Goal: Task Accomplishment & Management: Complete application form

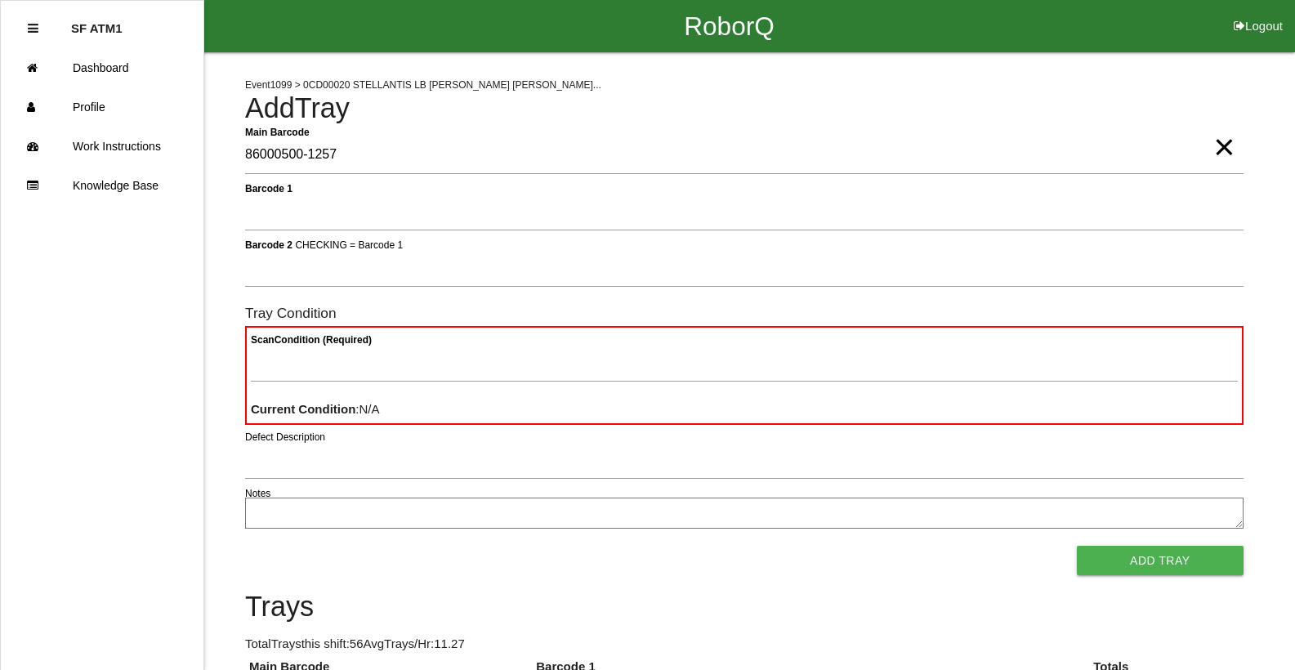
type Barcode "86000500-1257"
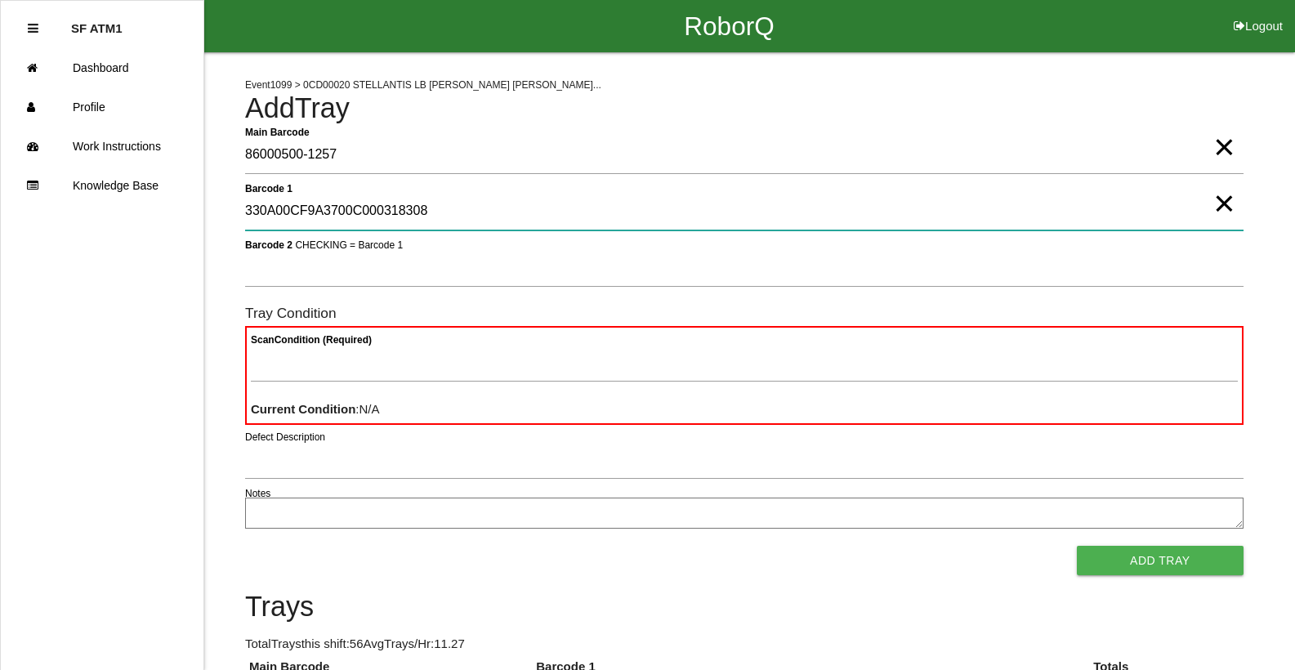
type 1 "330A00CF9A3700C000318308"
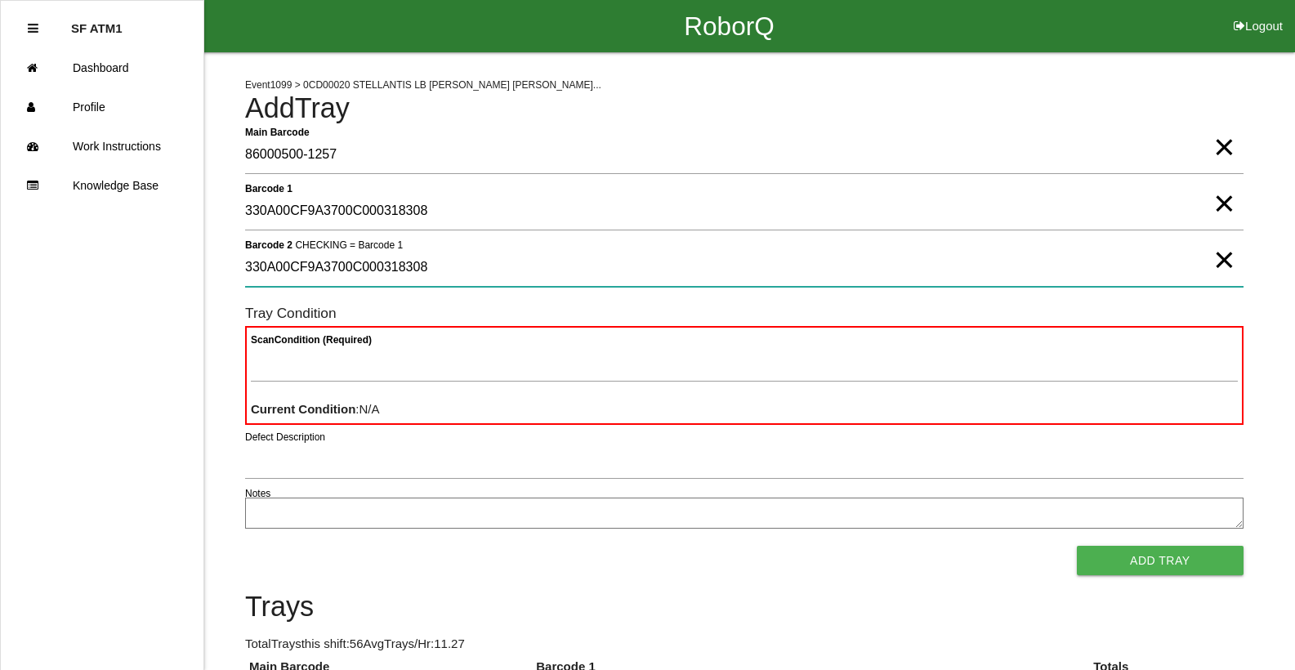
type 2 "330A00CF9A3700C000318308"
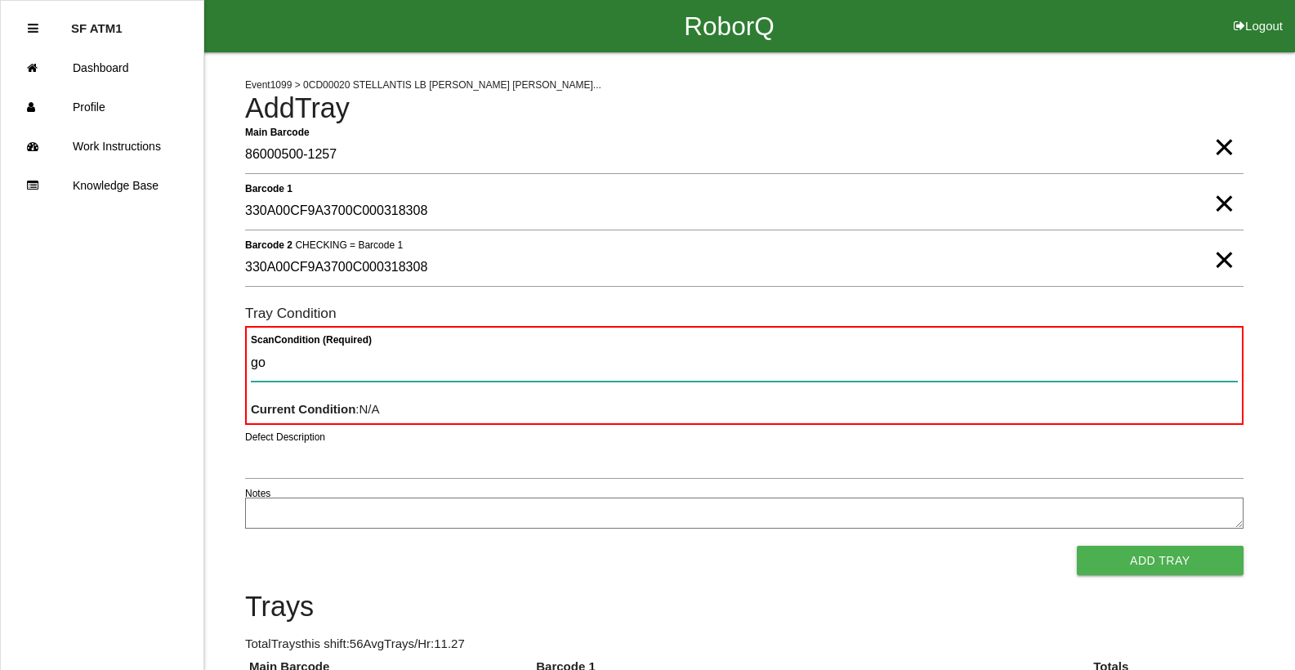
type Condition "goo"
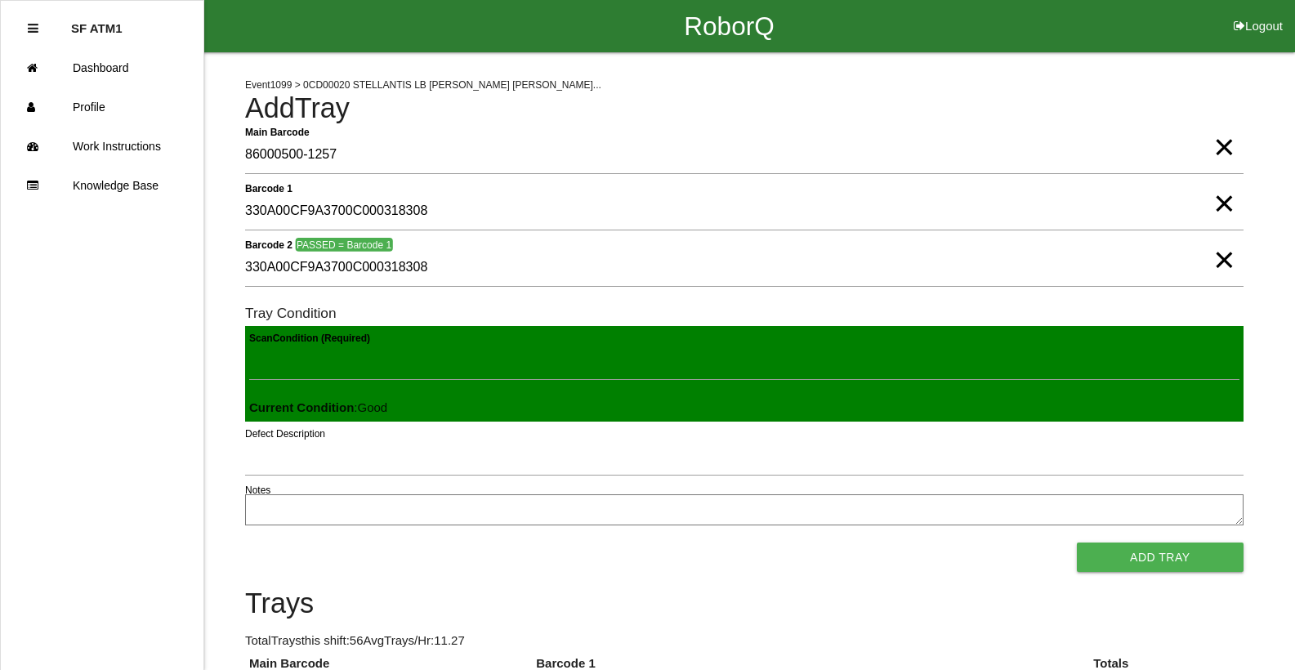
click at [1077, 543] on button "Add Tray" at bounding box center [1160, 557] width 167 height 29
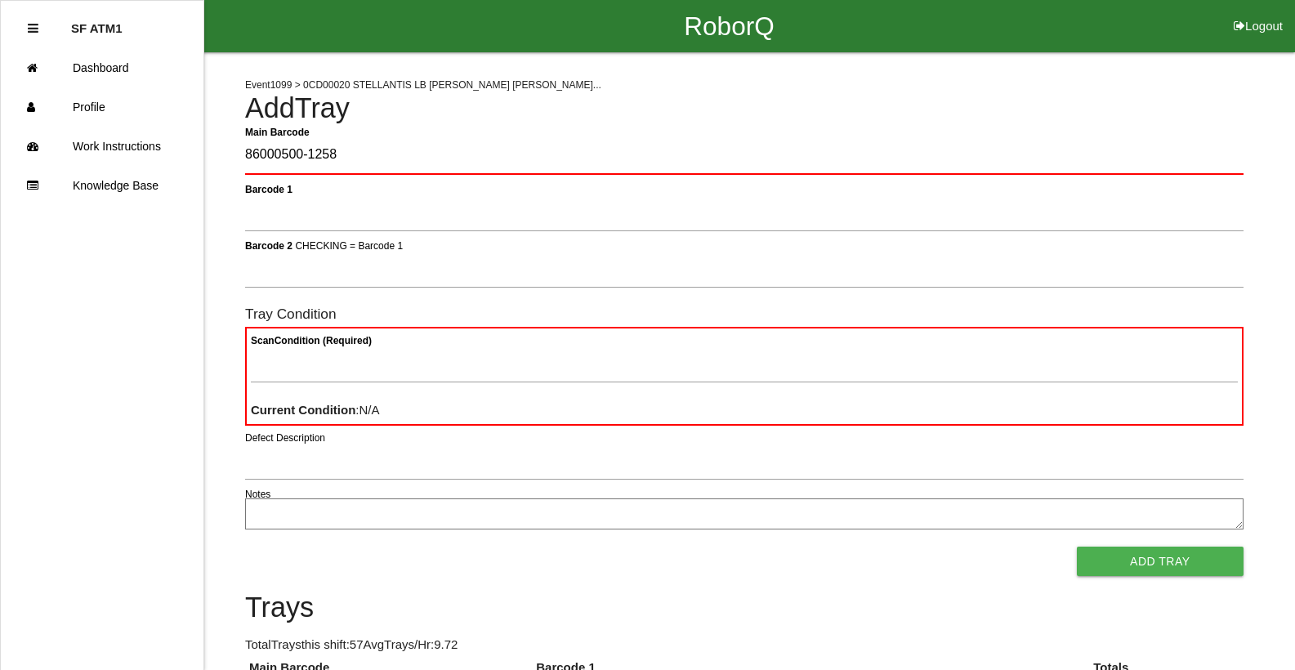
type Barcode "86000500-1258"
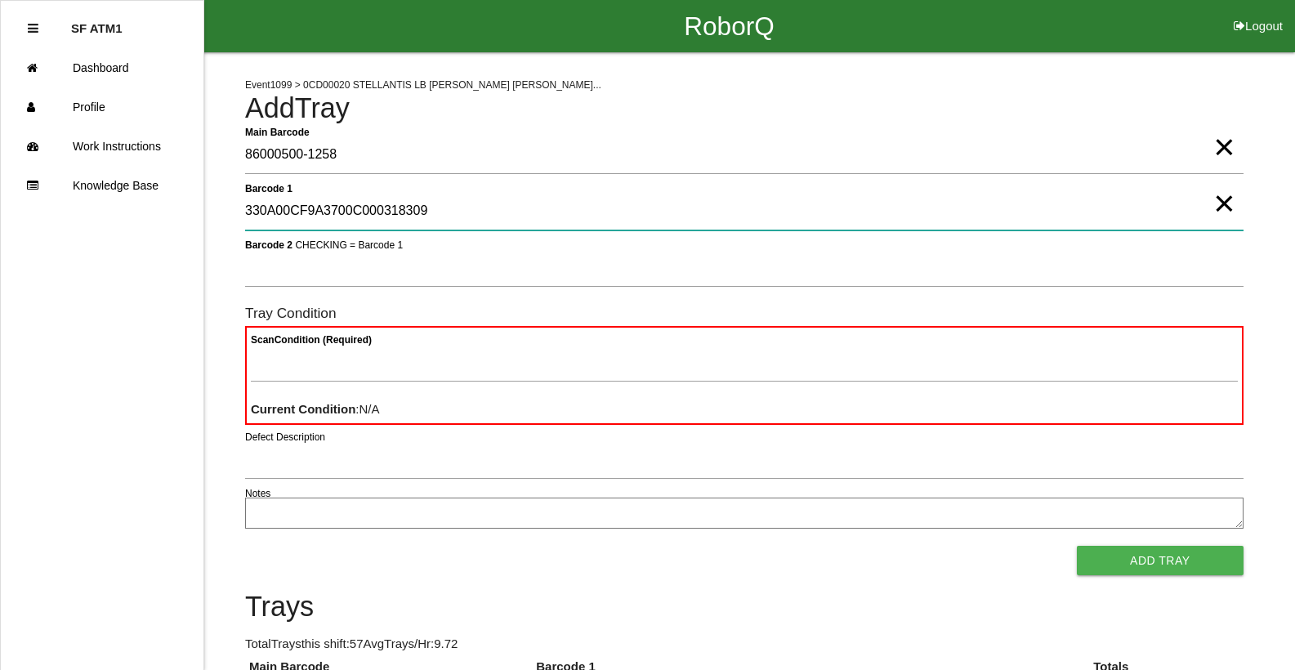
type 1 "330A00CF9A3700C000318309"
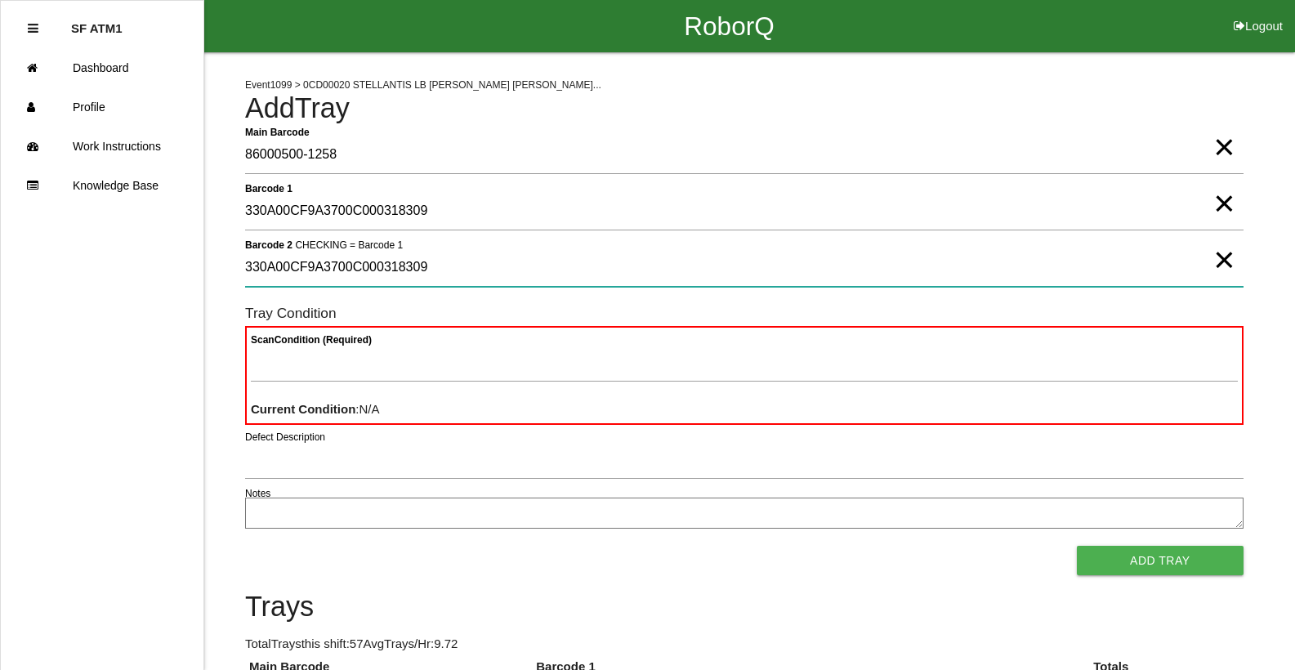
type 2 "330A00CF9A3700C000318309"
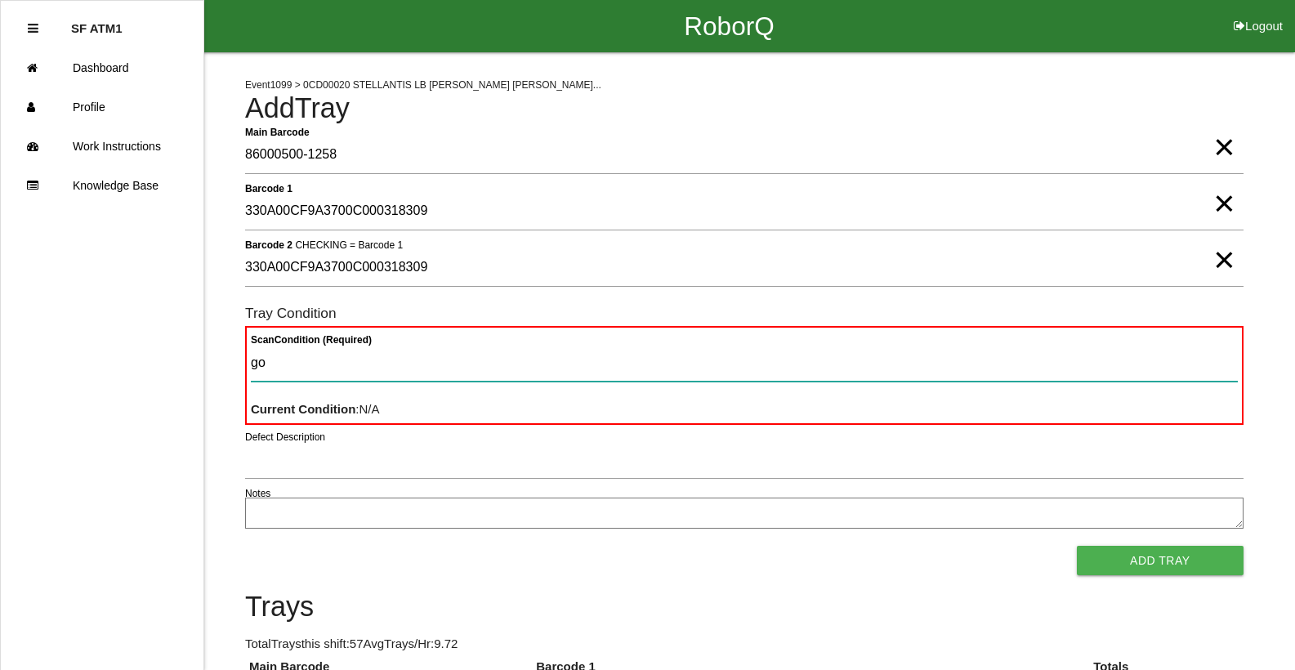
type Condition "goo"
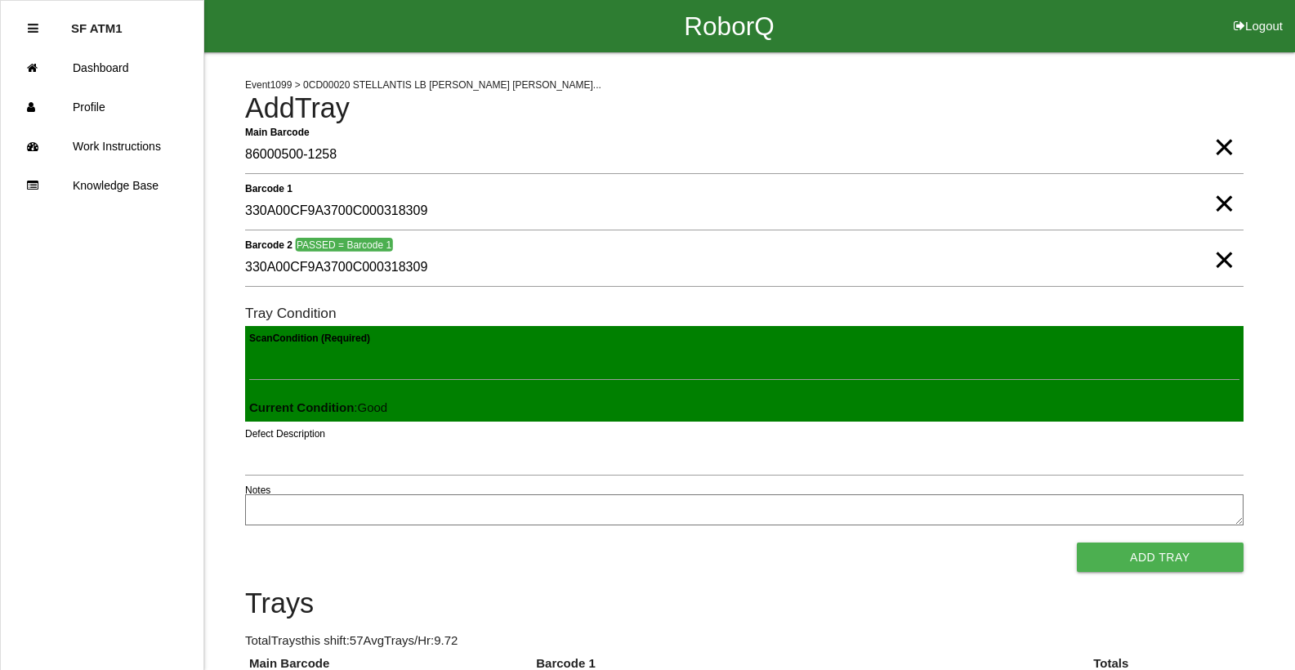
click at [1077, 543] on button "Add Tray" at bounding box center [1160, 557] width 167 height 29
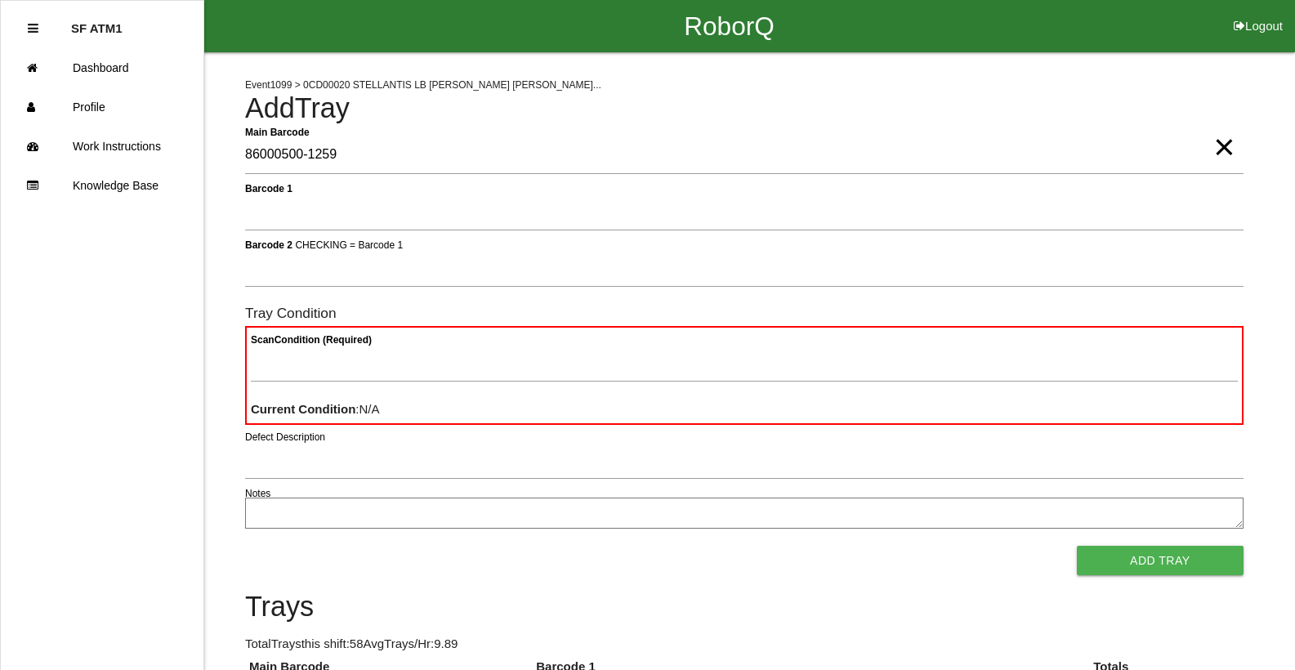
type Barcode "86000500-1259"
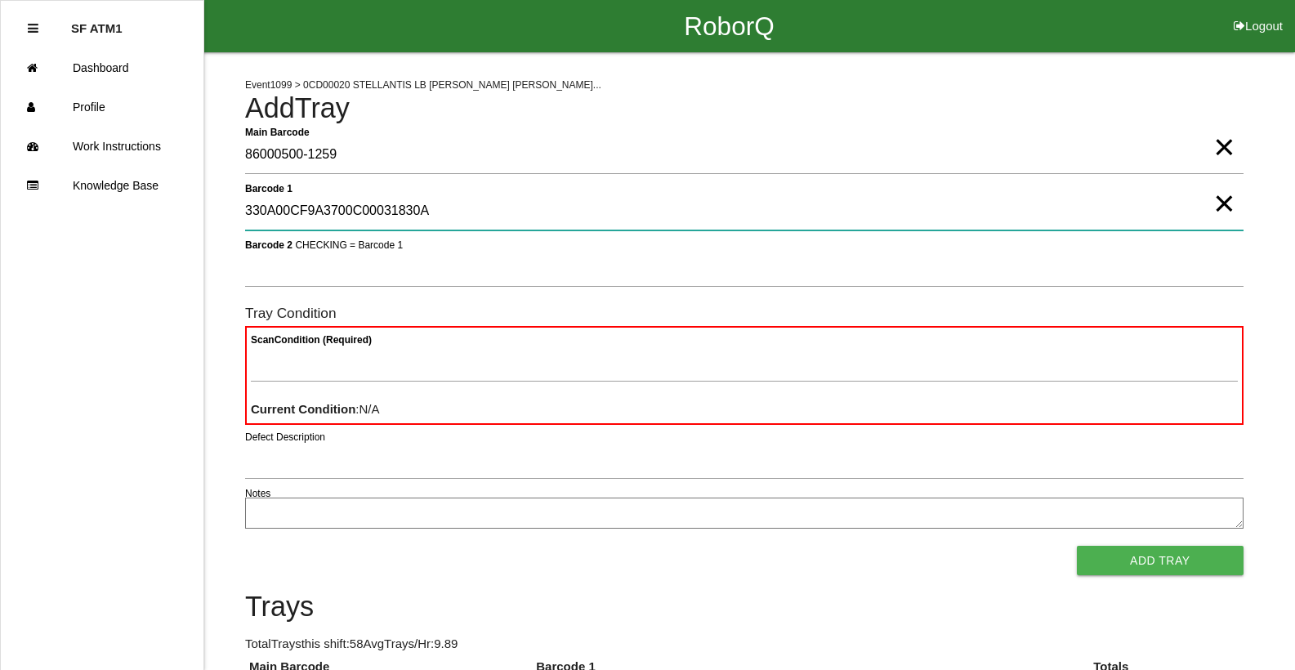
type 1 "330A00CF9A3700C00031830A"
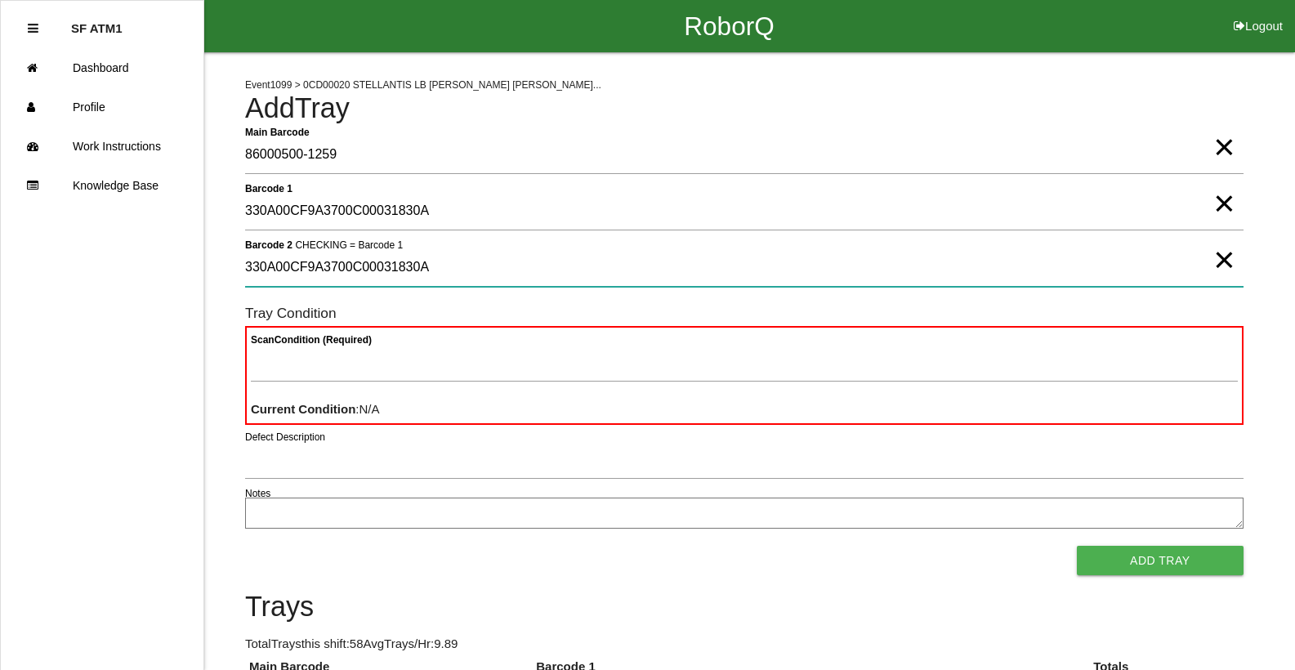
type 2 "330A00CF9A3700C00031830A"
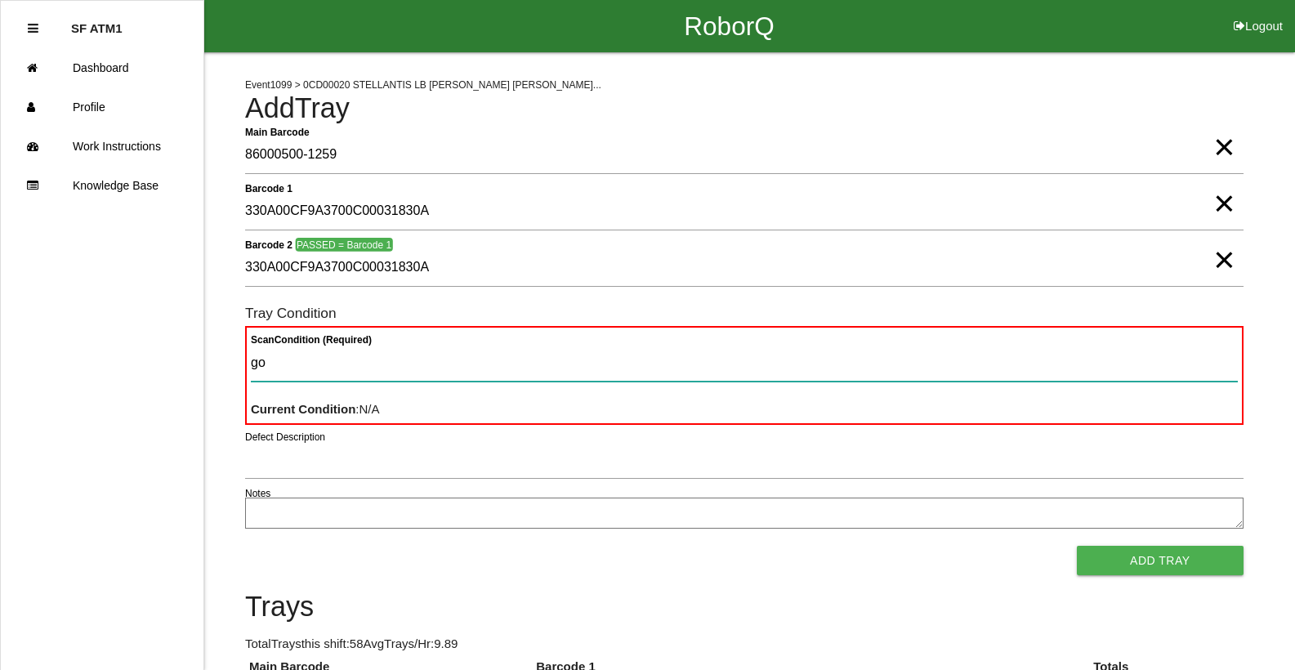
type Condition "goo"
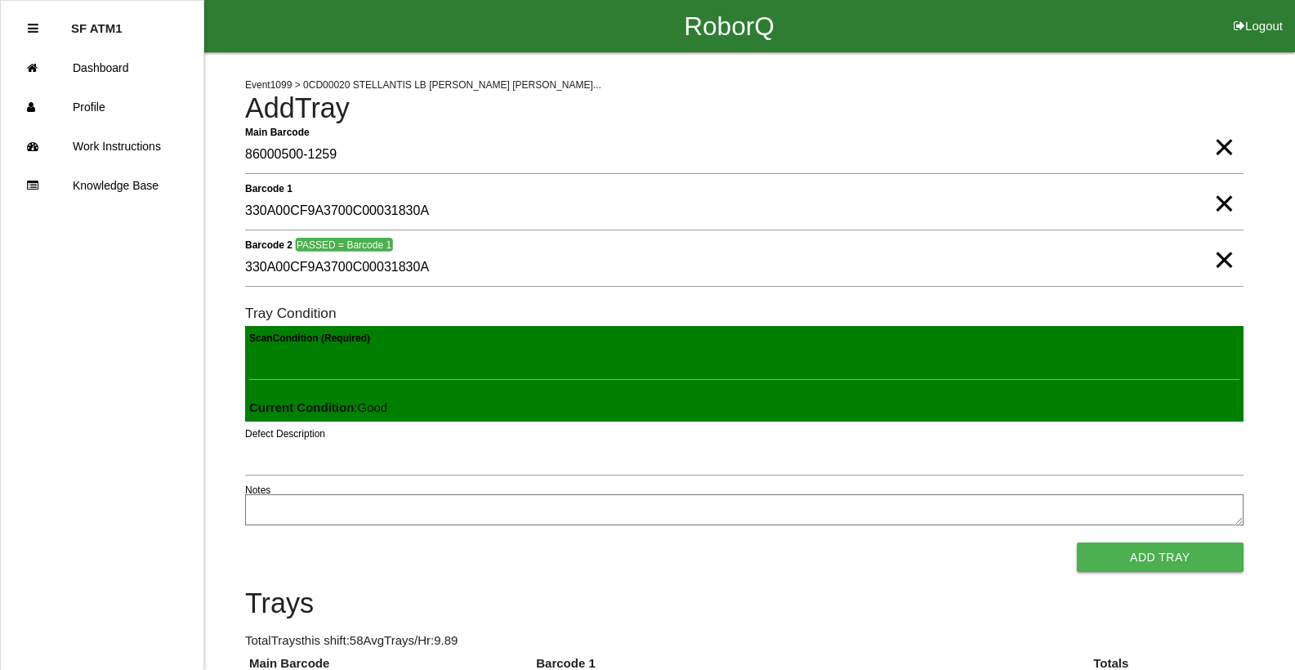
click at [1077, 543] on button "Add Tray" at bounding box center [1160, 557] width 167 height 29
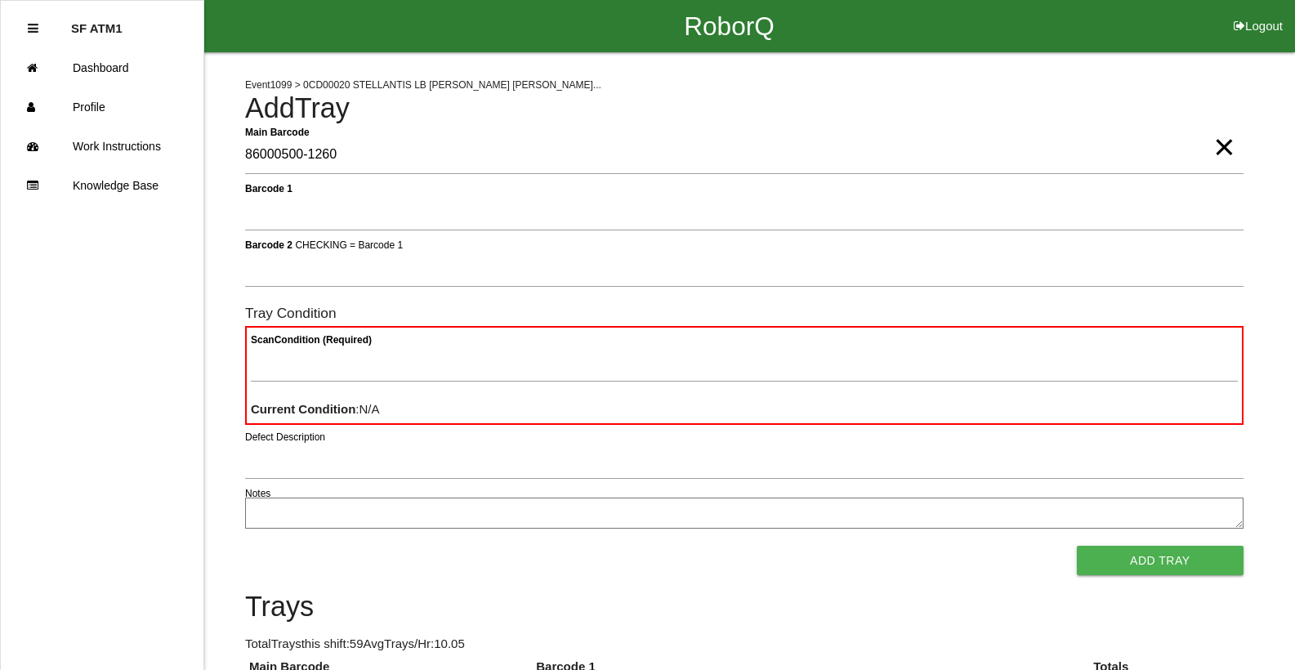
type Barcode "86000500-1260"
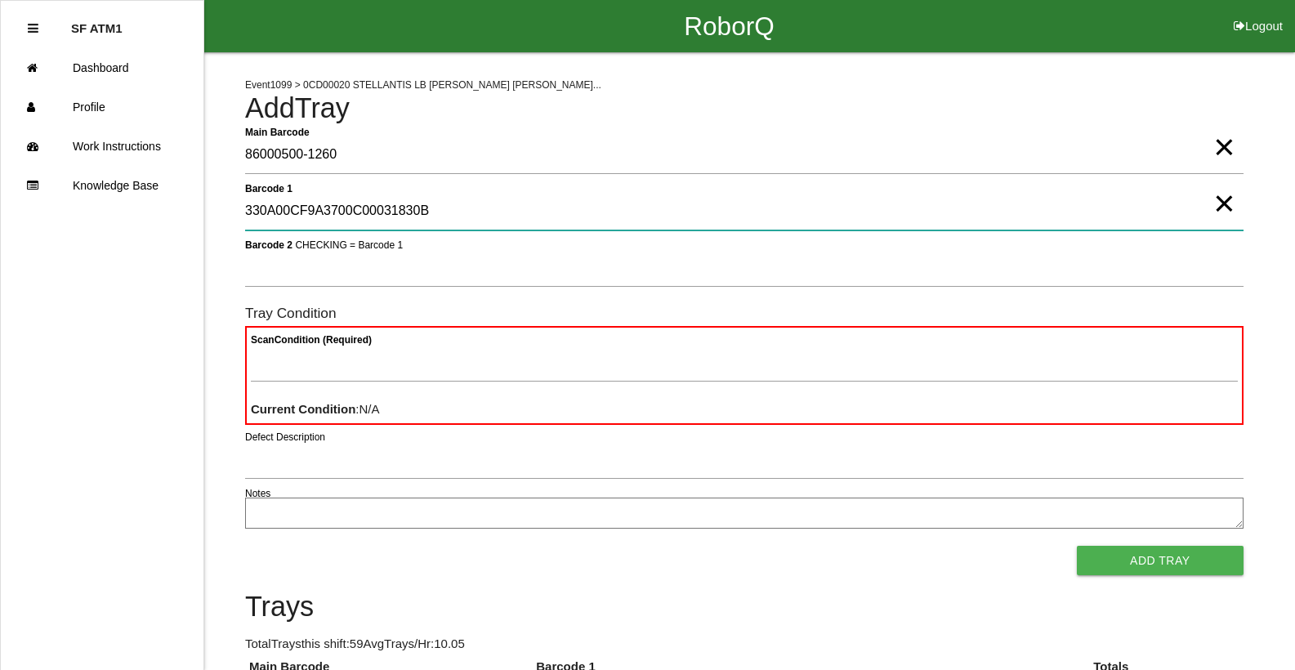
type 1 "330A00CF9A3700C00031830B"
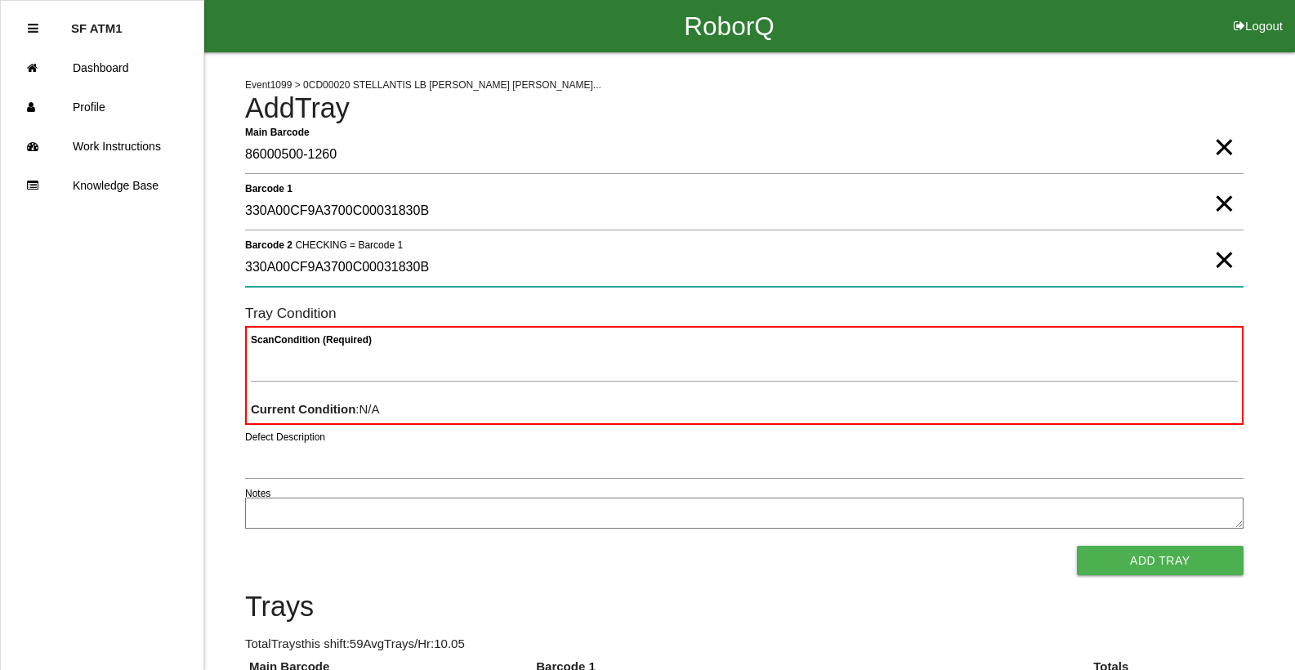
type 2 "330A00CF9A3700C00031830B"
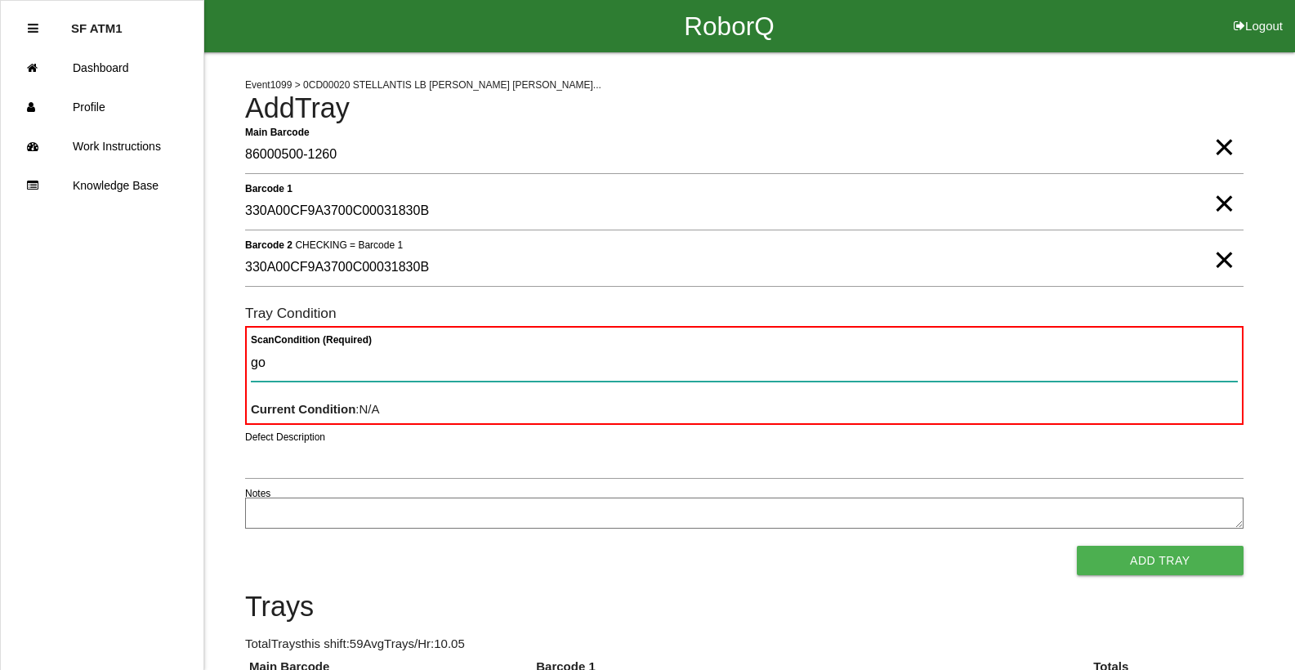
type Condition "goo"
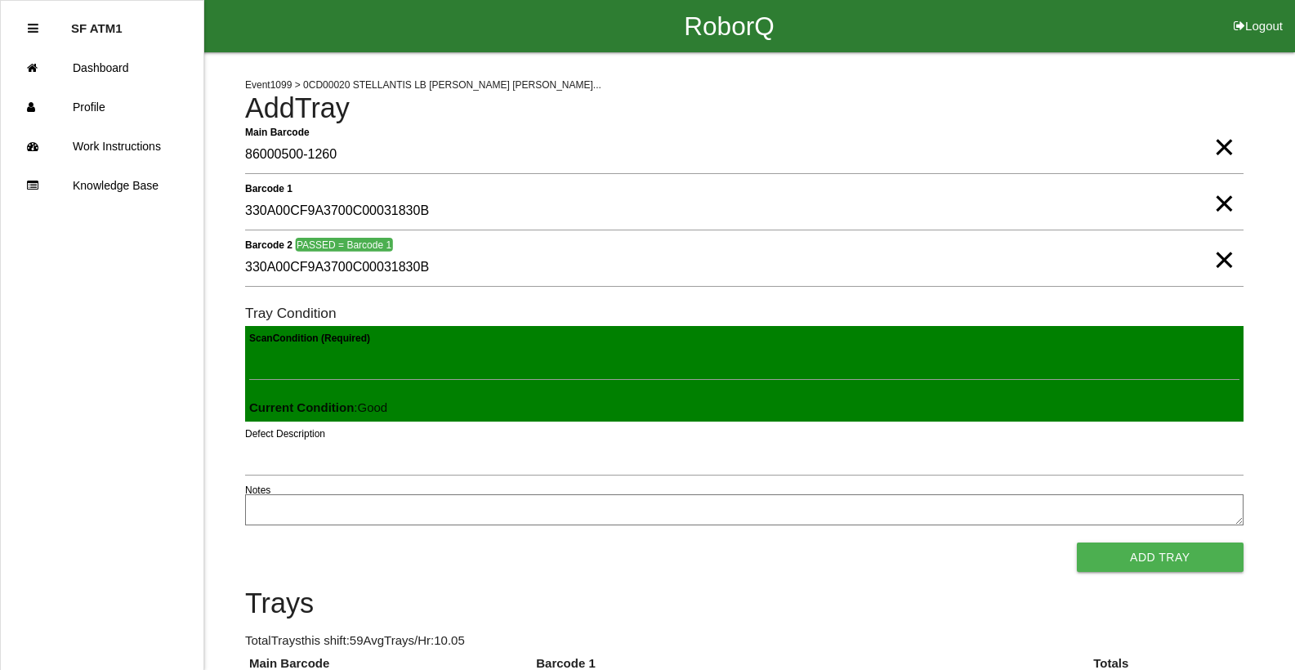
click at [1077, 543] on button "Add Tray" at bounding box center [1160, 557] width 167 height 29
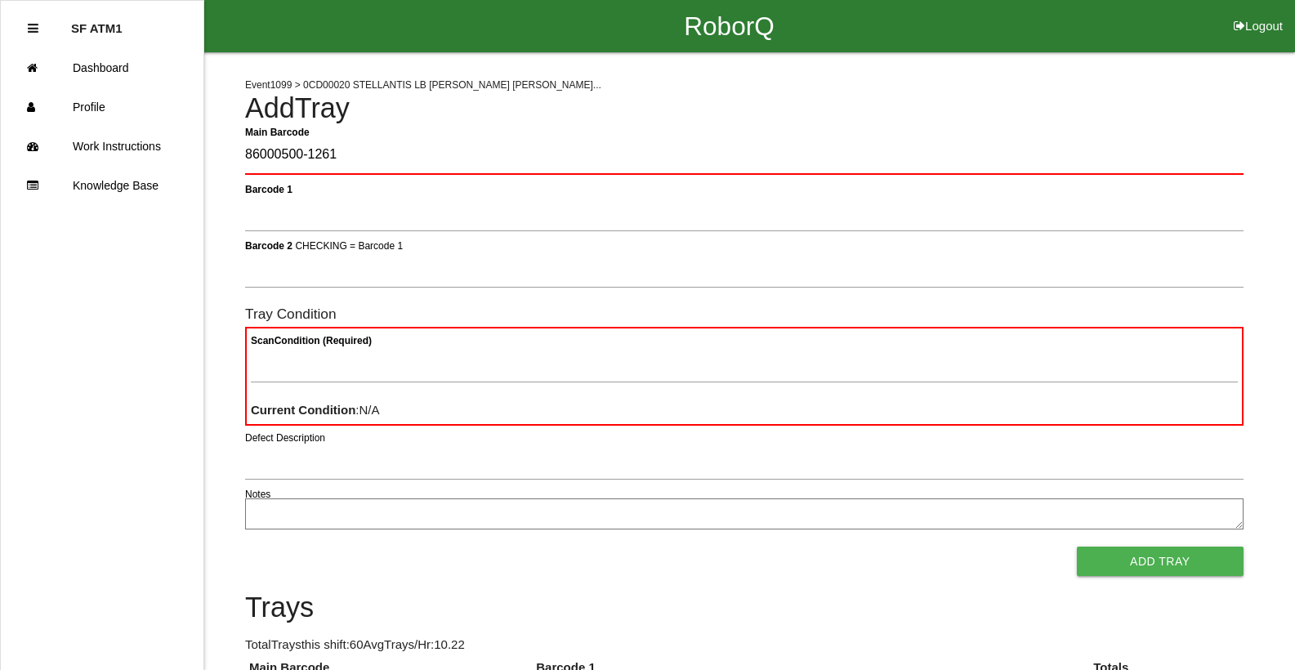
type Barcode "86000500-1261"
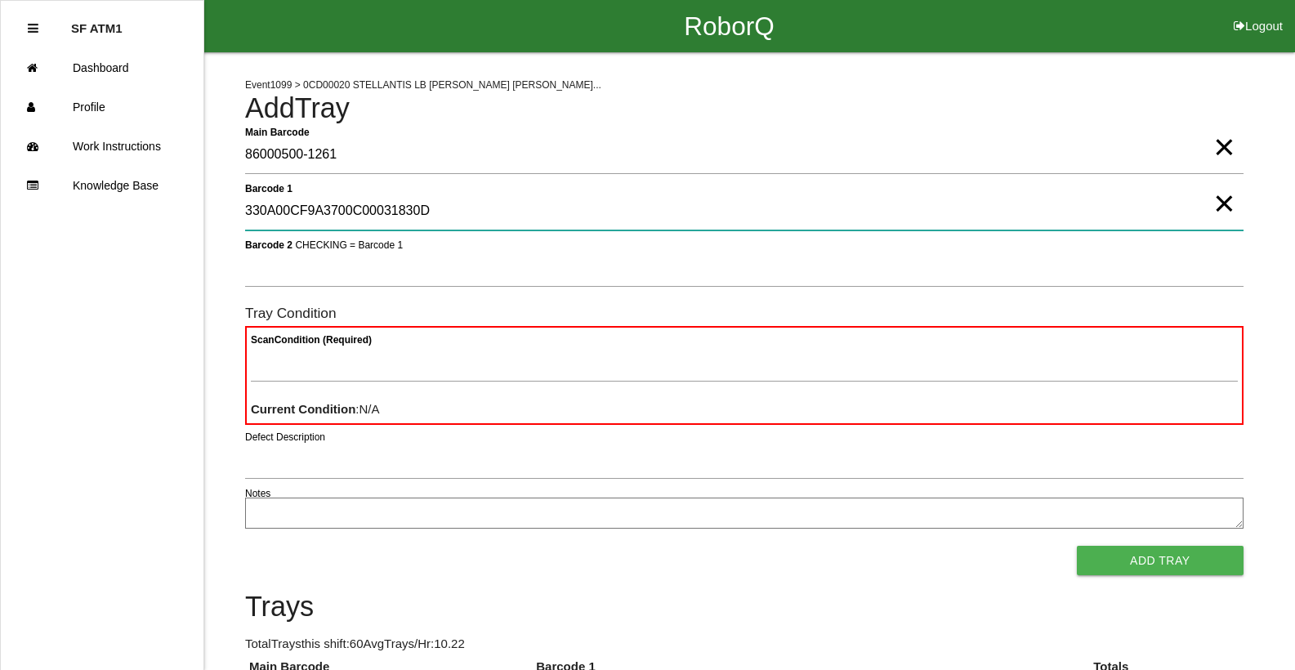
type 1 "330A00CF9A3700C00031830D"
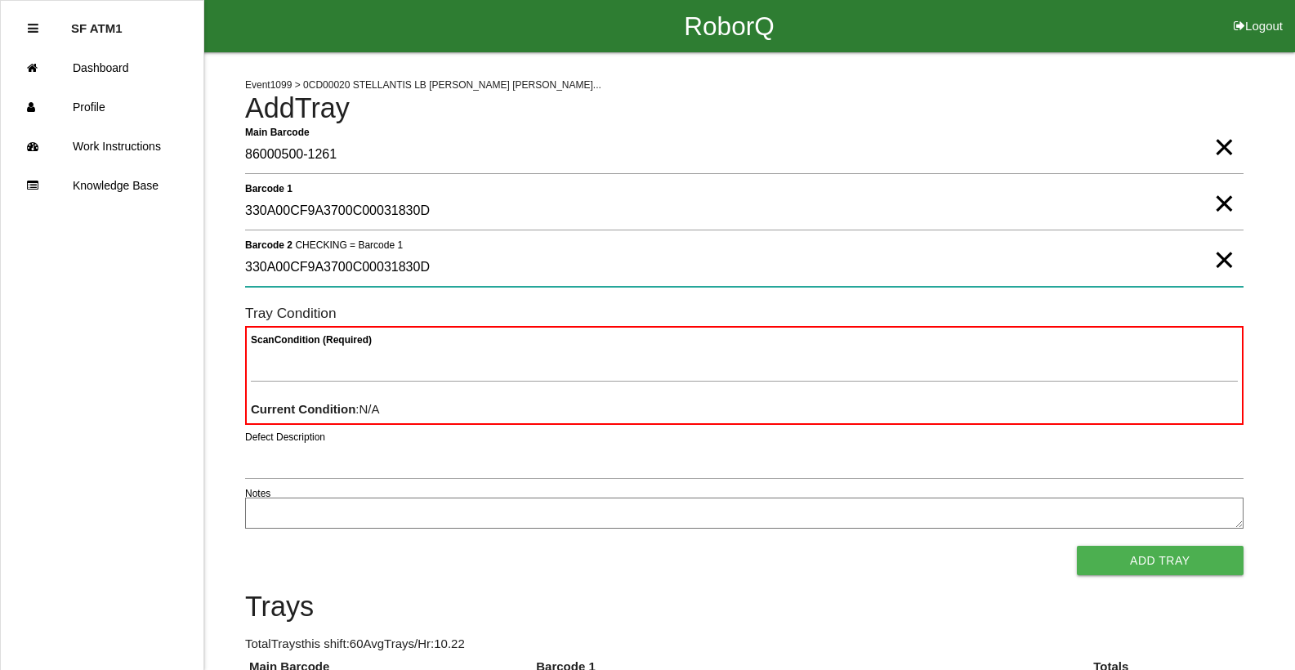
type 2 "330A00CF9A3700C00031830D"
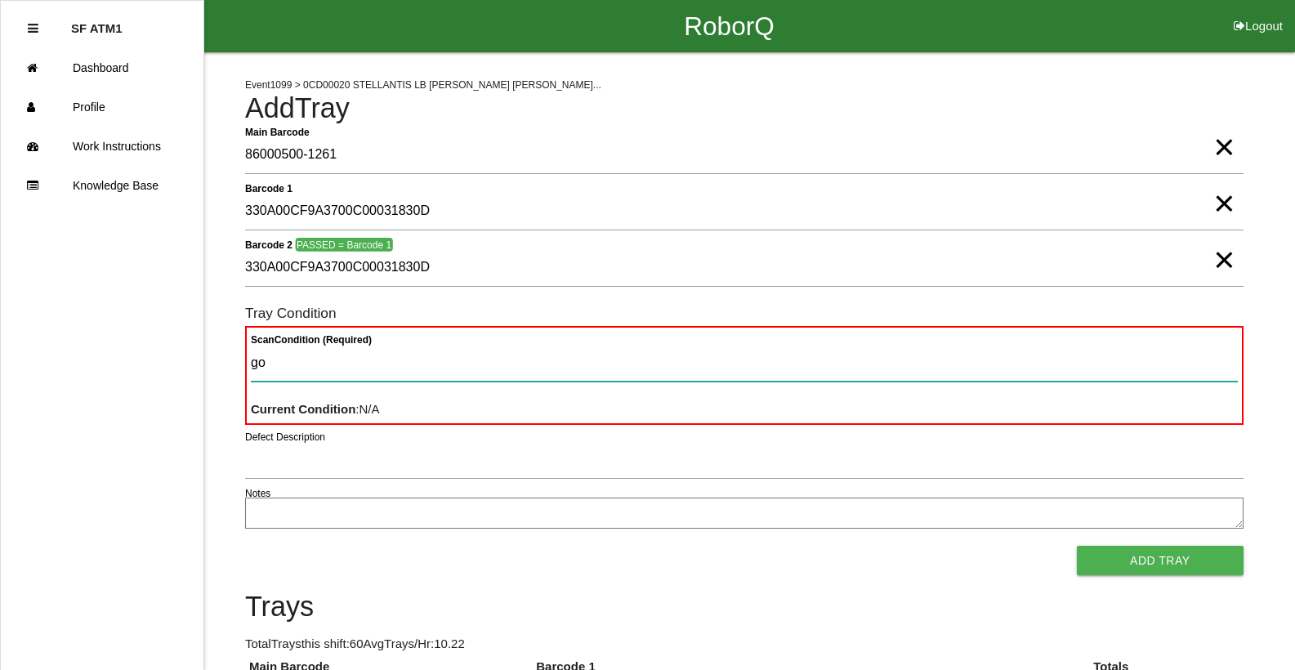
type Condition "goo"
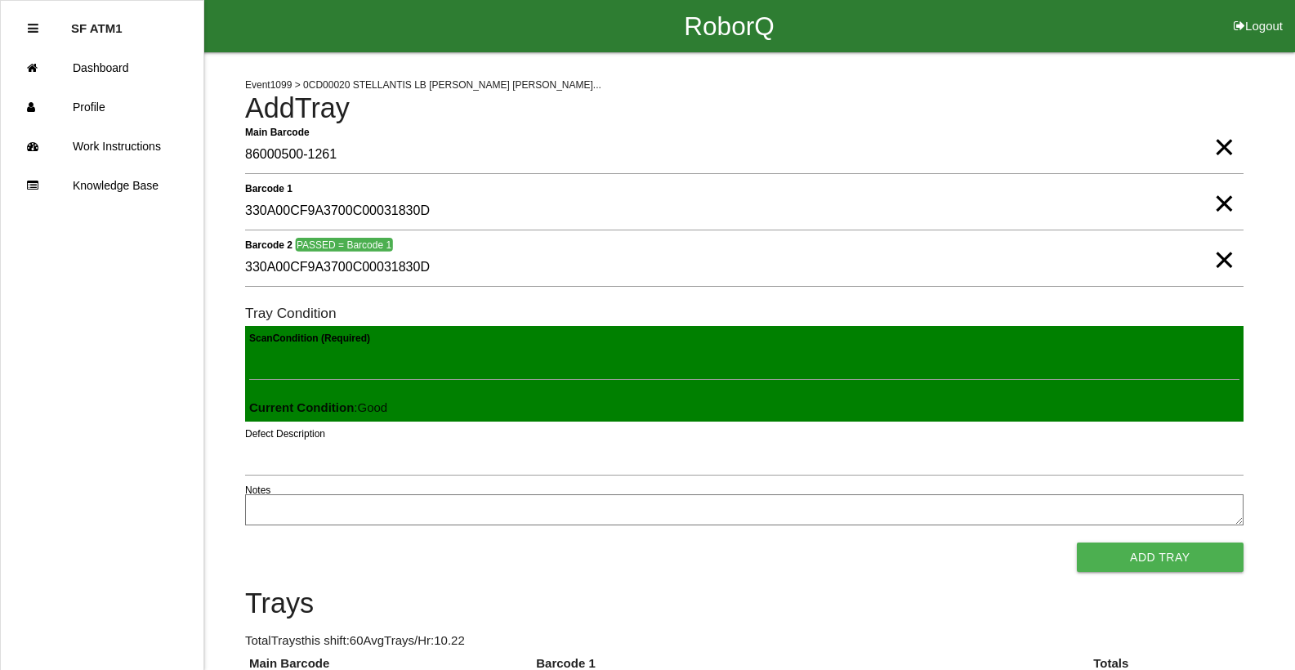
click at [1077, 543] on button "Add Tray" at bounding box center [1160, 557] width 167 height 29
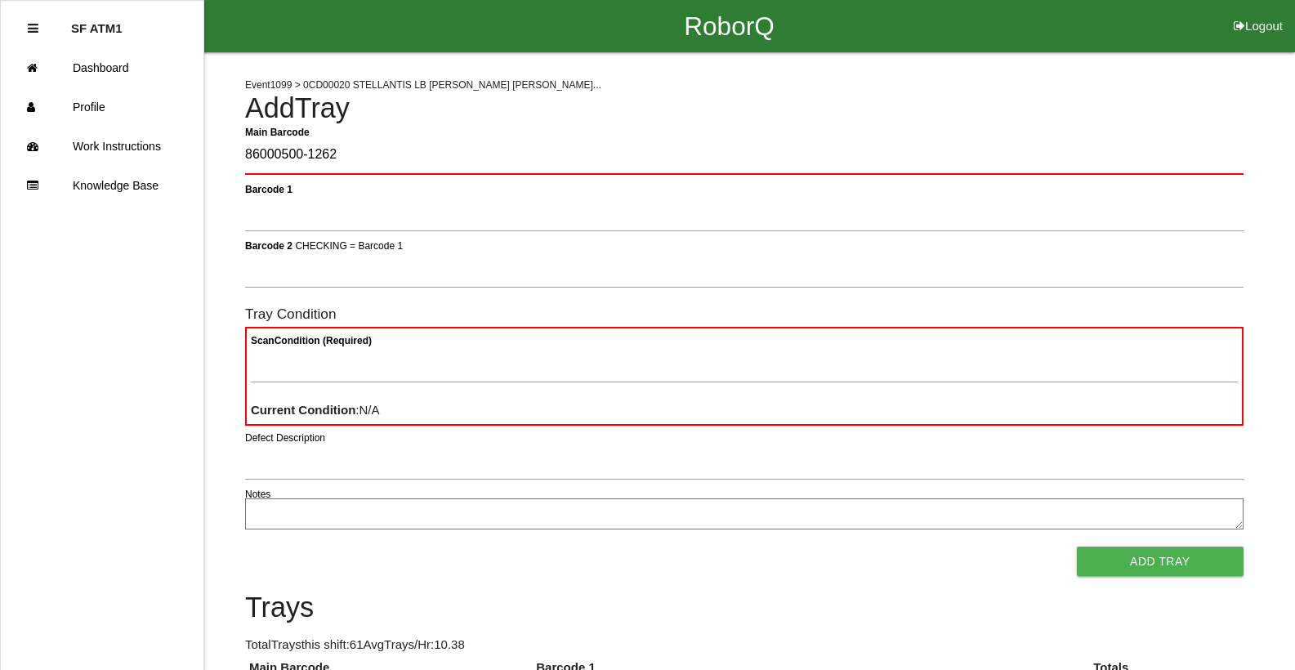
type Barcode "86000500-1262"
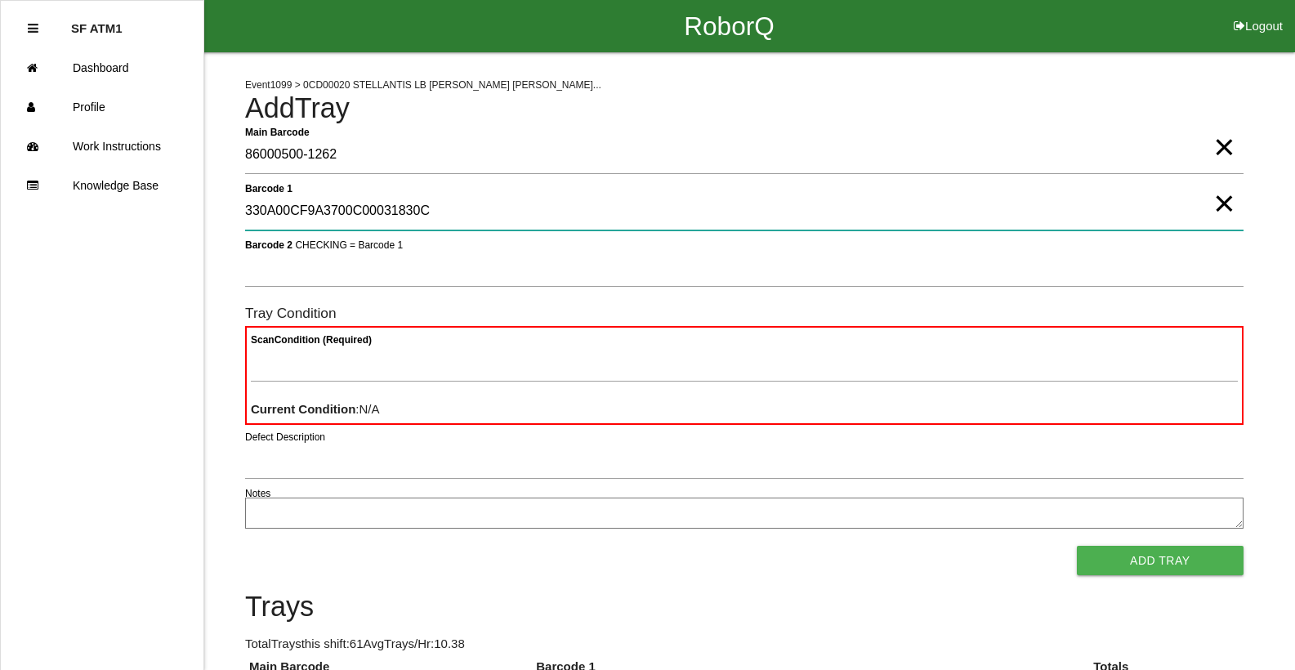
type 1 "330A00CF9A3700C00031830C"
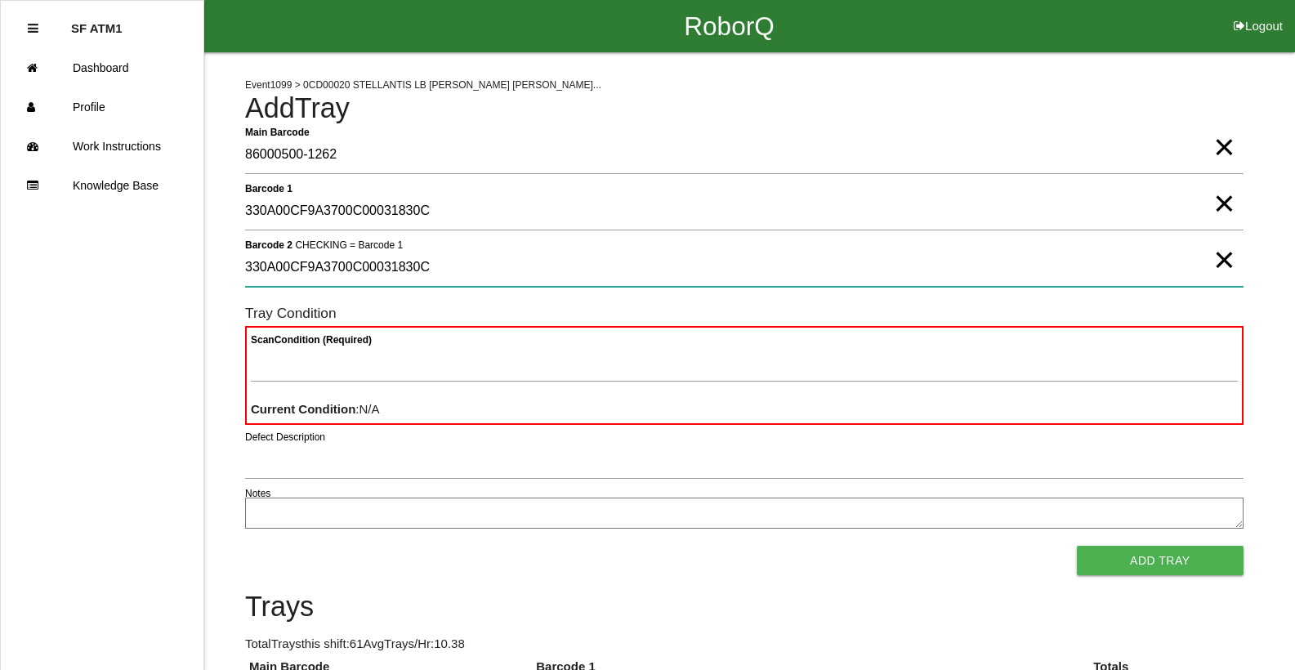
type 2 "330A00CF9A3700C00031830C"
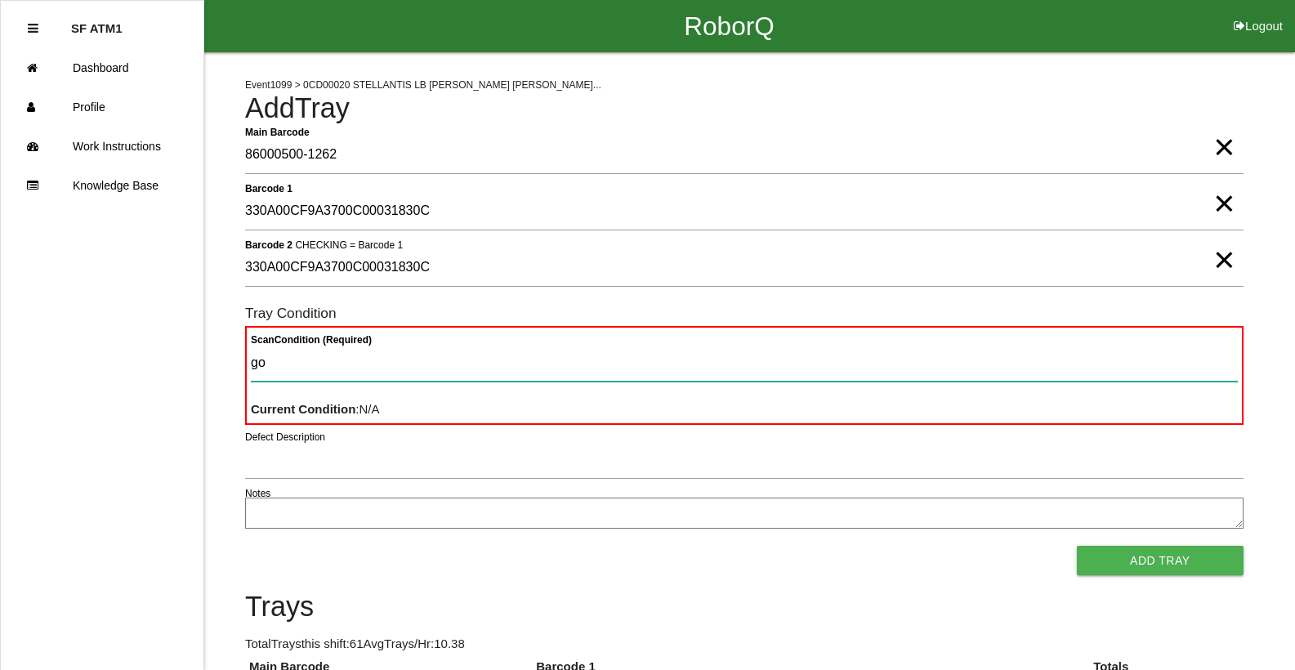
type Condition "goo"
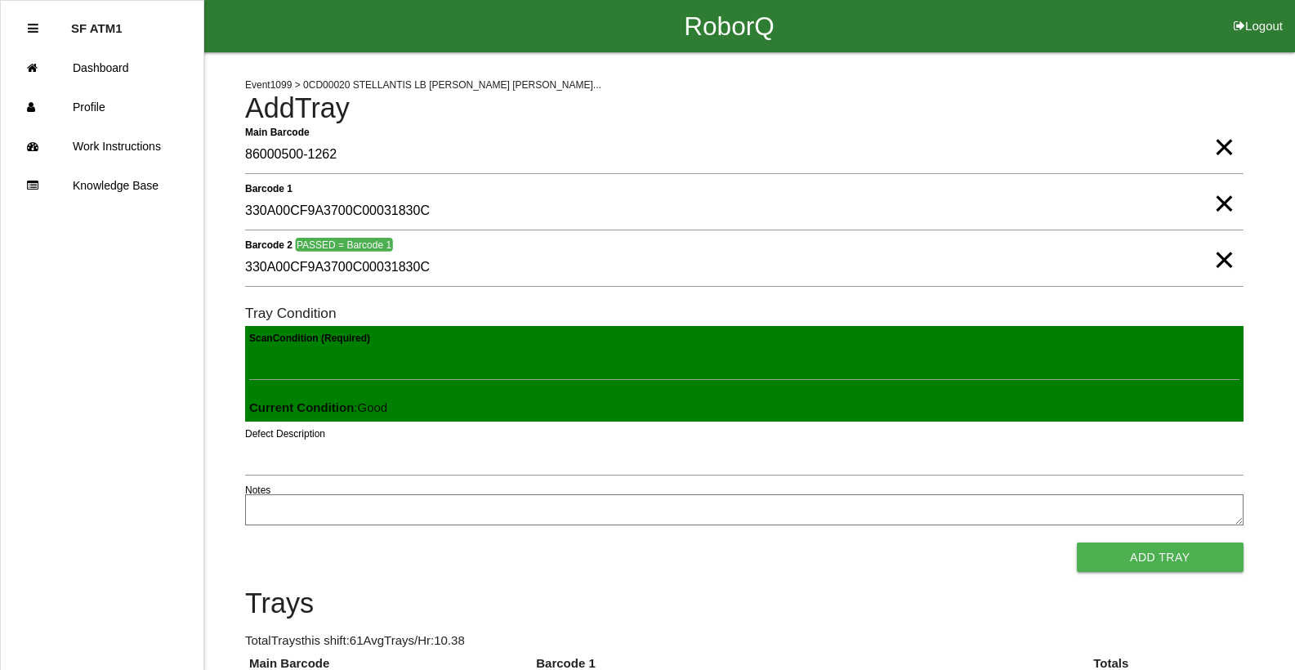
click button "Add Tray" at bounding box center [1160, 557] width 167 height 29
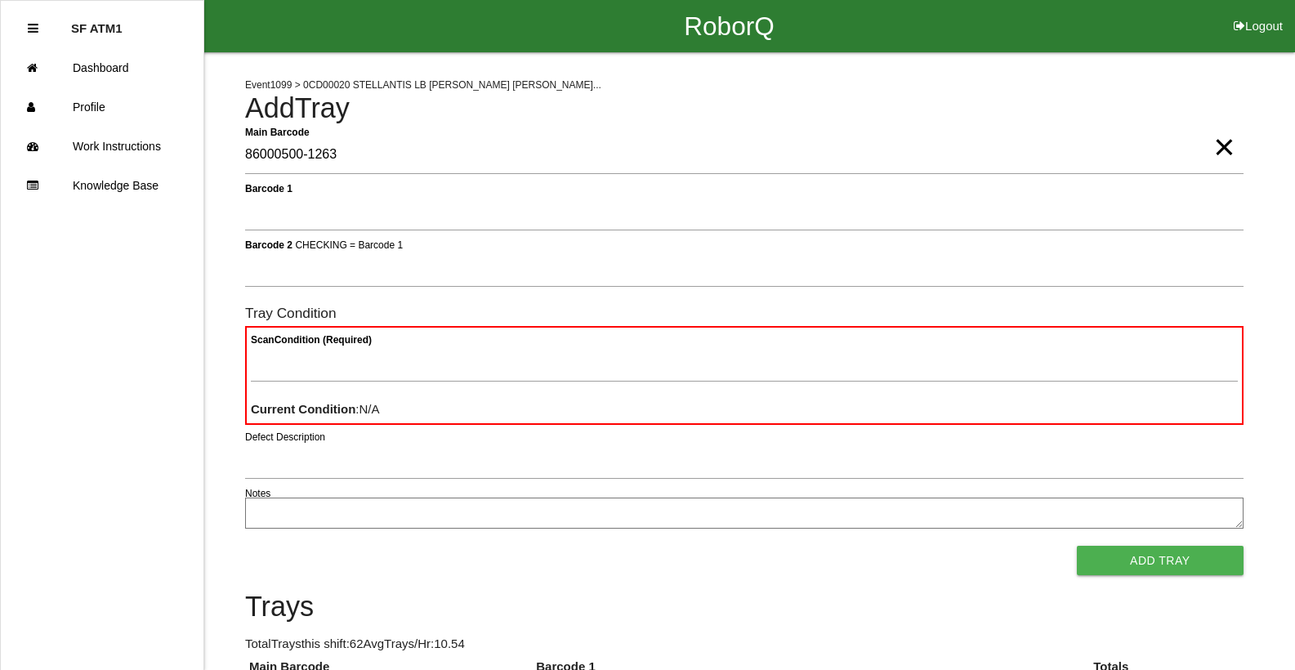
type Barcode "86000500-1263"
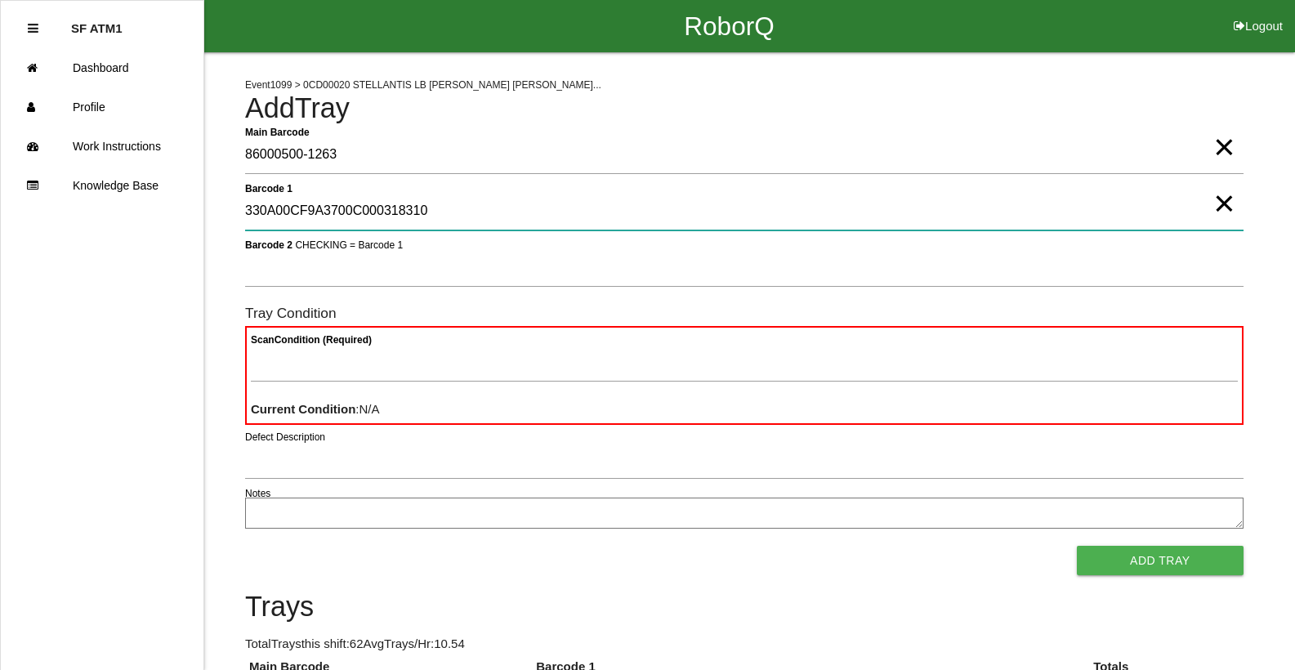
type 1 "330A00CF9A3700C000318310"
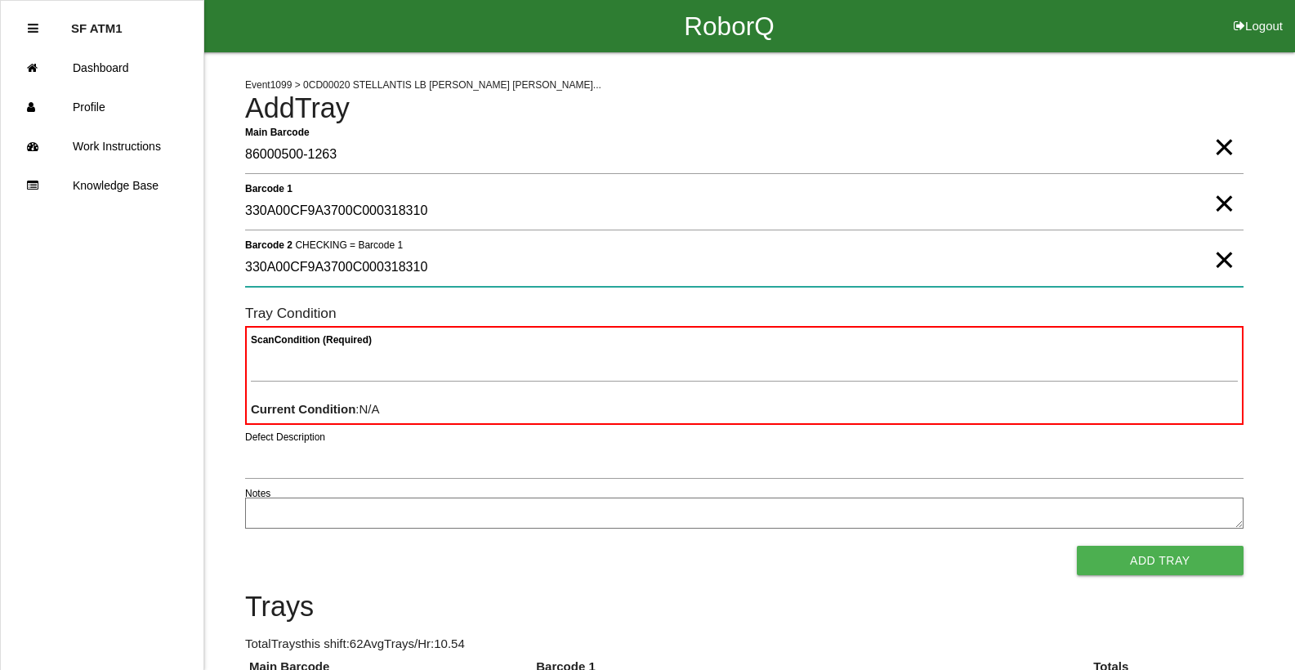
type 2 "330A00CF9A3700C000318310"
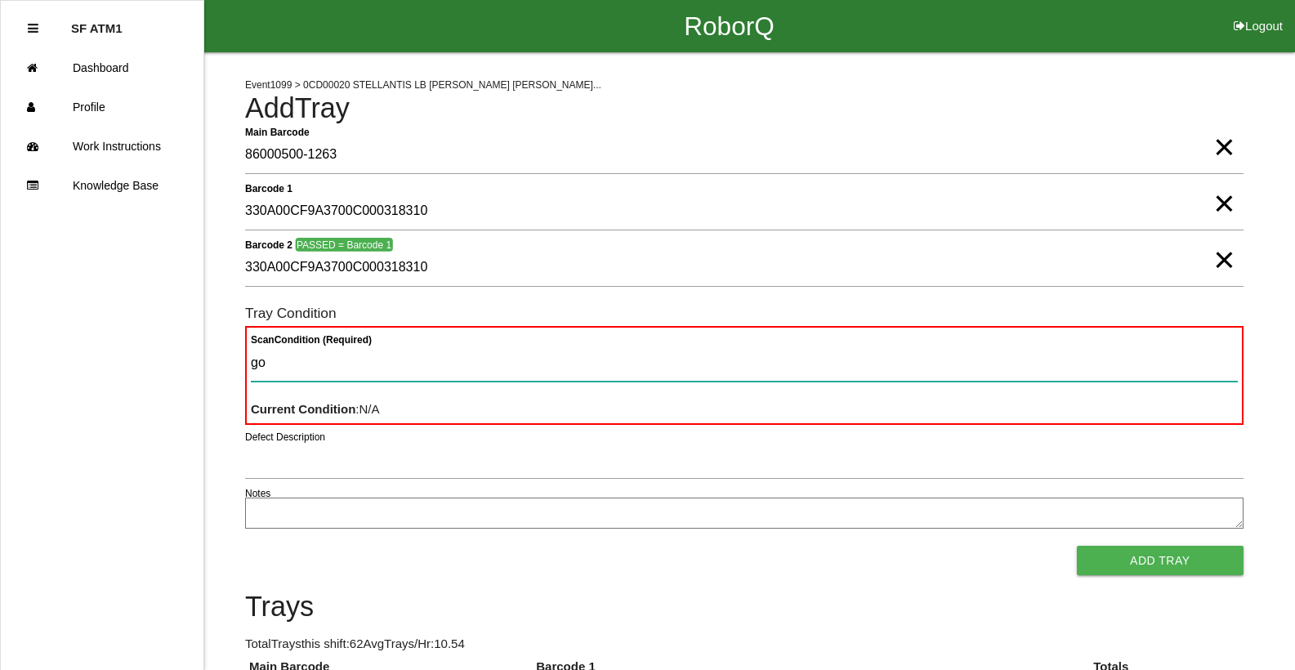
type Condition "goo"
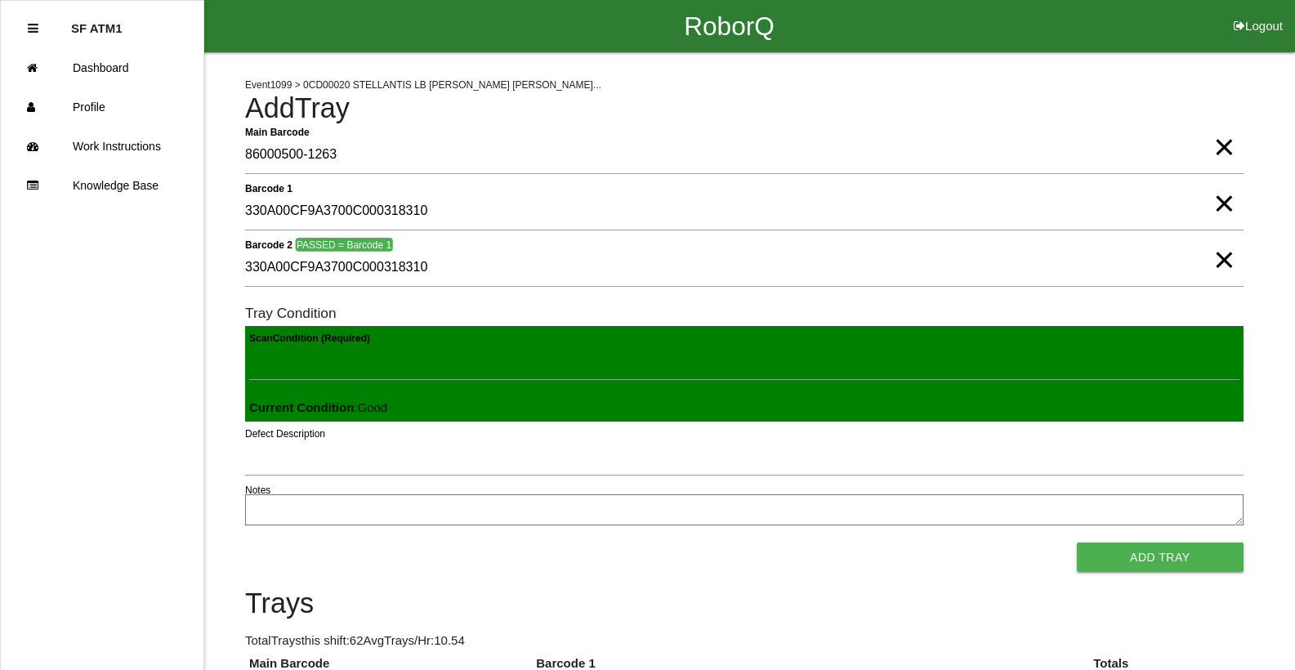
click at [1077, 543] on button "Add Tray" at bounding box center [1160, 557] width 167 height 29
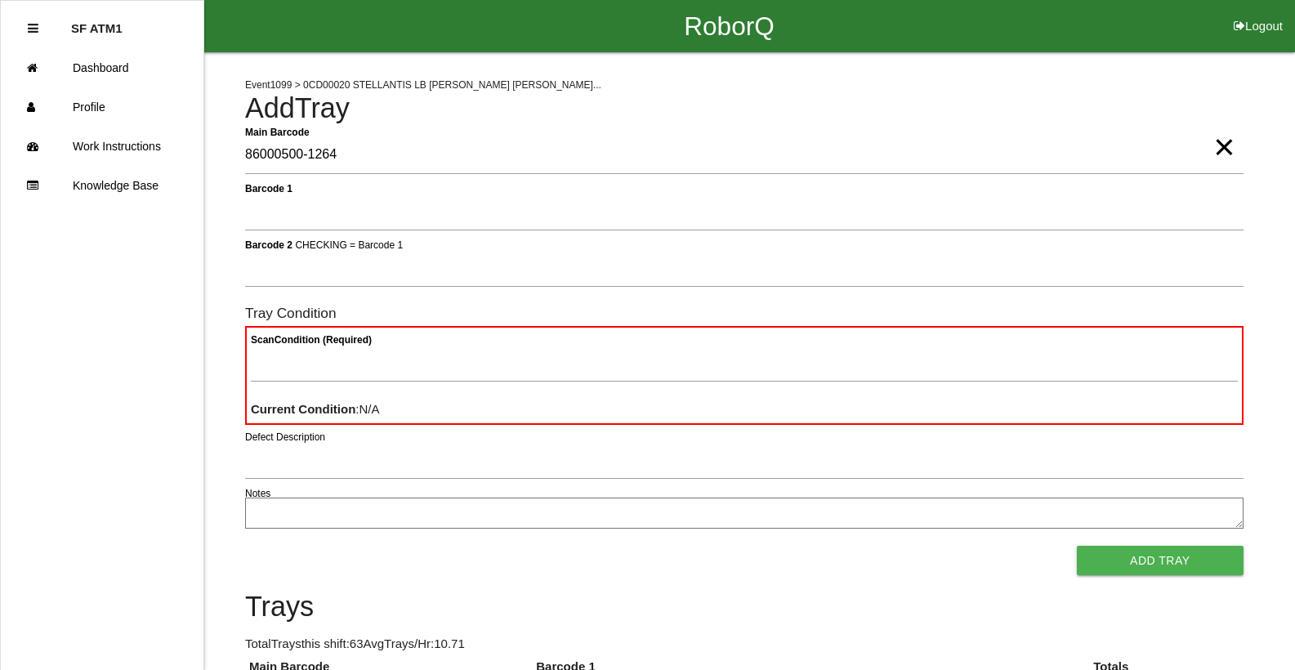
type Barcode "86000500-1264"
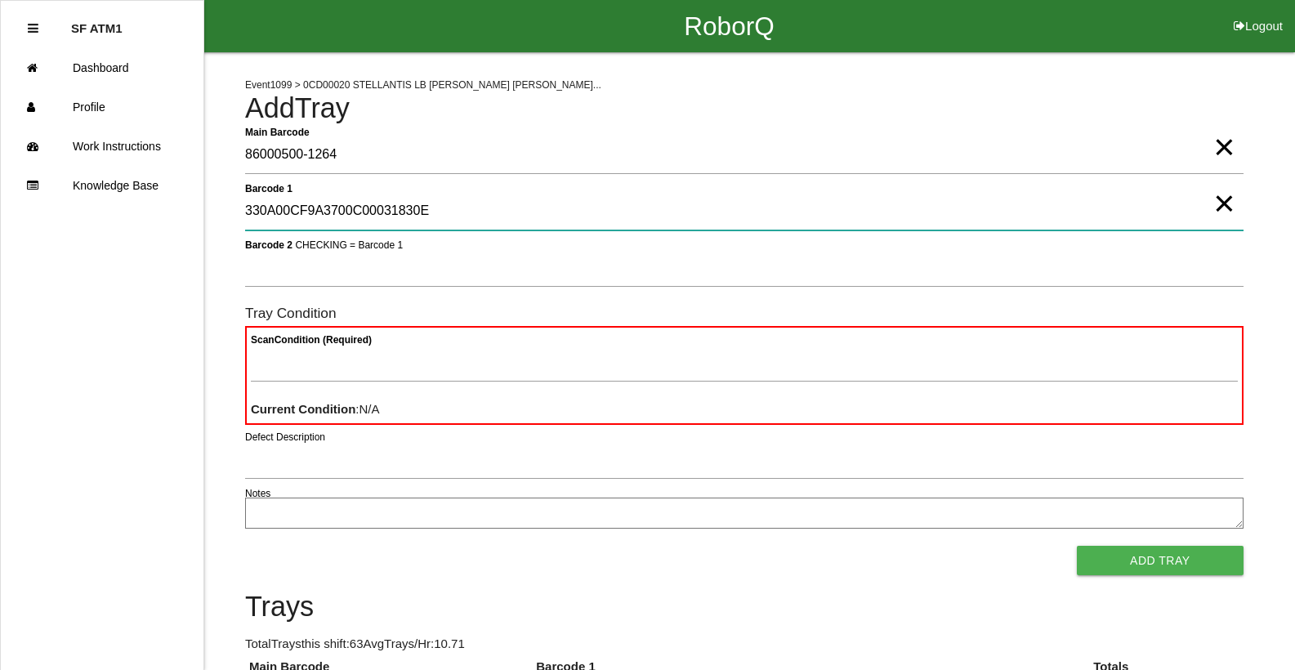
type 1 "330A00CF9A3700C00031830E"
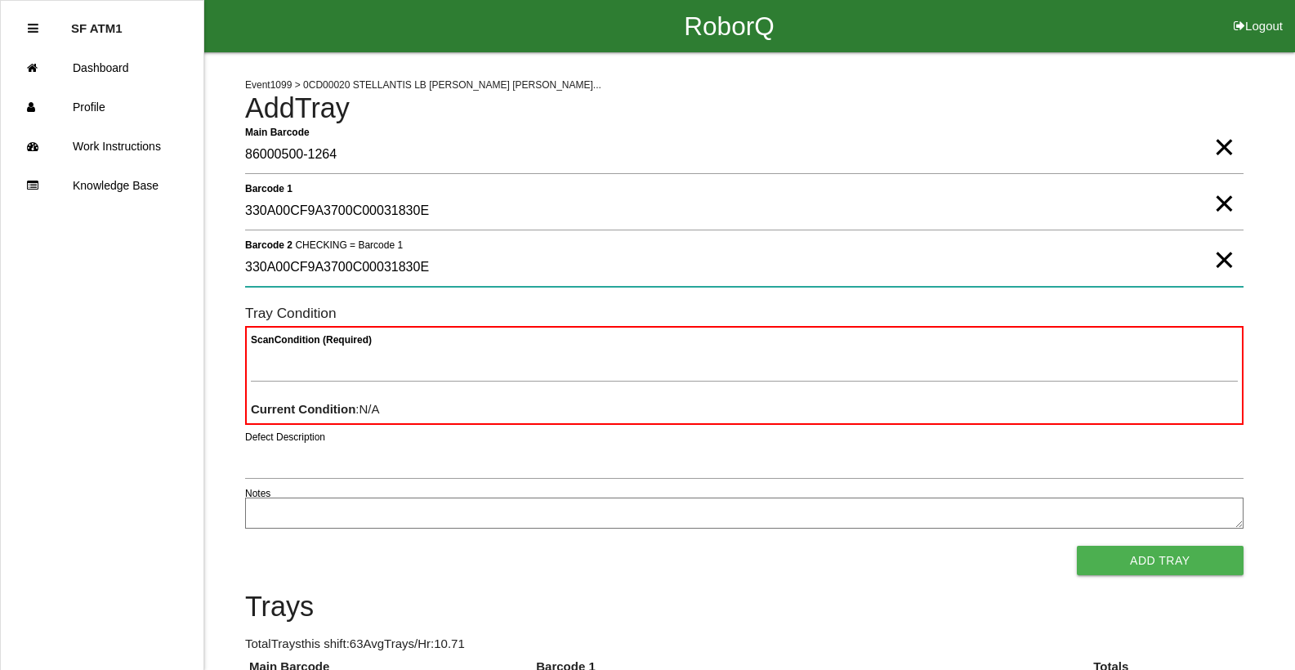
type 2 "330A00CF9A3700C00031830E"
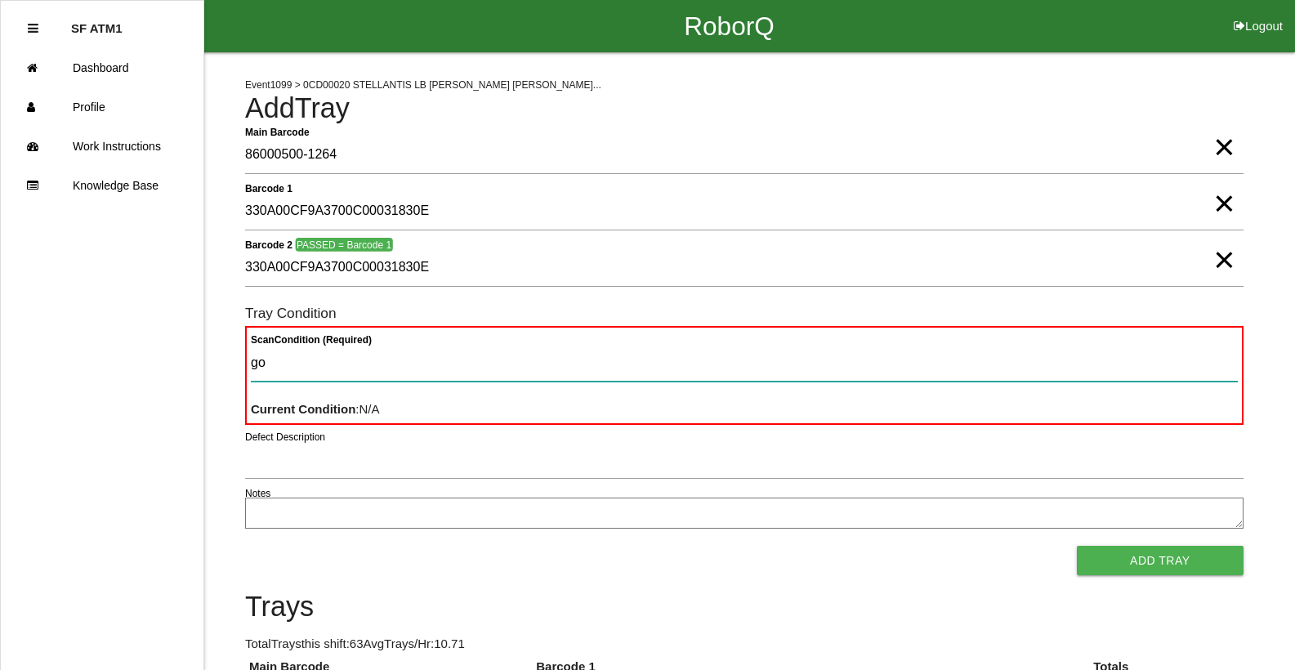
type Condition "goo"
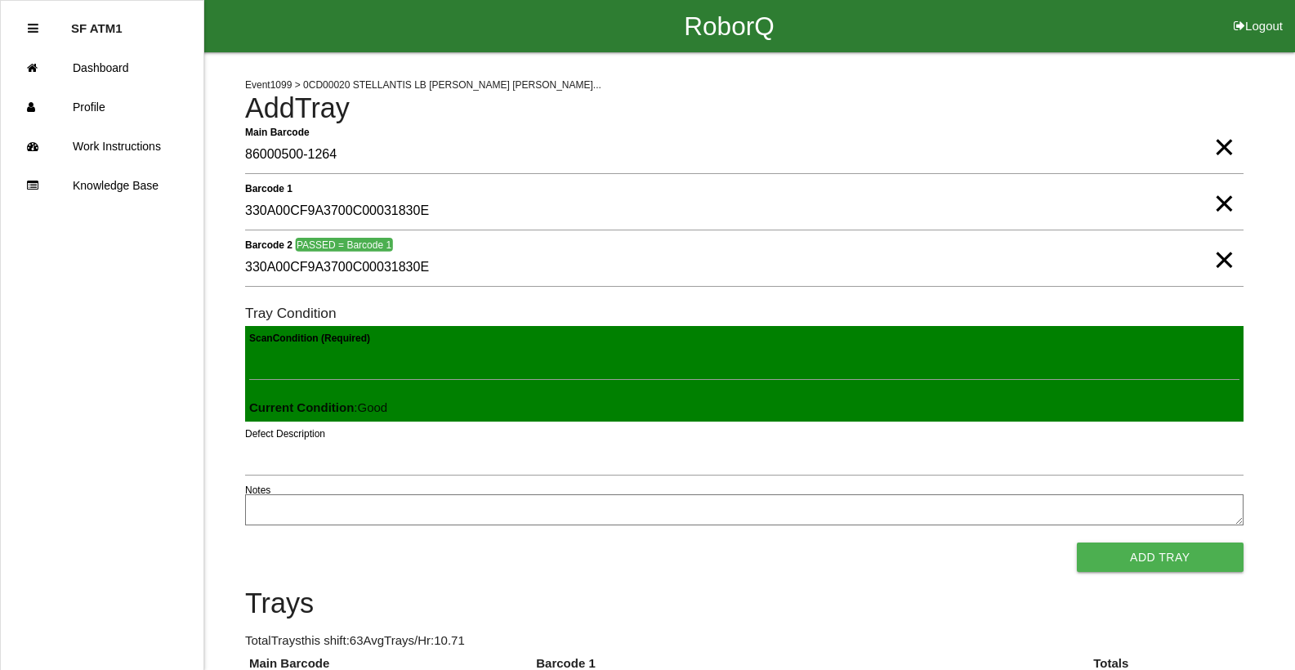
click at [1077, 543] on button "Add Tray" at bounding box center [1160, 557] width 167 height 29
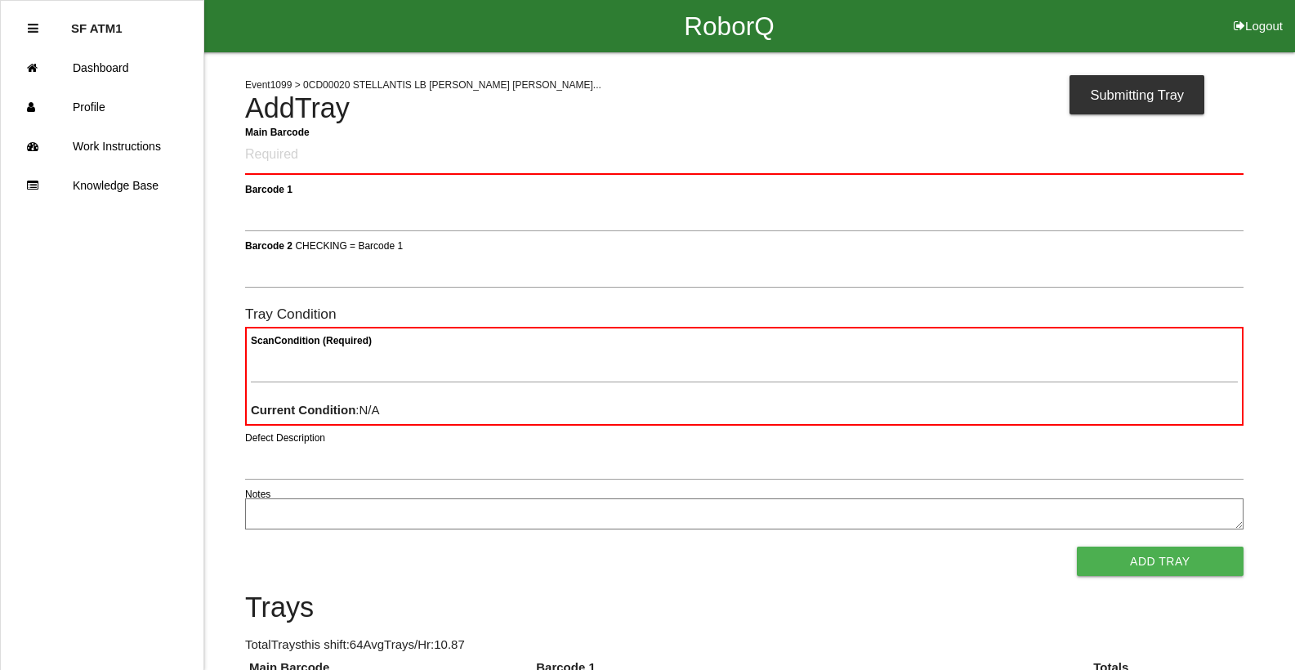
click at [1233, 417] on div "Tray Condition Scan Condition (Required) Current Condition : N/A" at bounding box center [744, 365] width 999 height 119
drag, startPoint x: 1233, startPoint y: 417, endPoint x: 1281, endPoint y: 490, distance: 87.5
click at [297, 167] on Barcode "Main Barcode" at bounding box center [744, 155] width 999 height 38
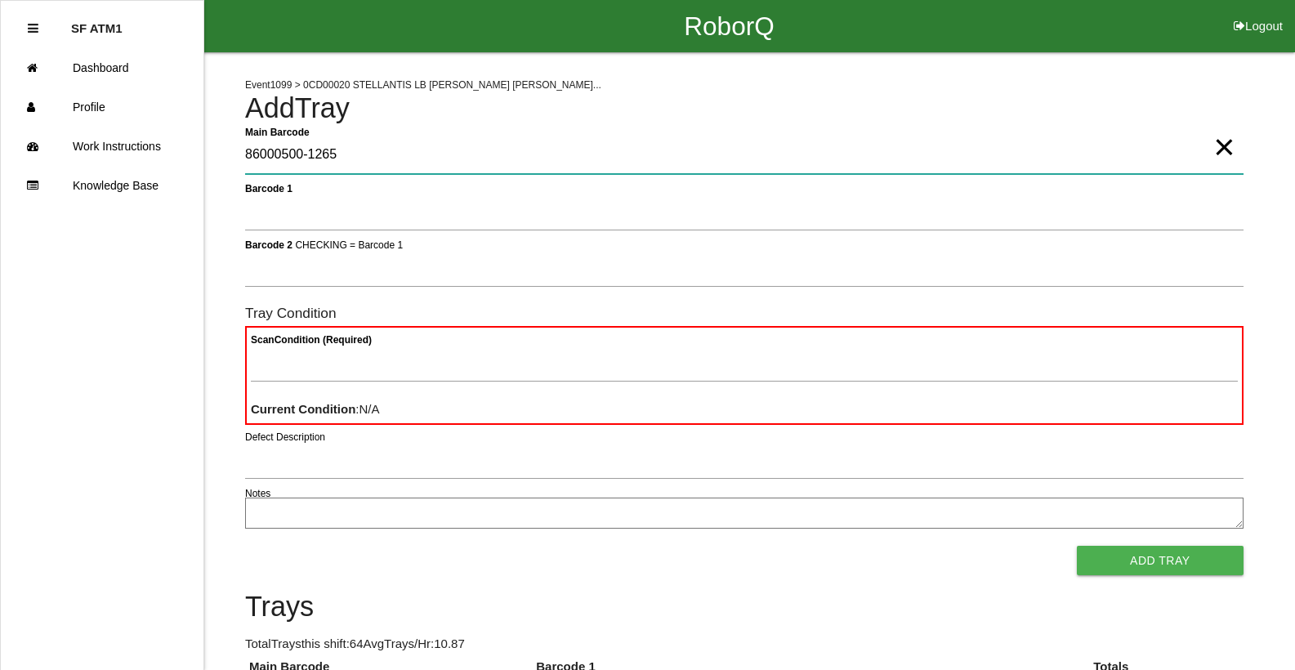
type Barcode "86000500-1265"
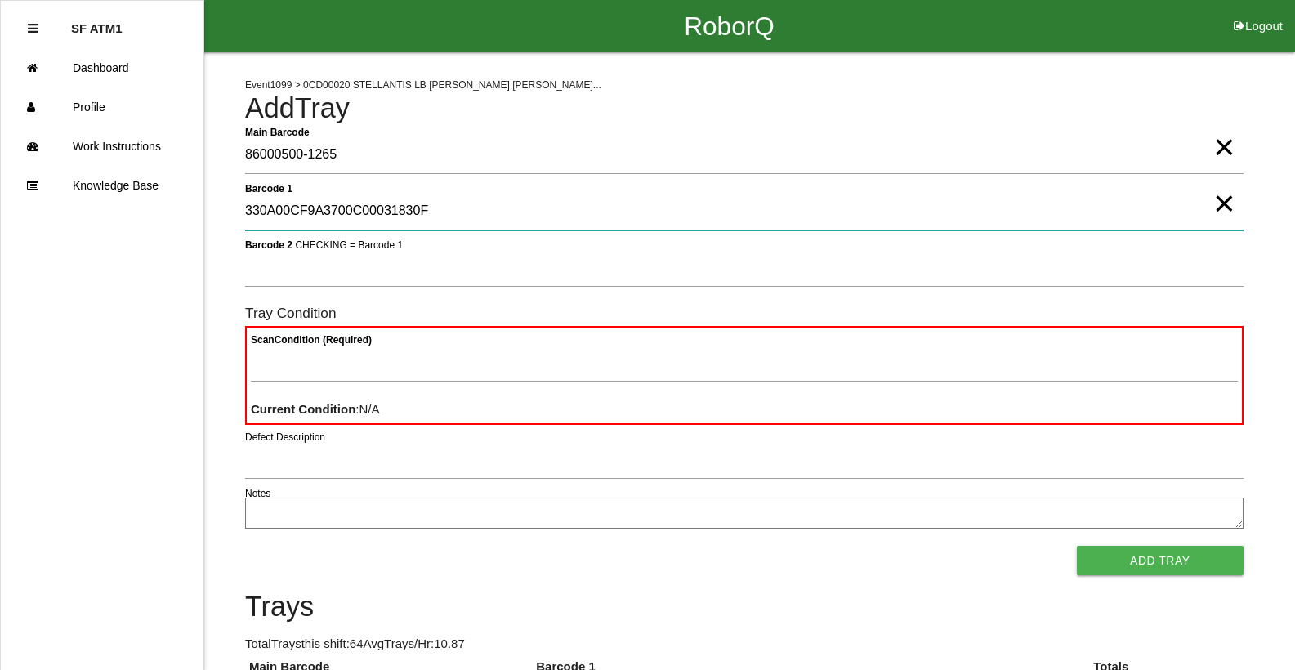
type 1 "330A00CF9A3700C00031830F"
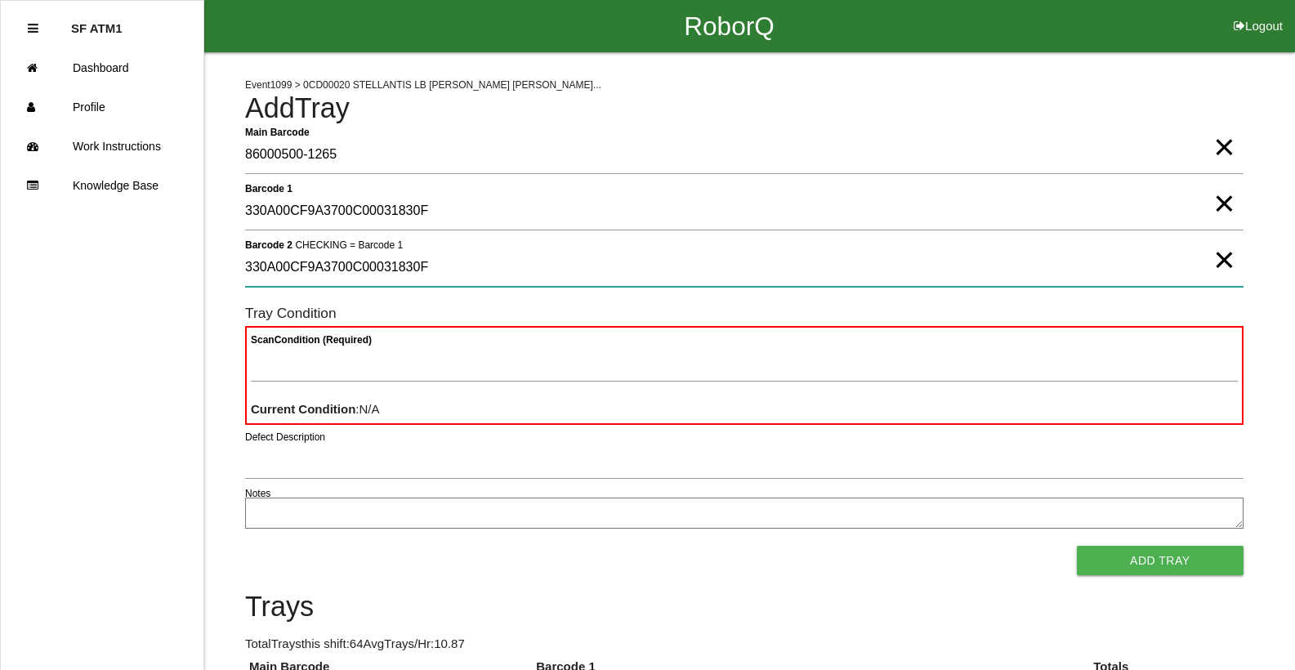
type 2 "330A00CF9A3700C00031830F"
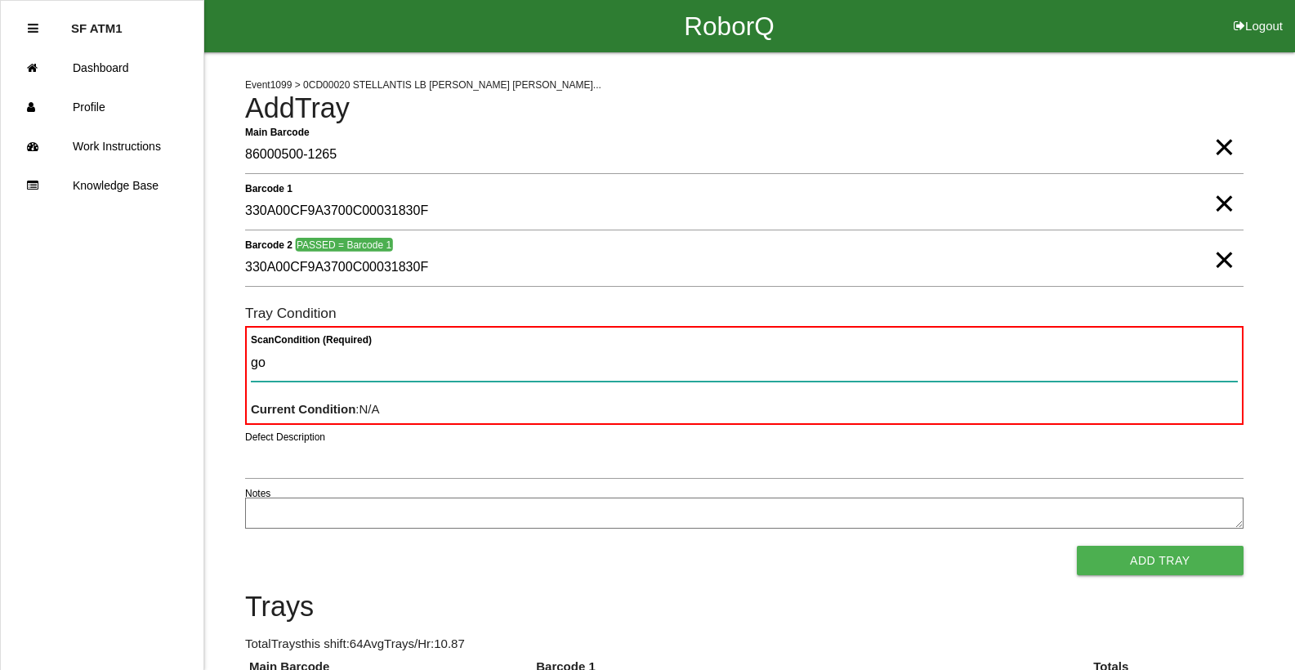
type Condition "goo"
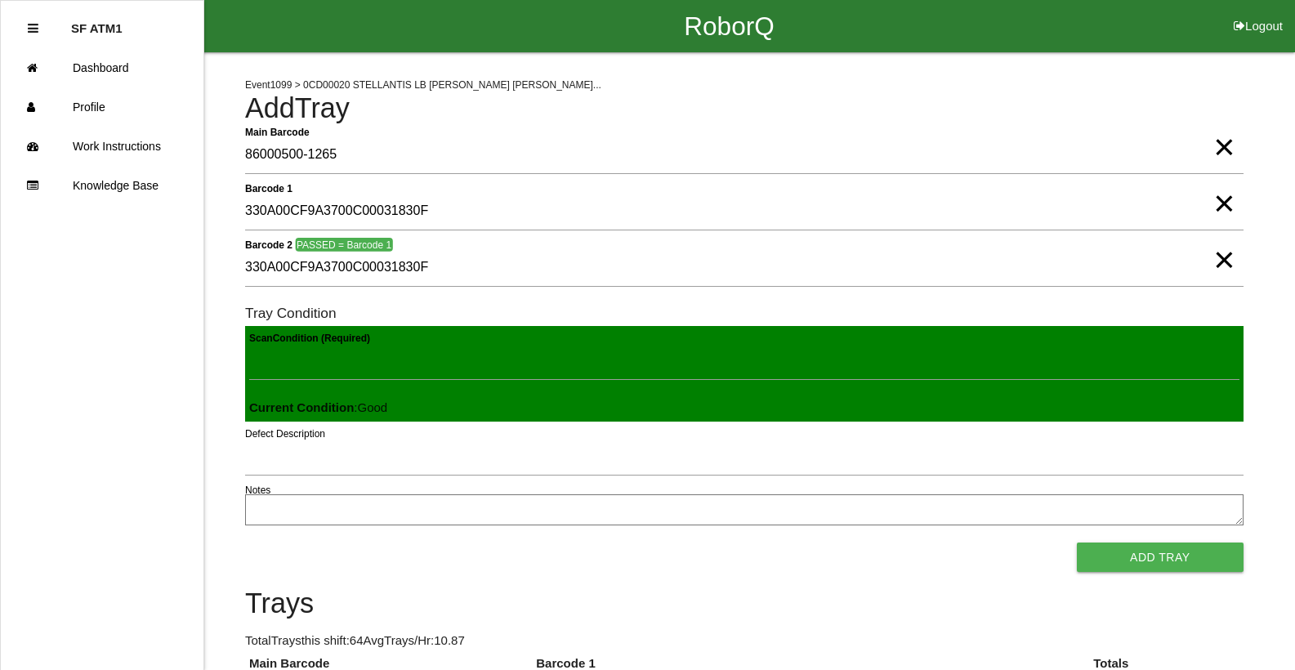
click at [1077, 543] on button "Add Tray" at bounding box center [1160, 557] width 167 height 29
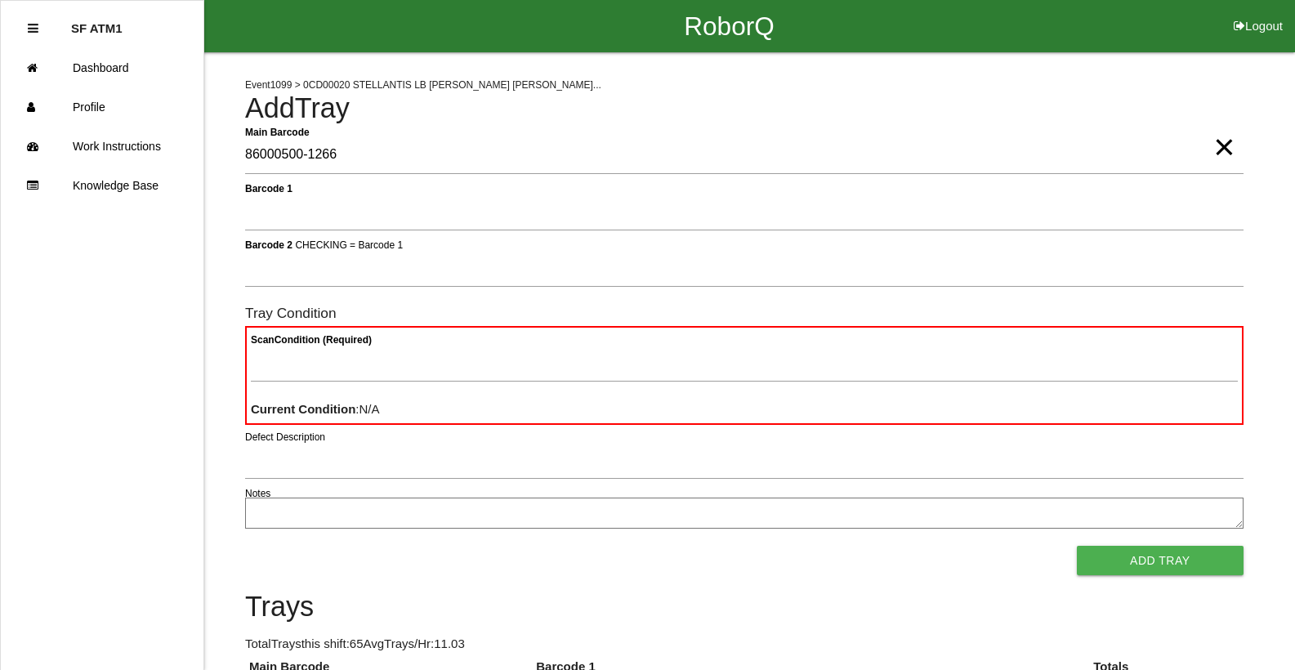
type Barcode "86000500-1266"
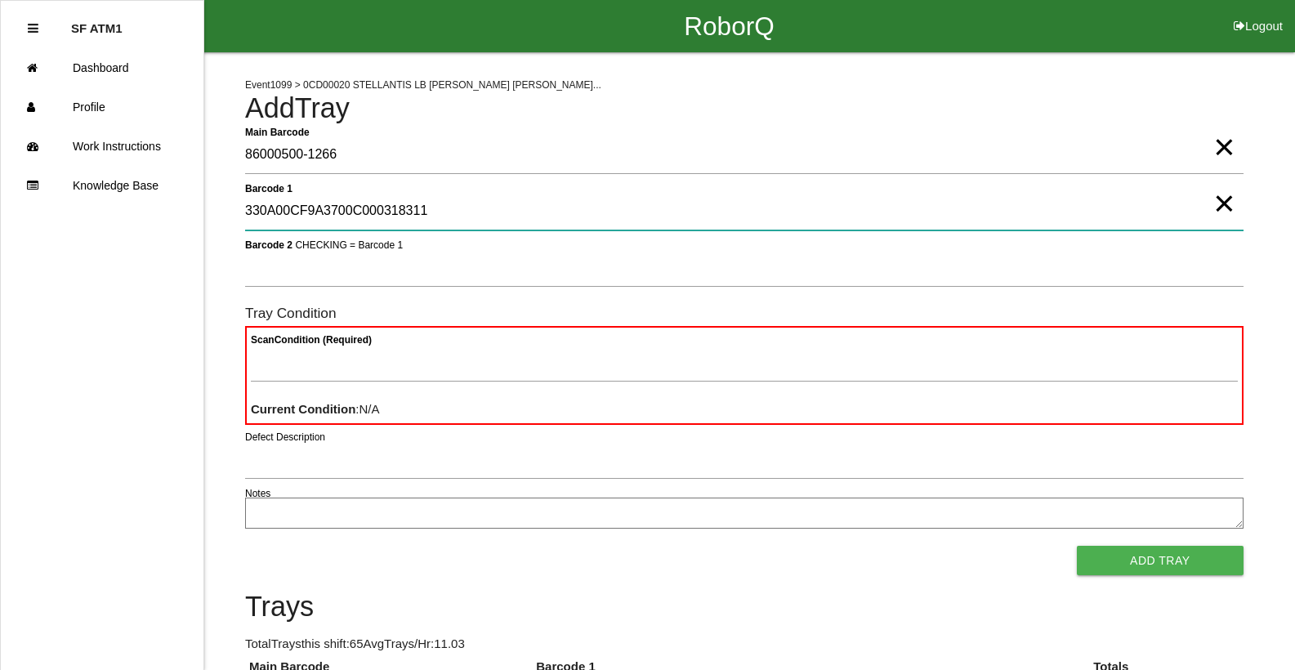
type 1 "330A00CF9A3700C000318311"
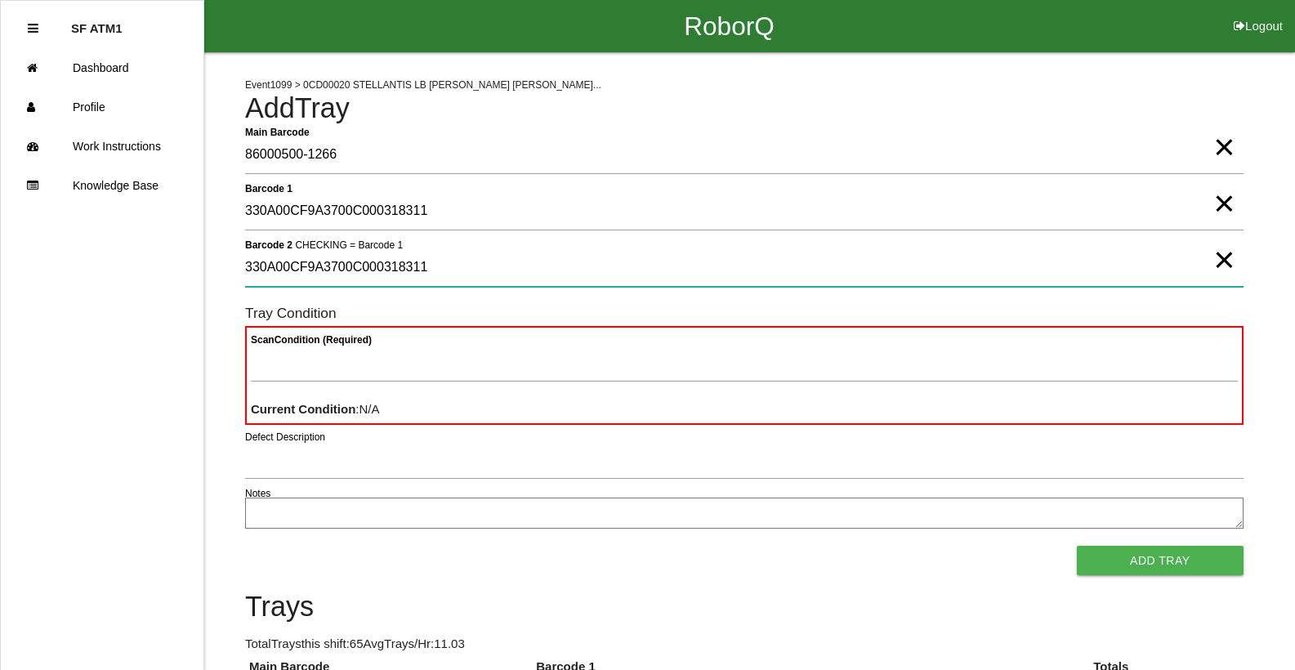
type 2 "330A00CF9A3700C000318311"
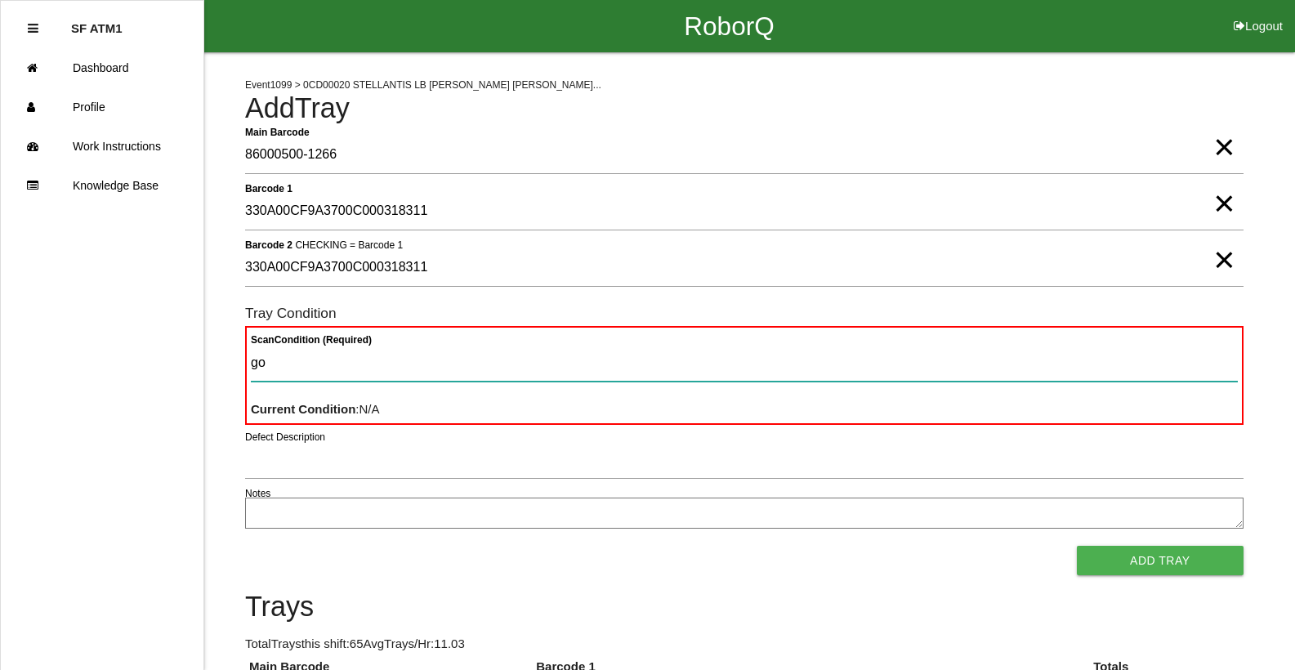
type Condition "goo"
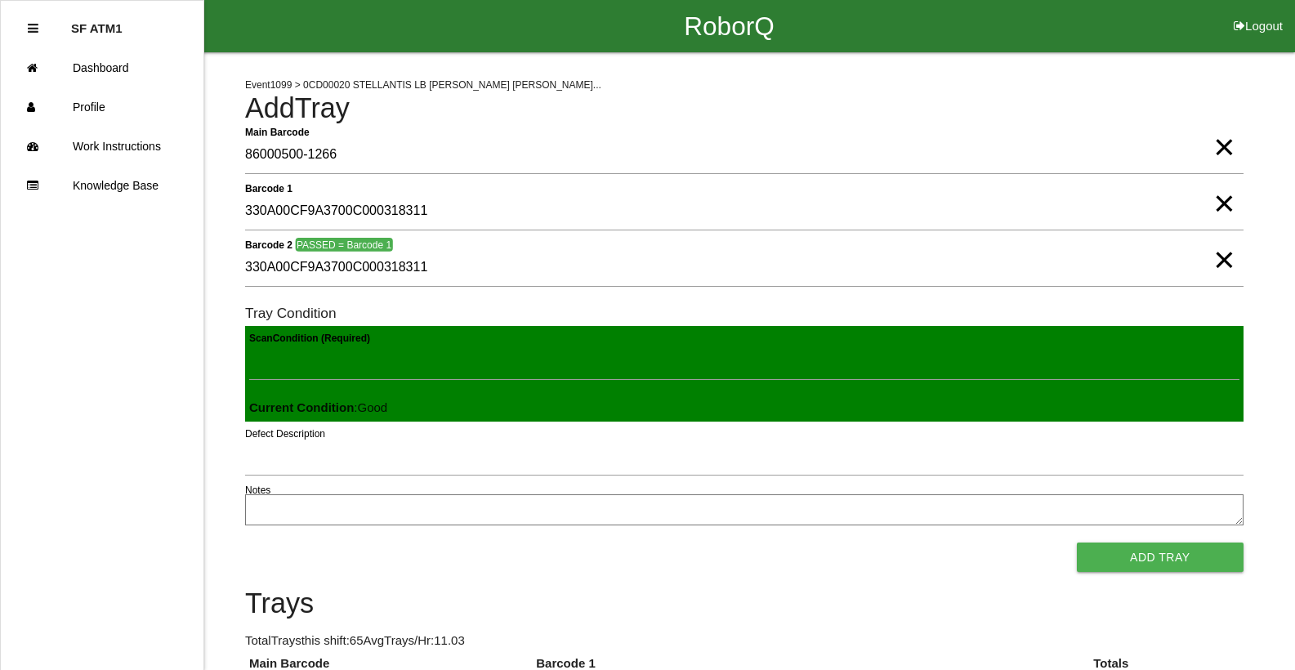
click at [1077, 543] on button "Add Tray" at bounding box center [1160, 557] width 167 height 29
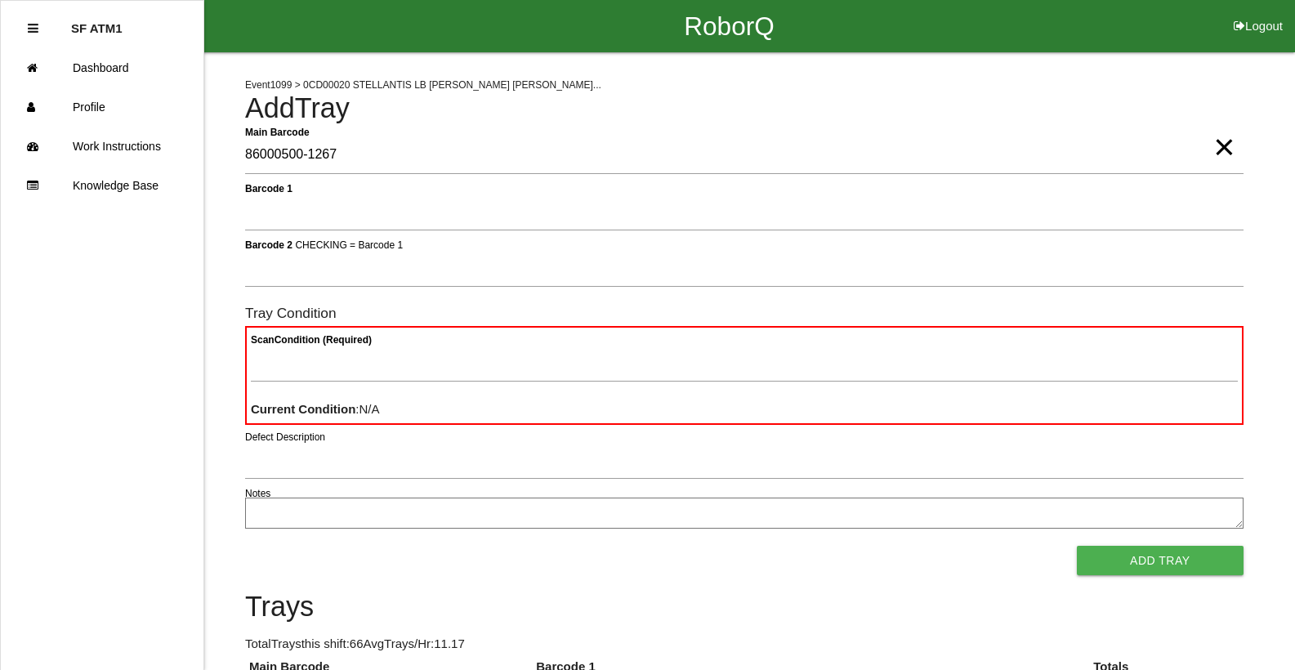
type Barcode "86000500-1267"
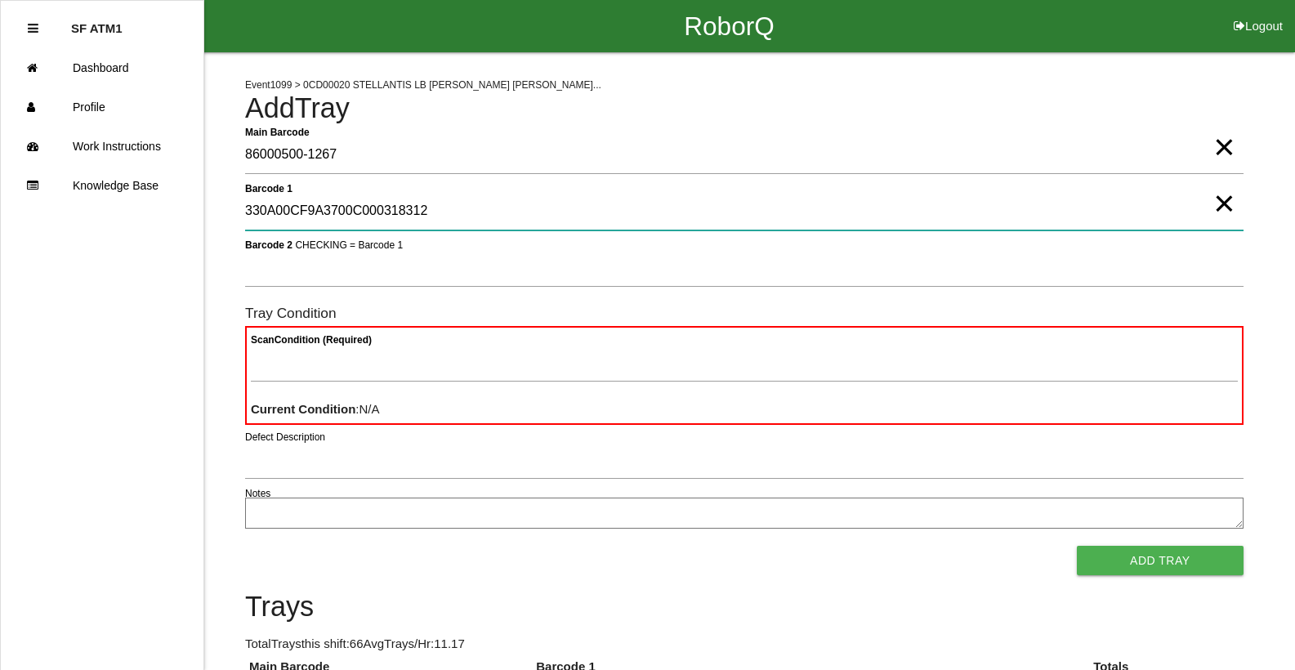
type 1 "330A00CF9A3700C000318312"
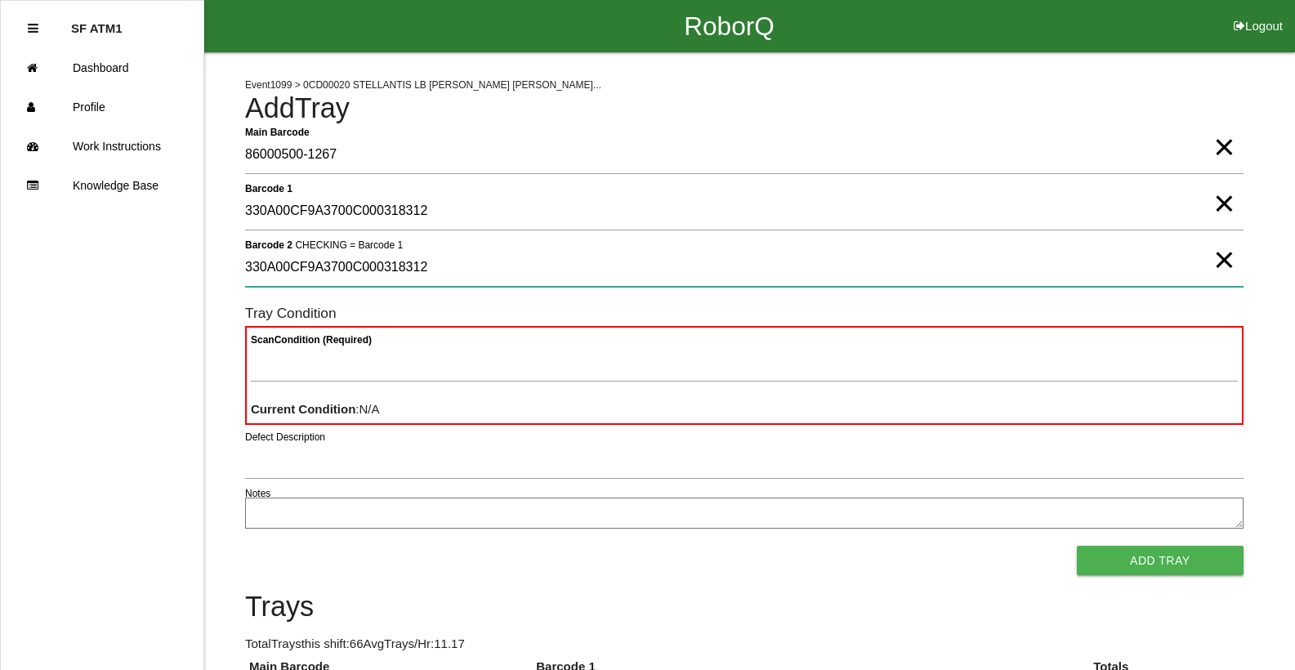
type 2 "330A00CF9A3700C000318312"
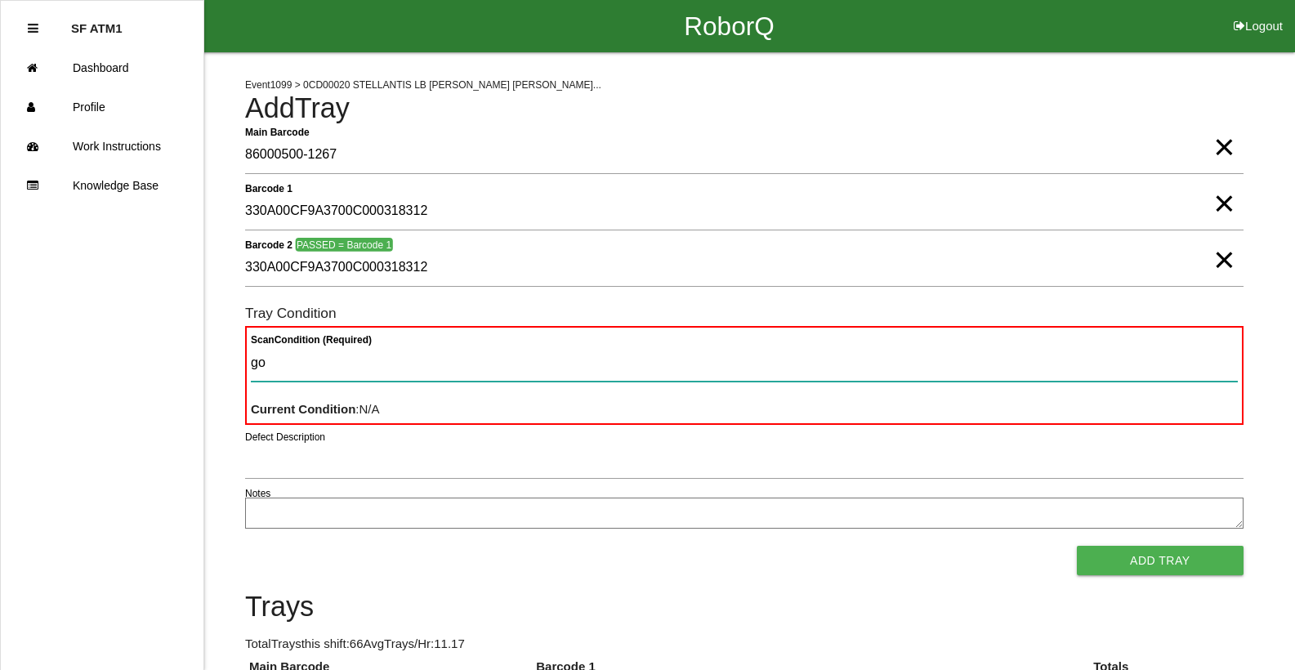
type Condition "goo"
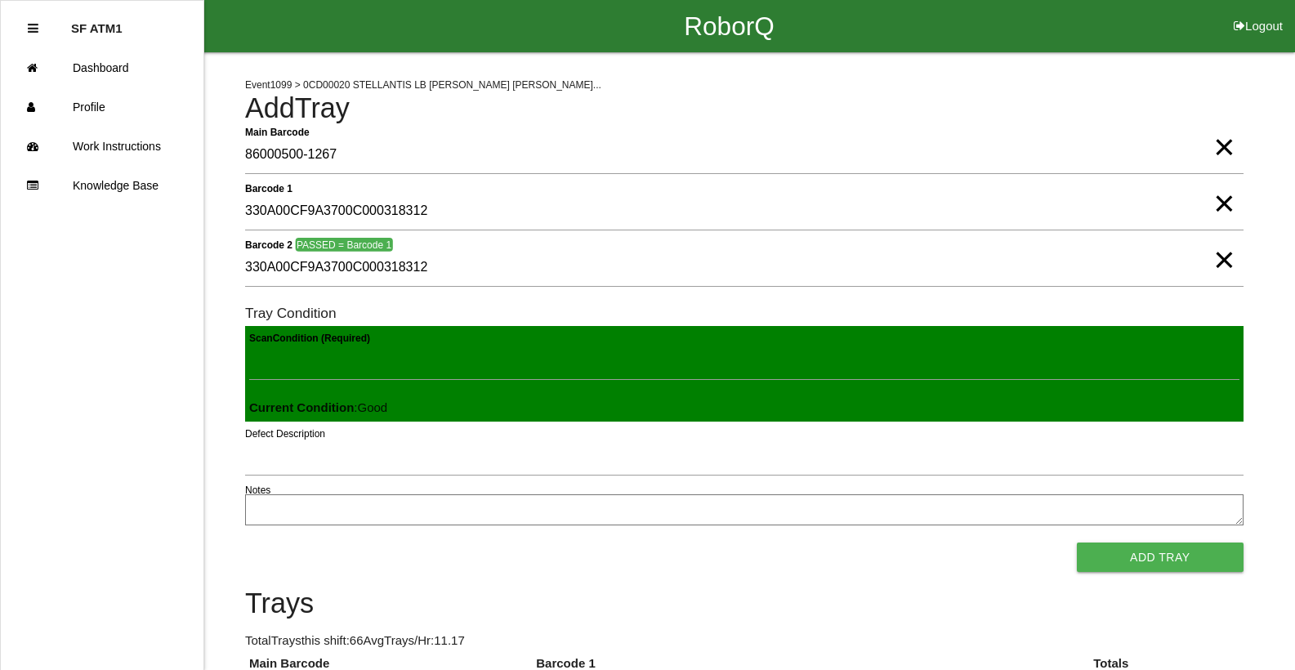
click at [1077, 543] on button "Add Tray" at bounding box center [1160, 557] width 167 height 29
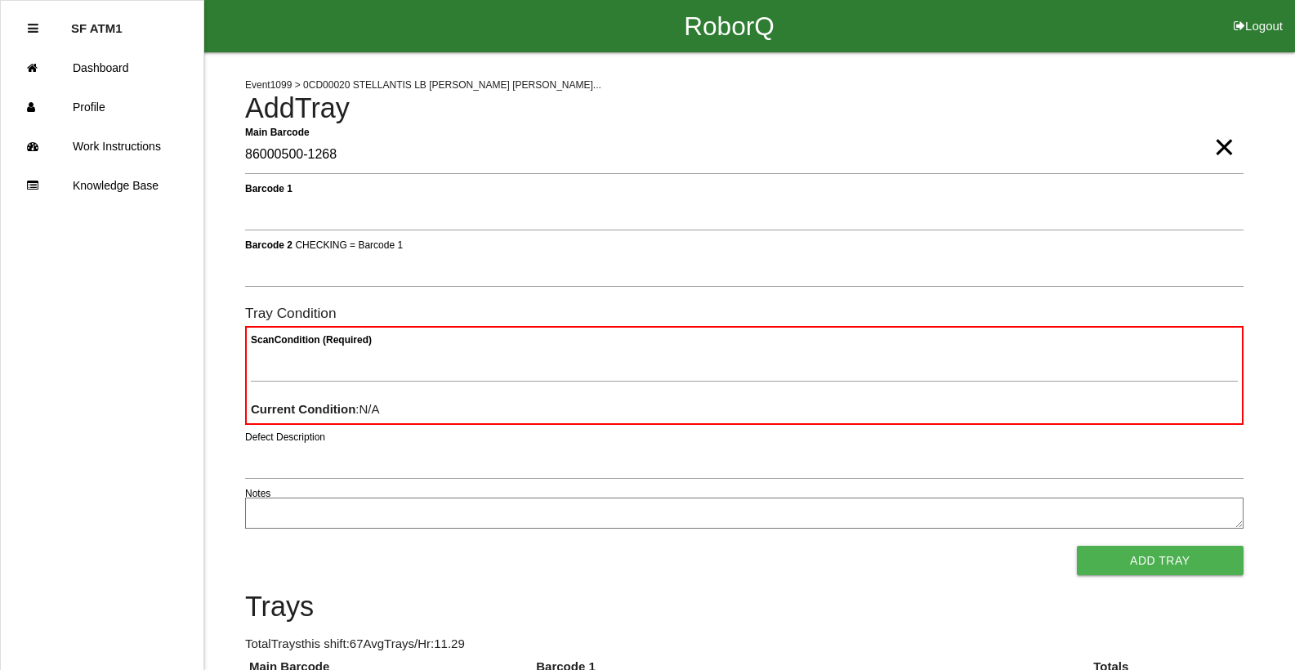
type Barcode "86000500-1268"
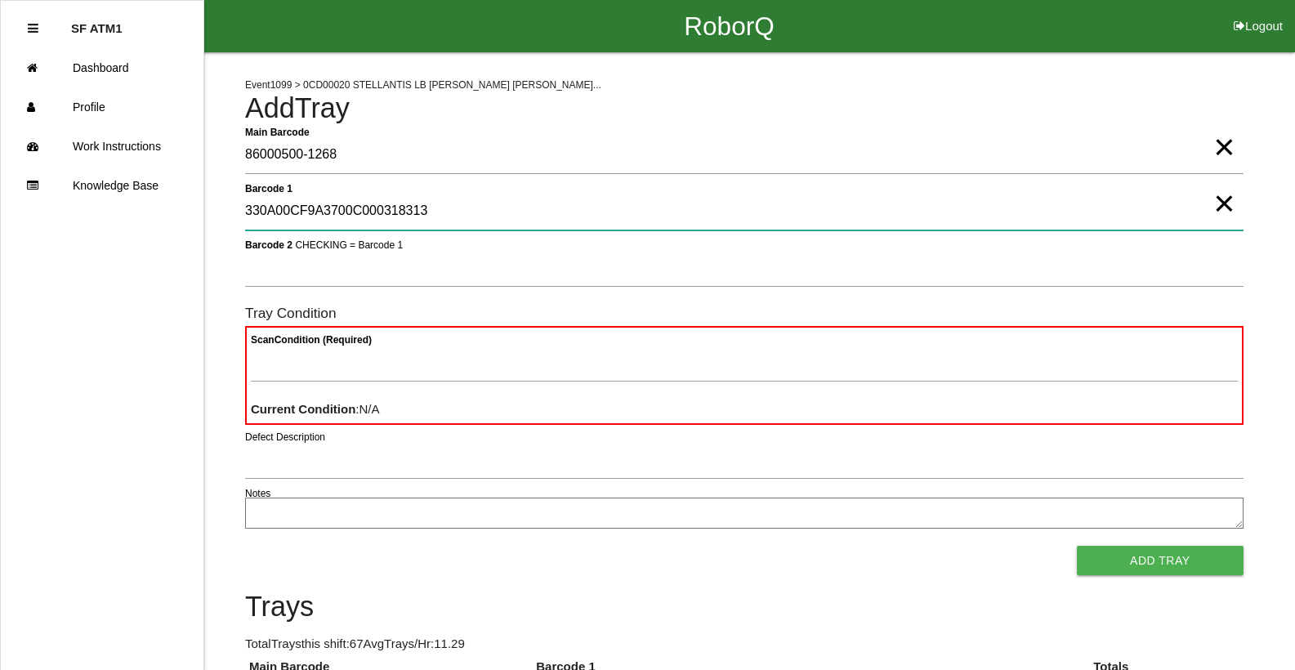
type 1 "330A00CF9A3700C000318313"
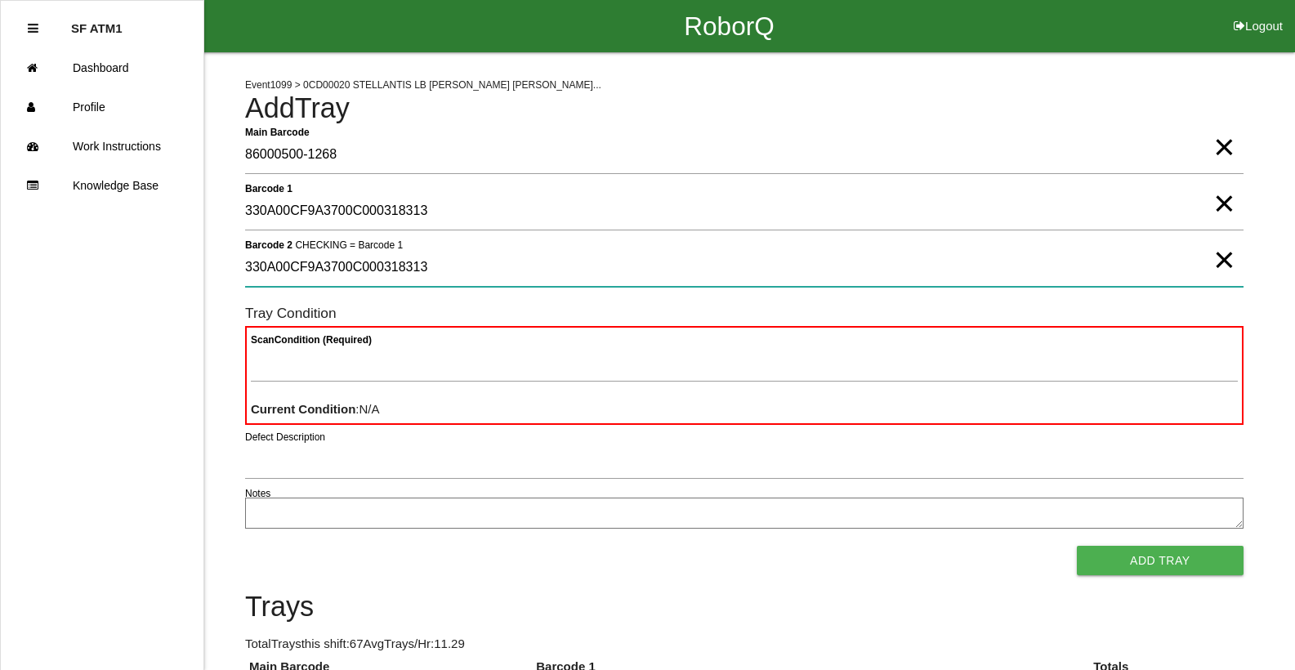
type 2 "330A00CF9A3700C000318313"
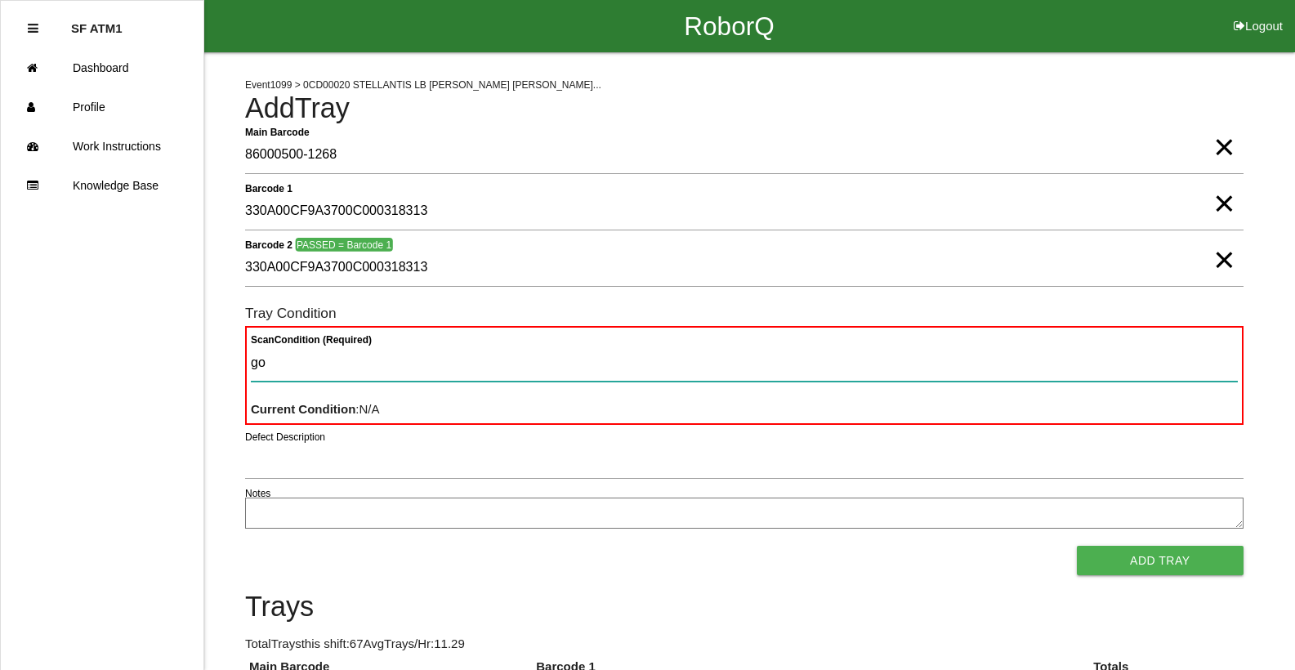
type Condition "goo"
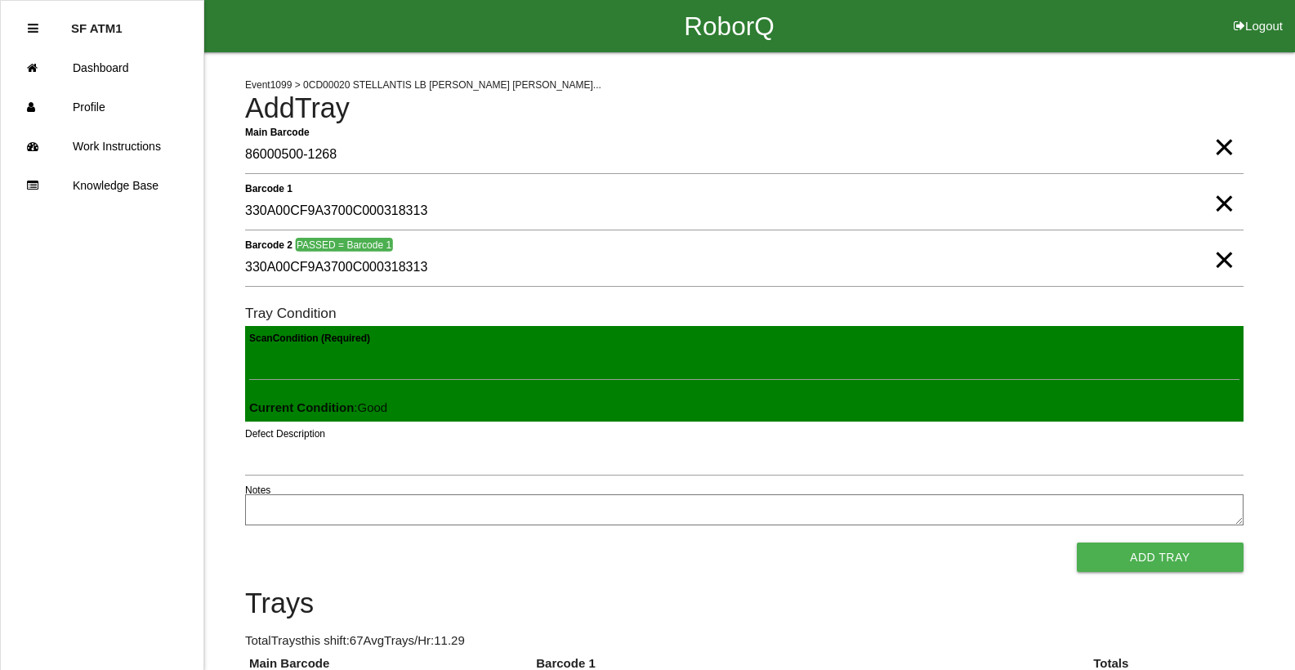
click at [1077, 543] on button "Add Tray" at bounding box center [1160, 557] width 167 height 29
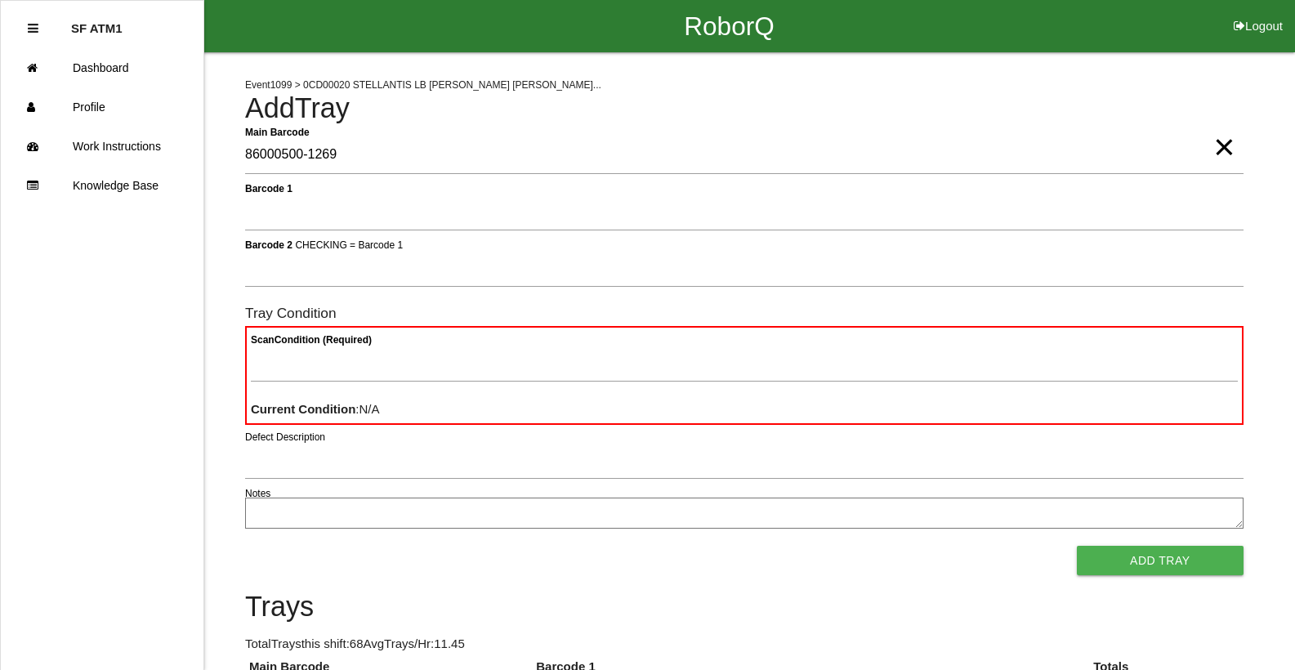
type Barcode "86000500-1269"
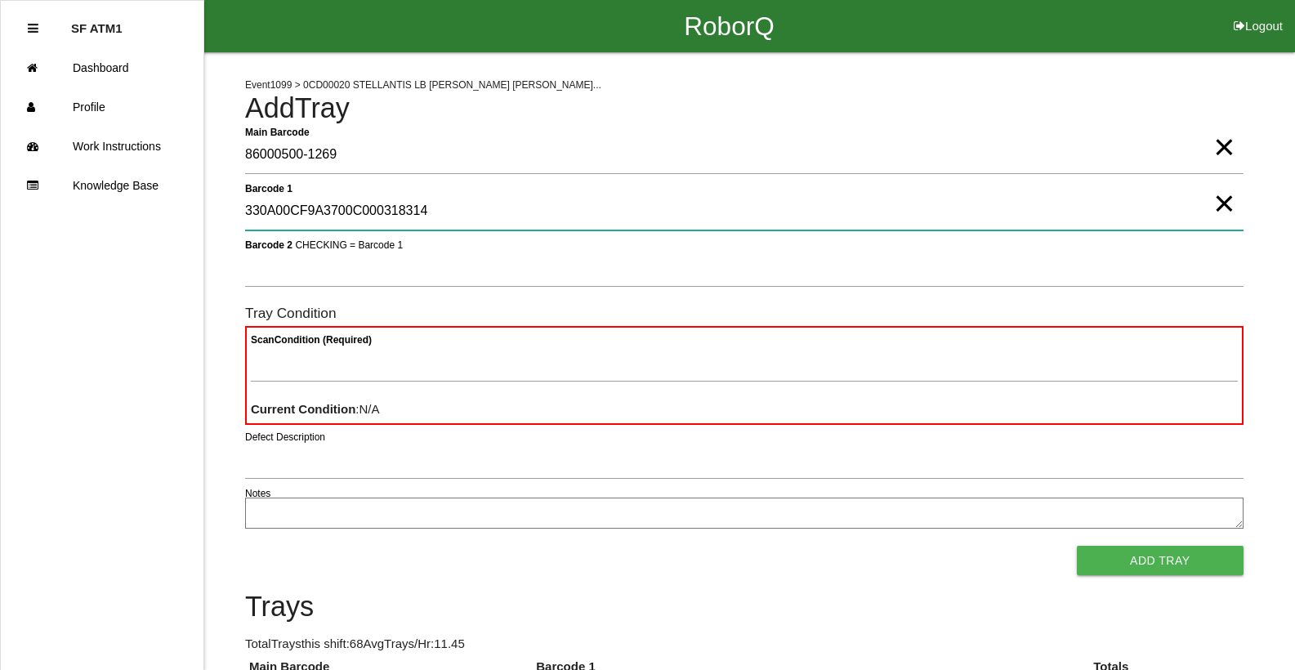
type 1 "330A00CF9A3700C000318314"
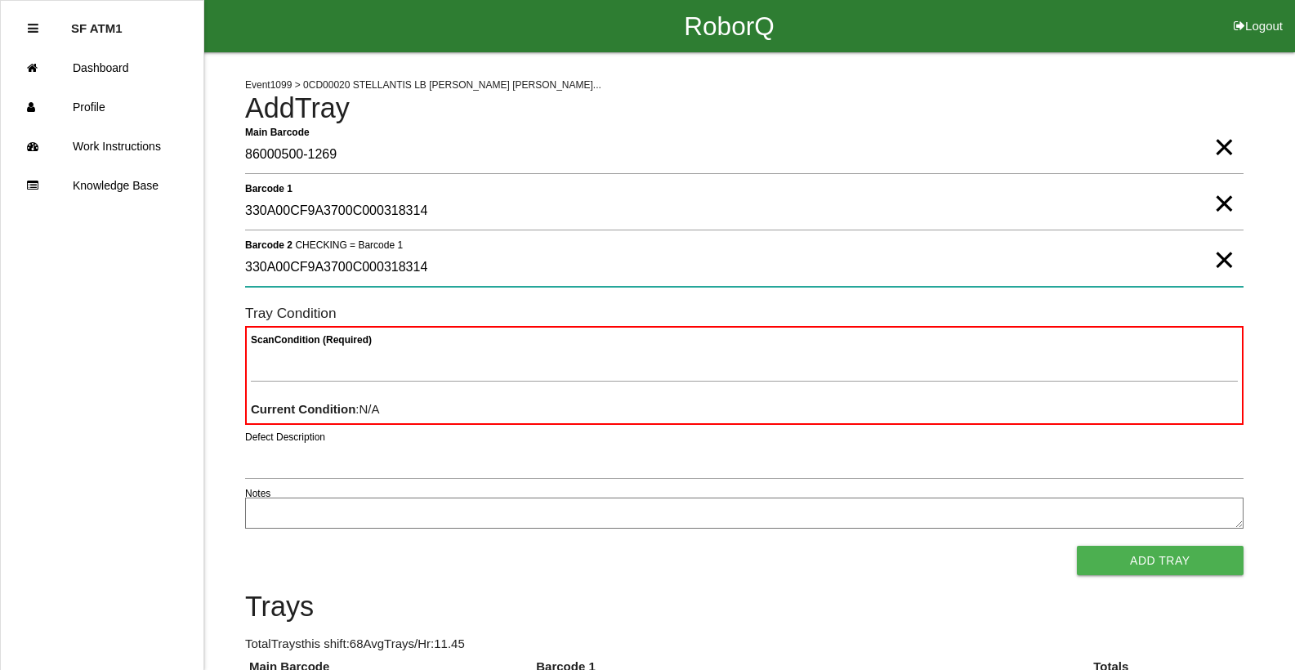
type 2 "330A00CF9A3700C000318314"
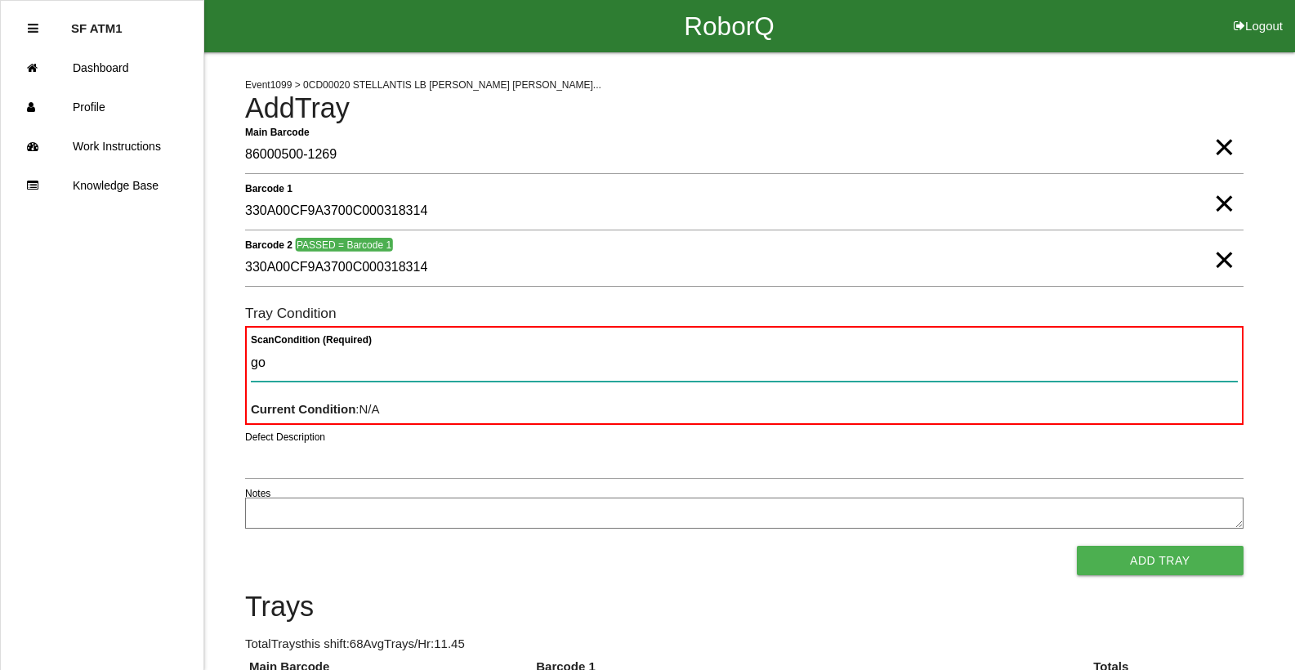
type Condition "goo"
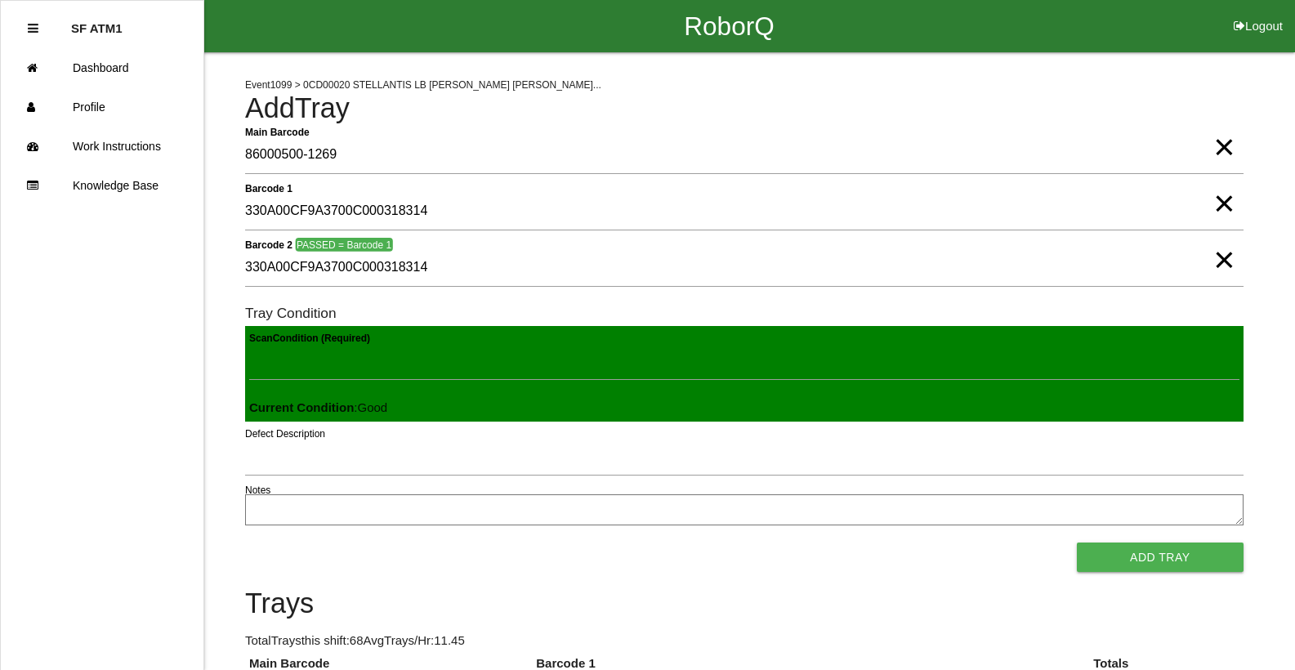
click at [1077, 543] on button "Add Tray" at bounding box center [1160, 557] width 167 height 29
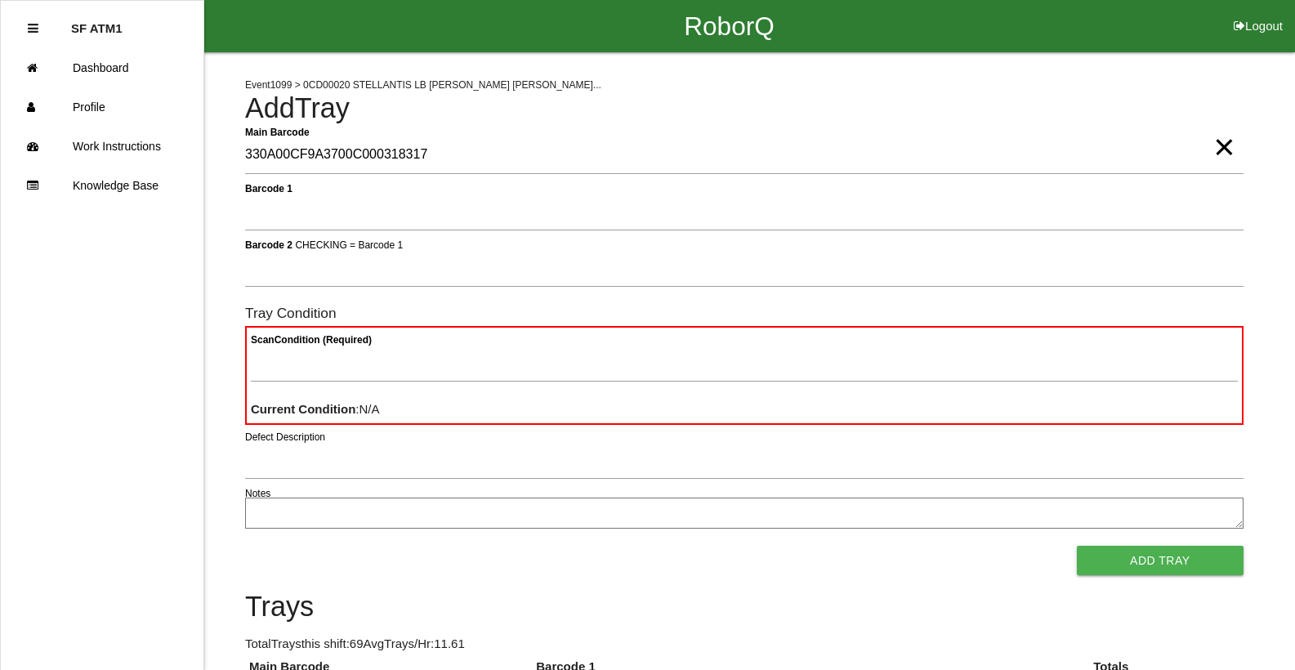
type Barcode "330A00CF9A3700C000318317"
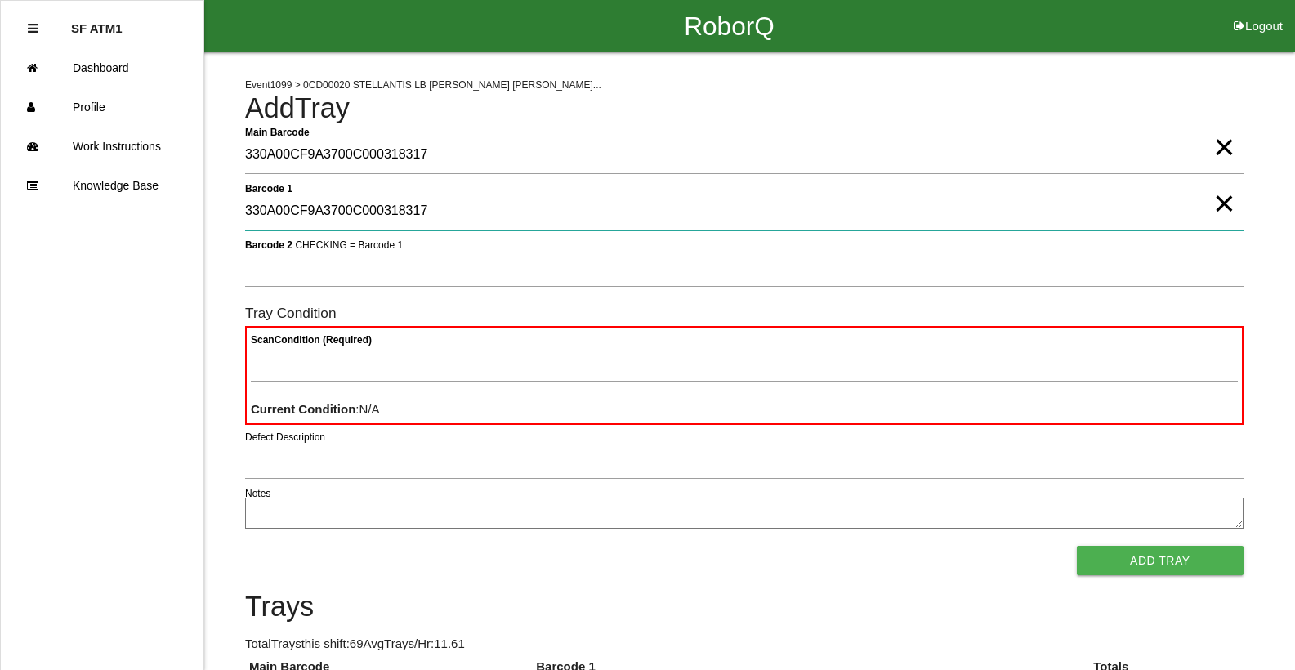
type 1 "330A00CF9A3700C000318317"
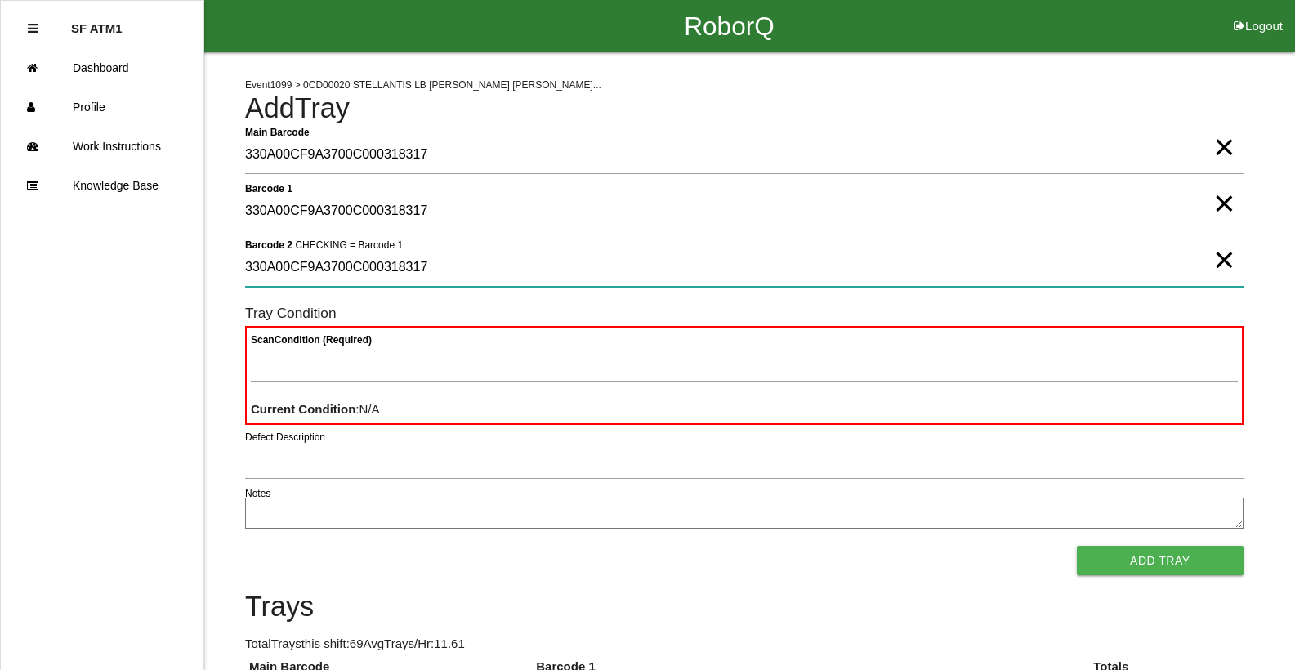
type 2 "330A00CF9A3700C000318317"
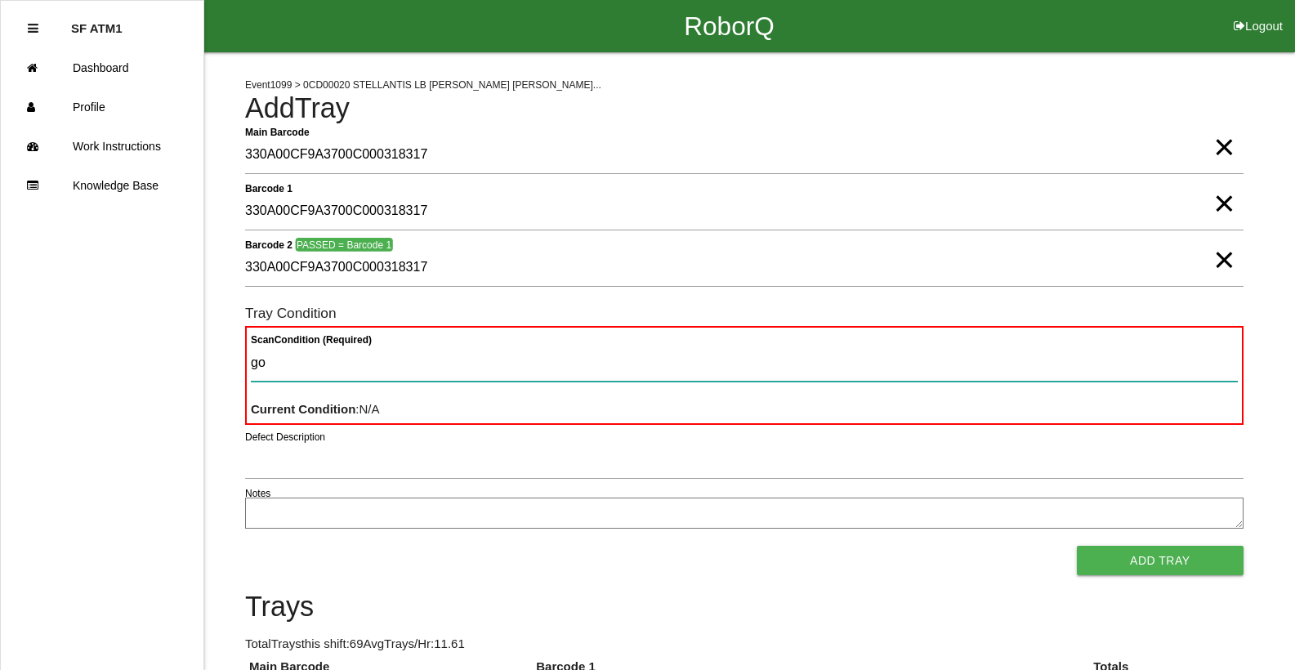
type Condition "goo"
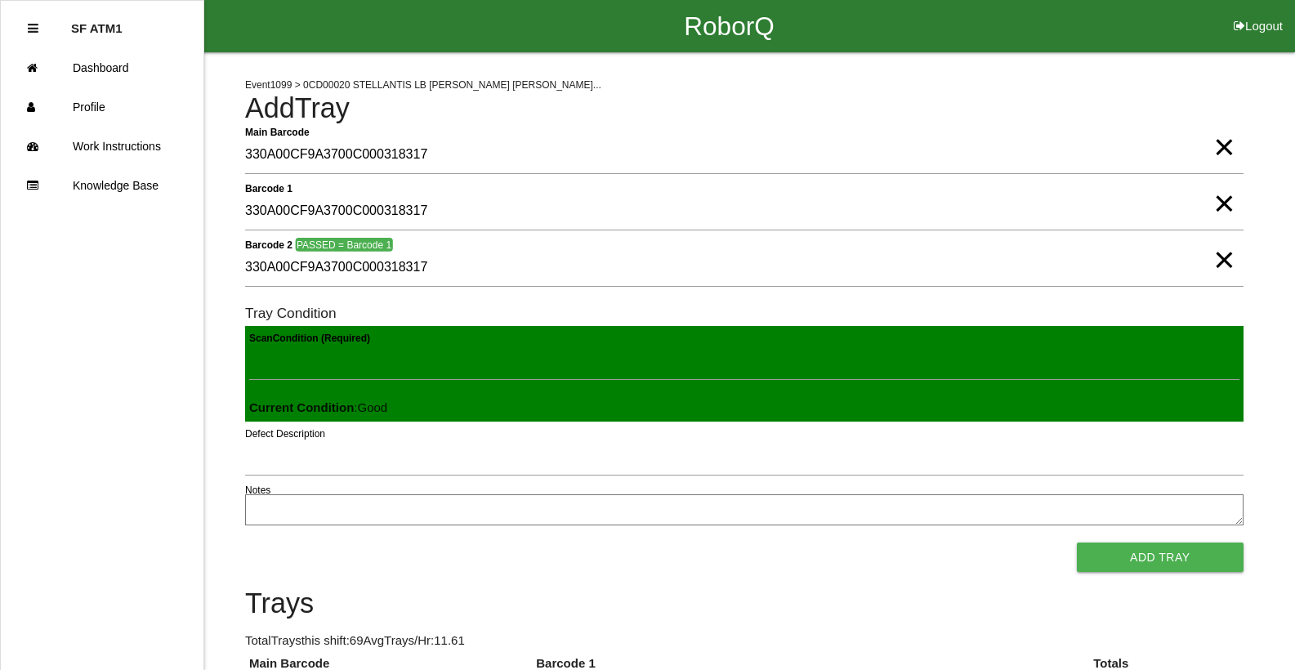
click at [1077, 543] on button "Add Tray" at bounding box center [1160, 557] width 167 height 29
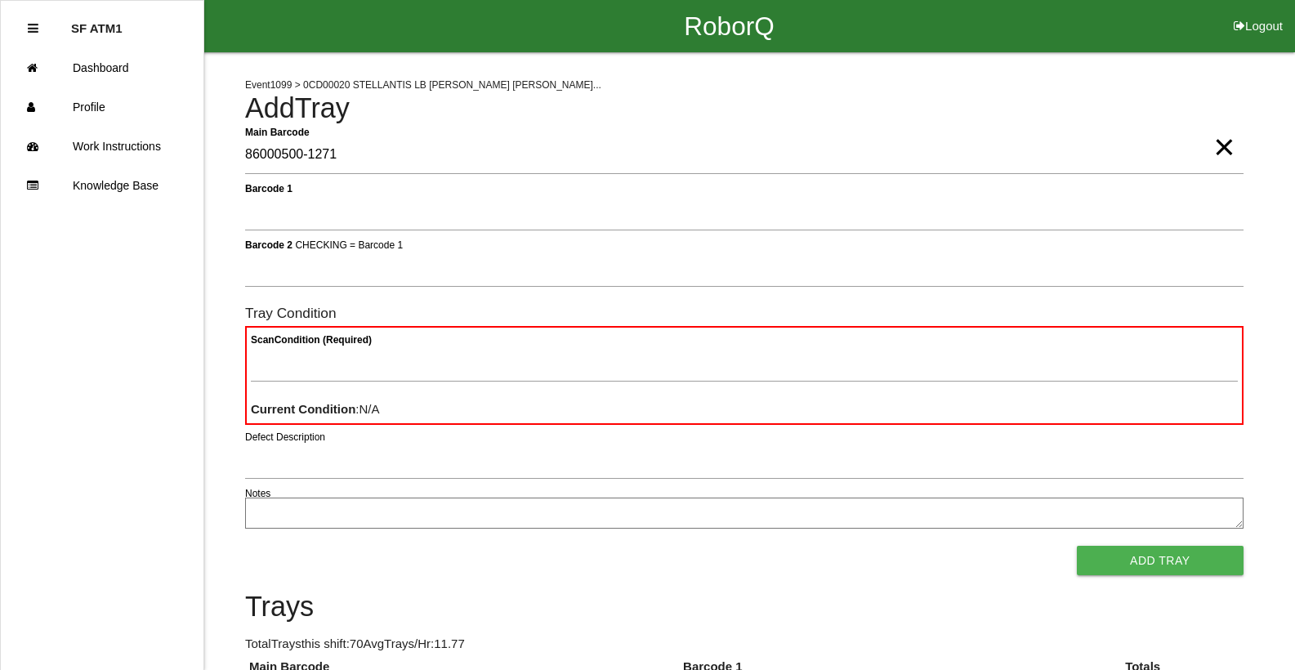
type Barcode "86000500-1271"
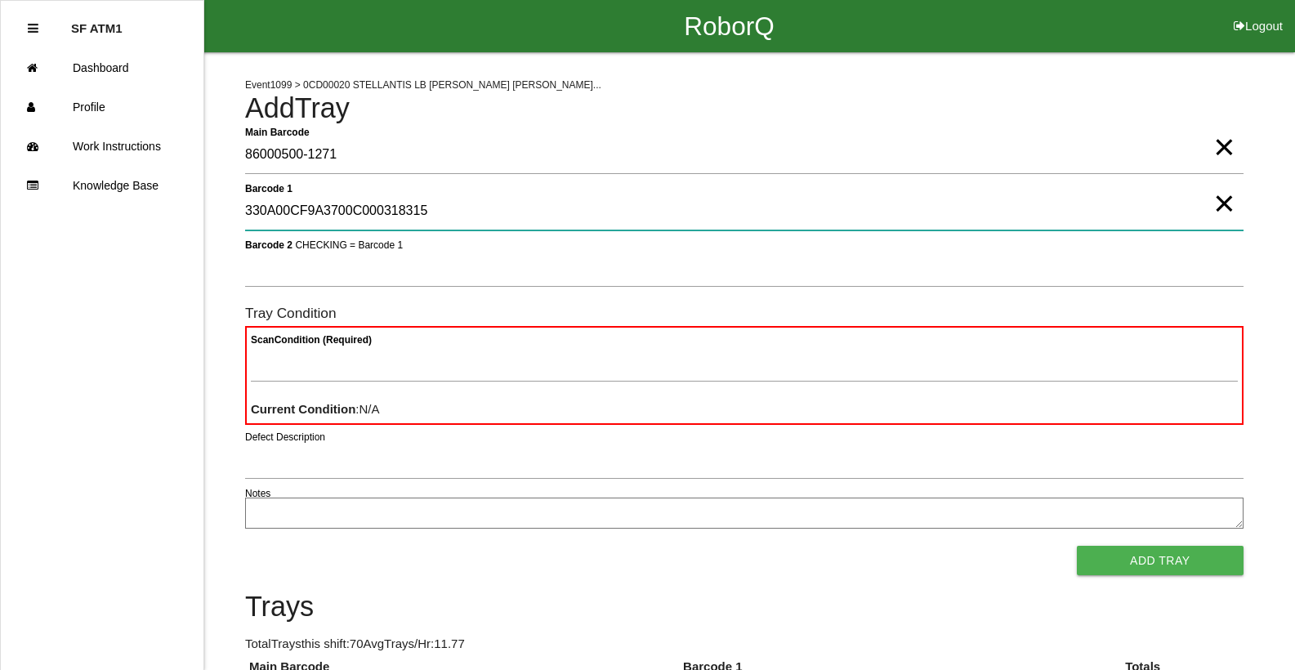
type 1 "330A00CF9A3700C000318315"
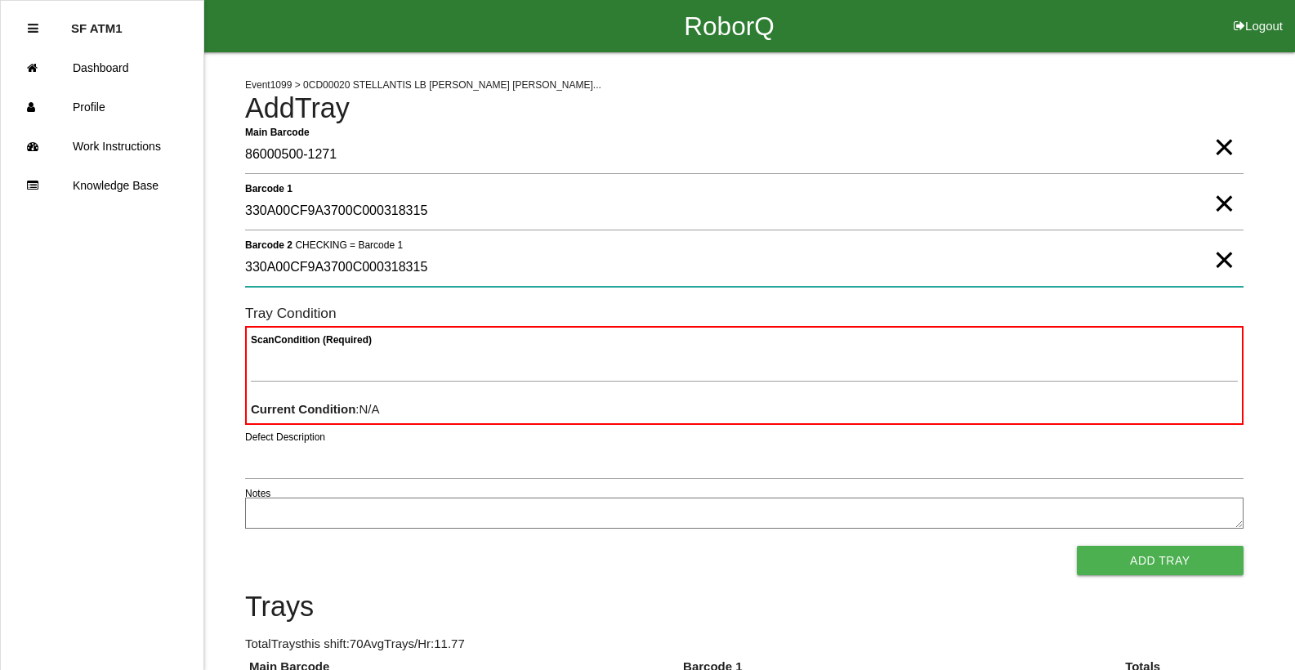
type 2 "330A00CF9A3700C000318315"
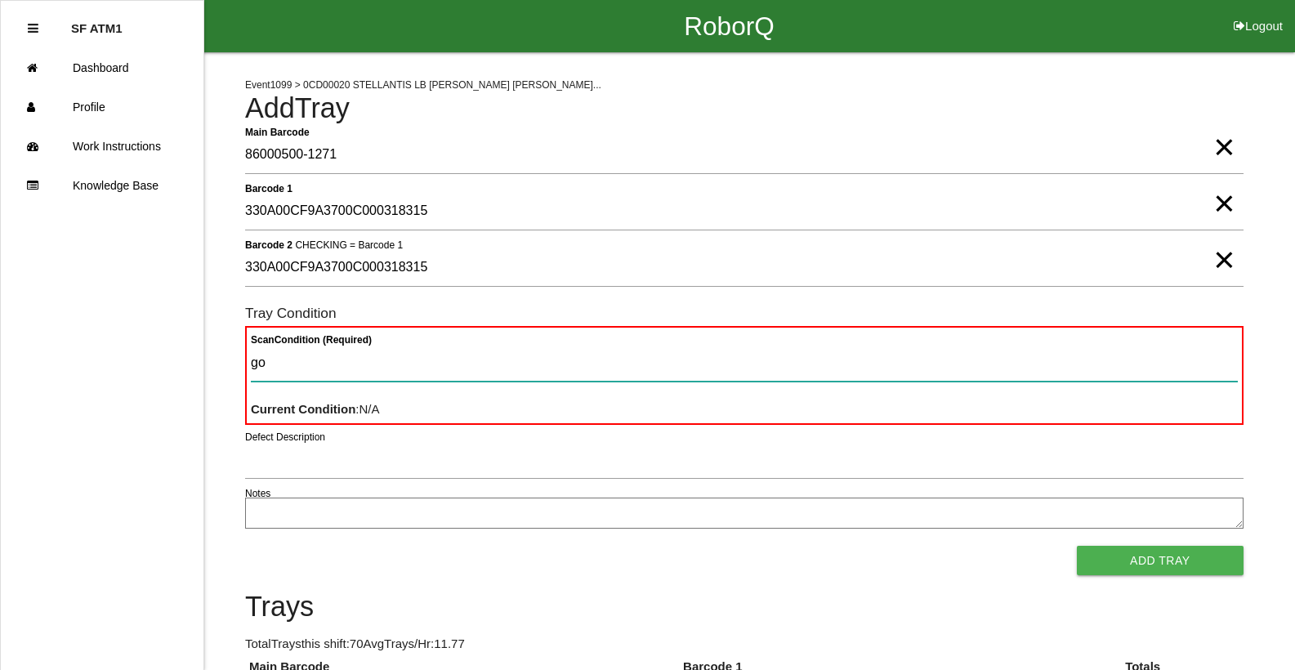
type Condition "goo"
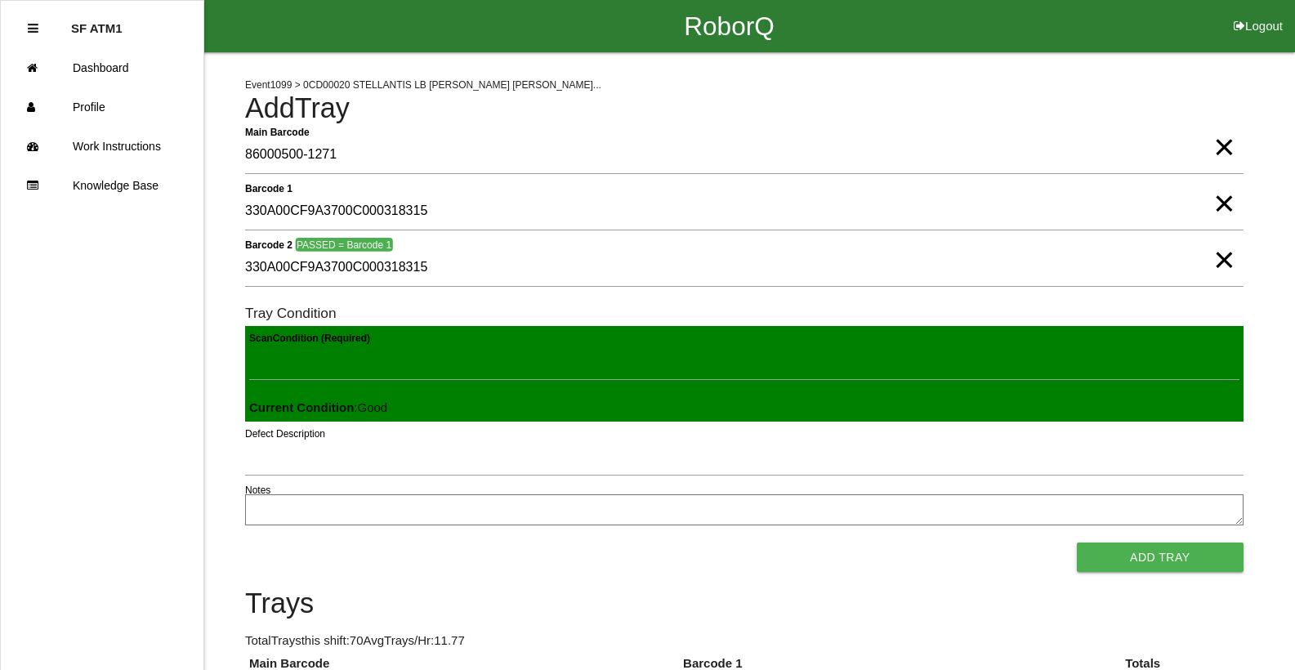
click at [1077, 543] on button "Add Tray" at bounding box center [1160, 557] width 167 height 29
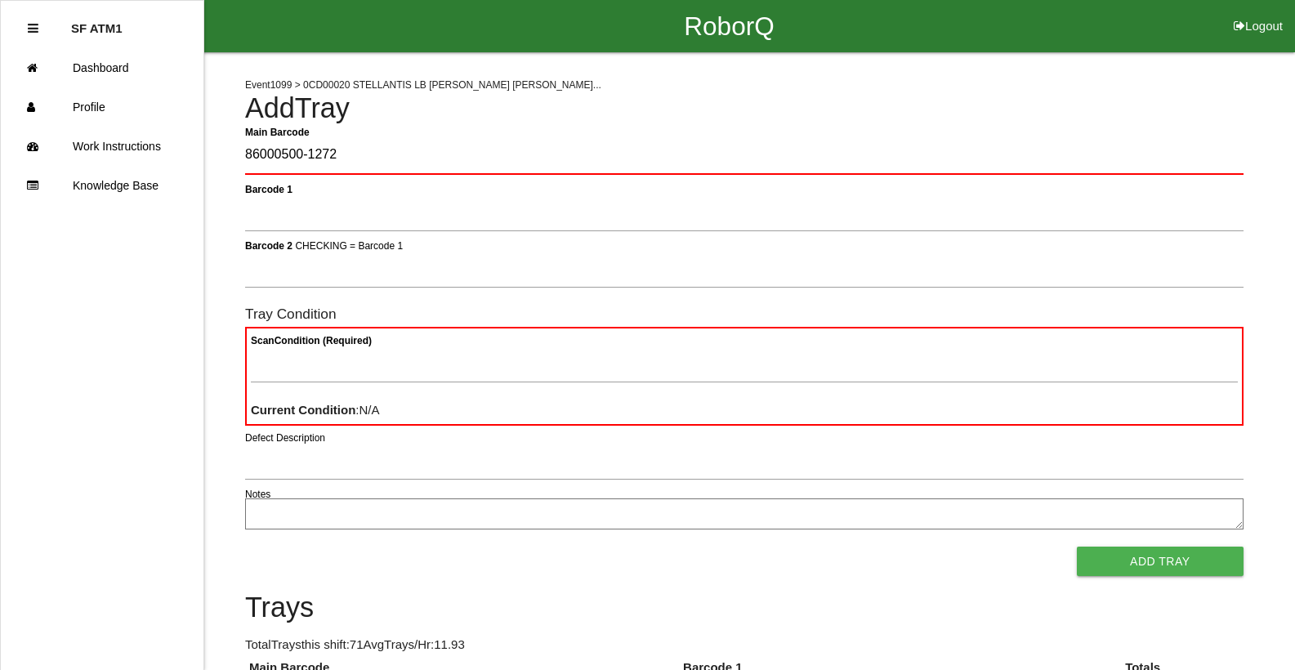
type Barcode "86000500-1272"
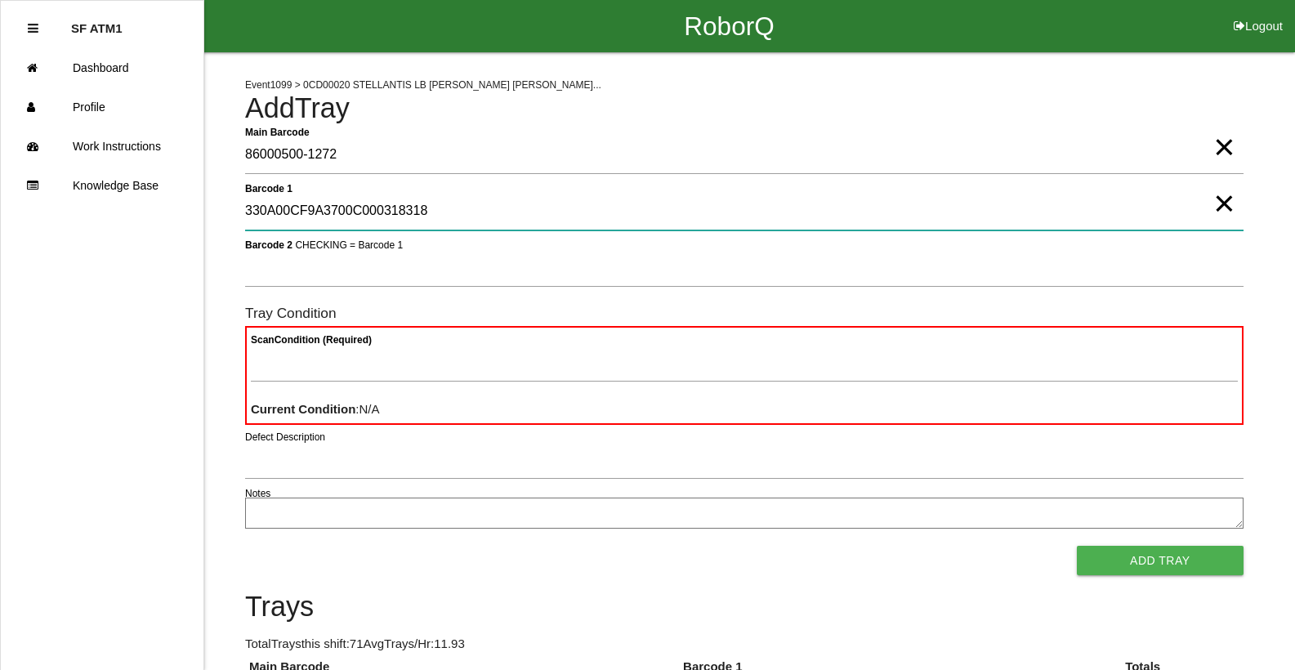
type 1 "330A00CF9A3700C000318318"
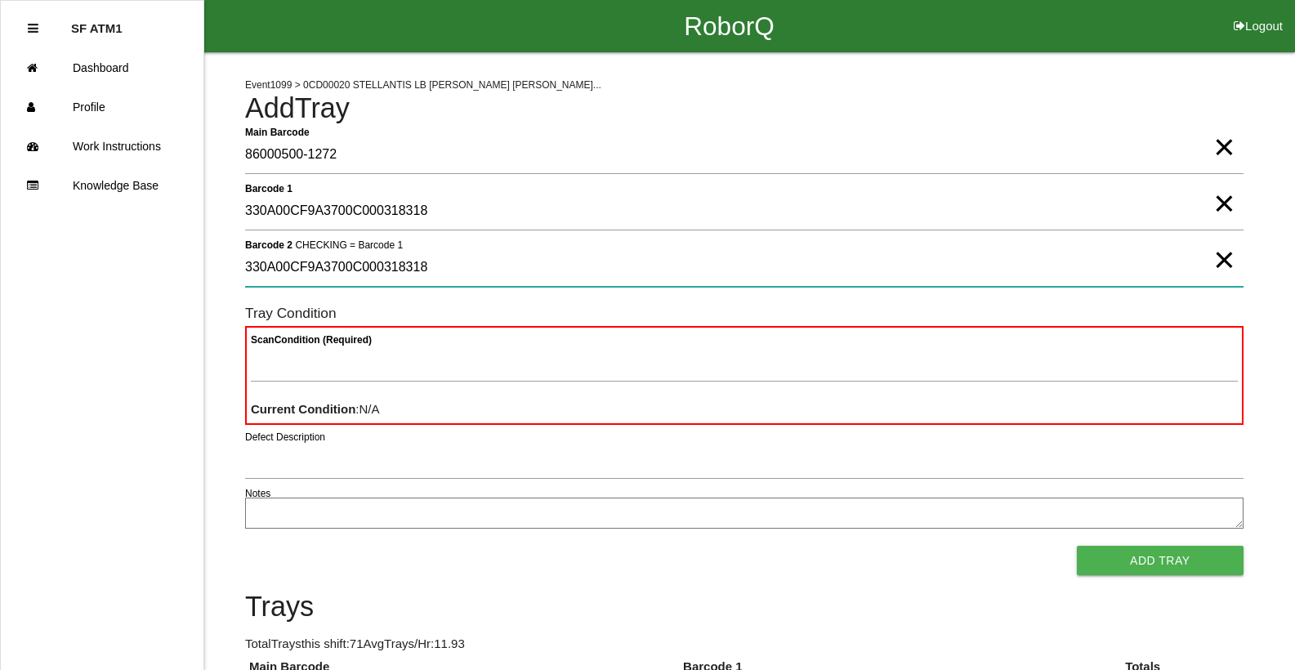
type 2 "330A00CF9A3700C000318318"
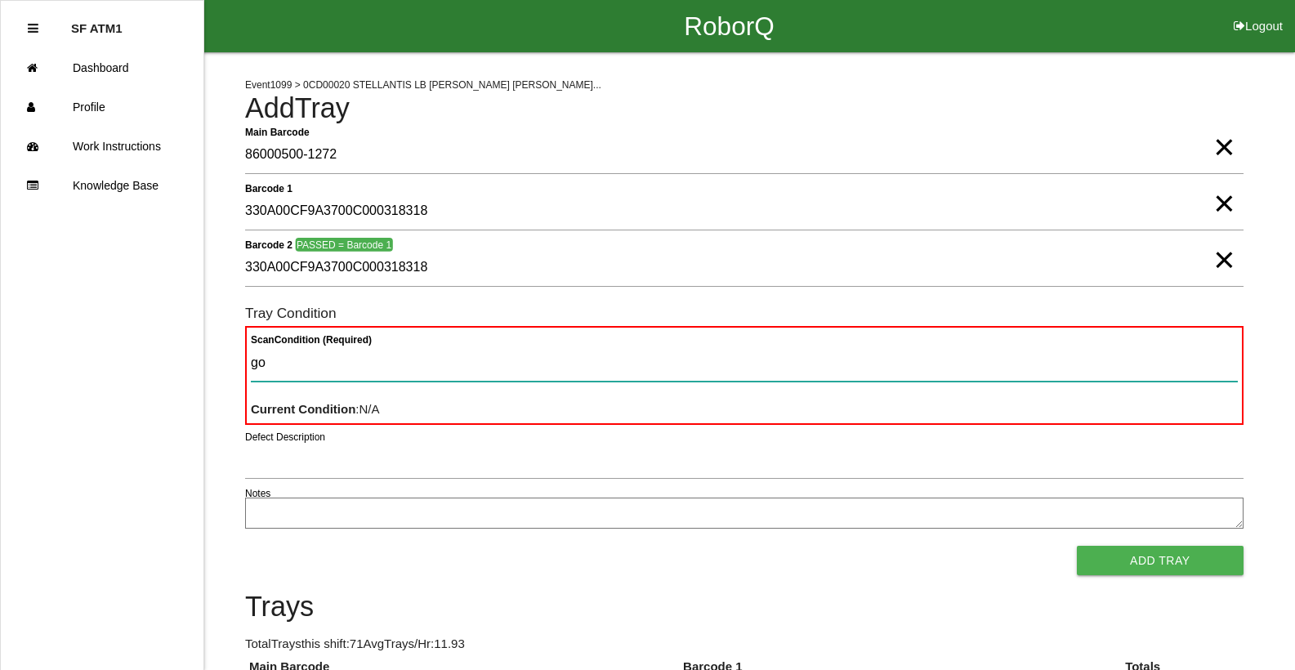
type Condition "goo"
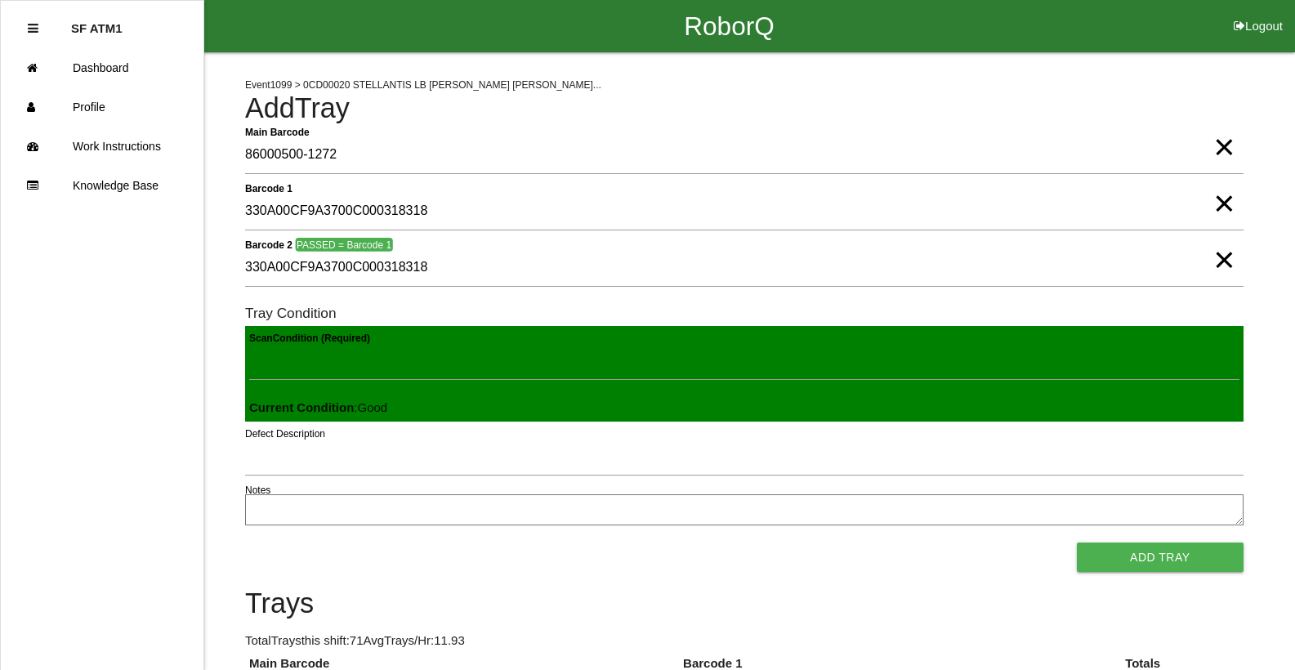
click at [1077, 543] on button "Add Tray" at bounding box center [1160, 557] width 167 height 29
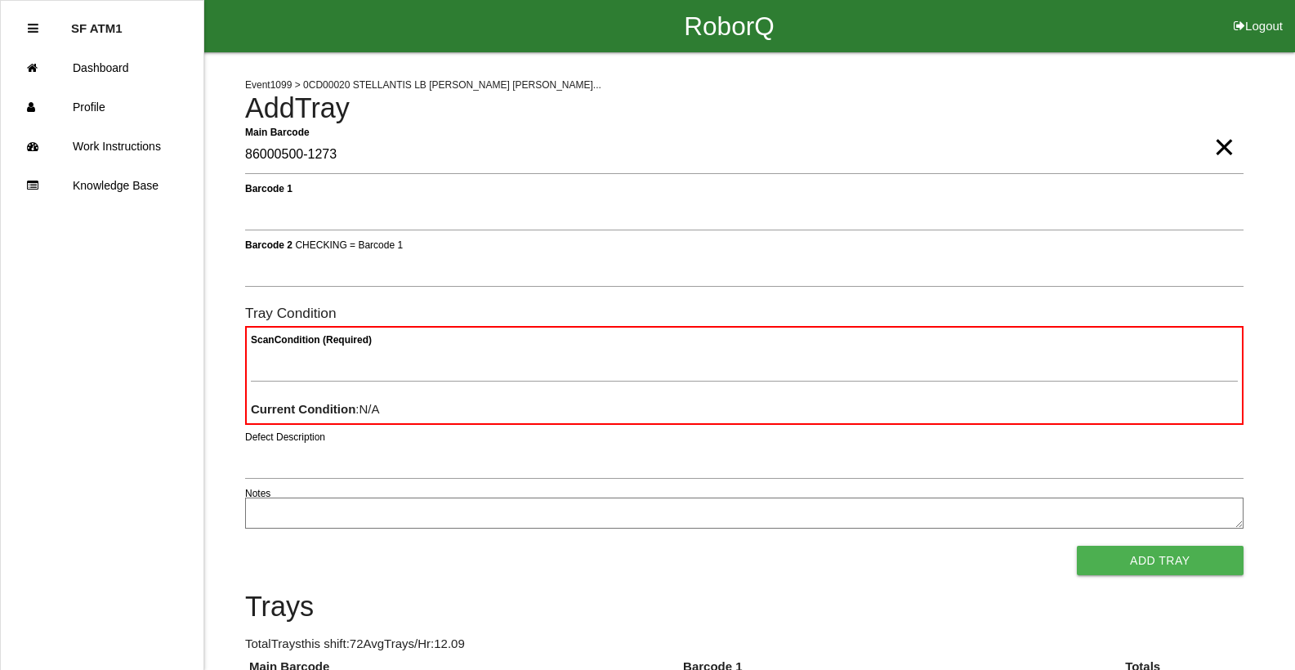
type Barcode "86000500-1273"
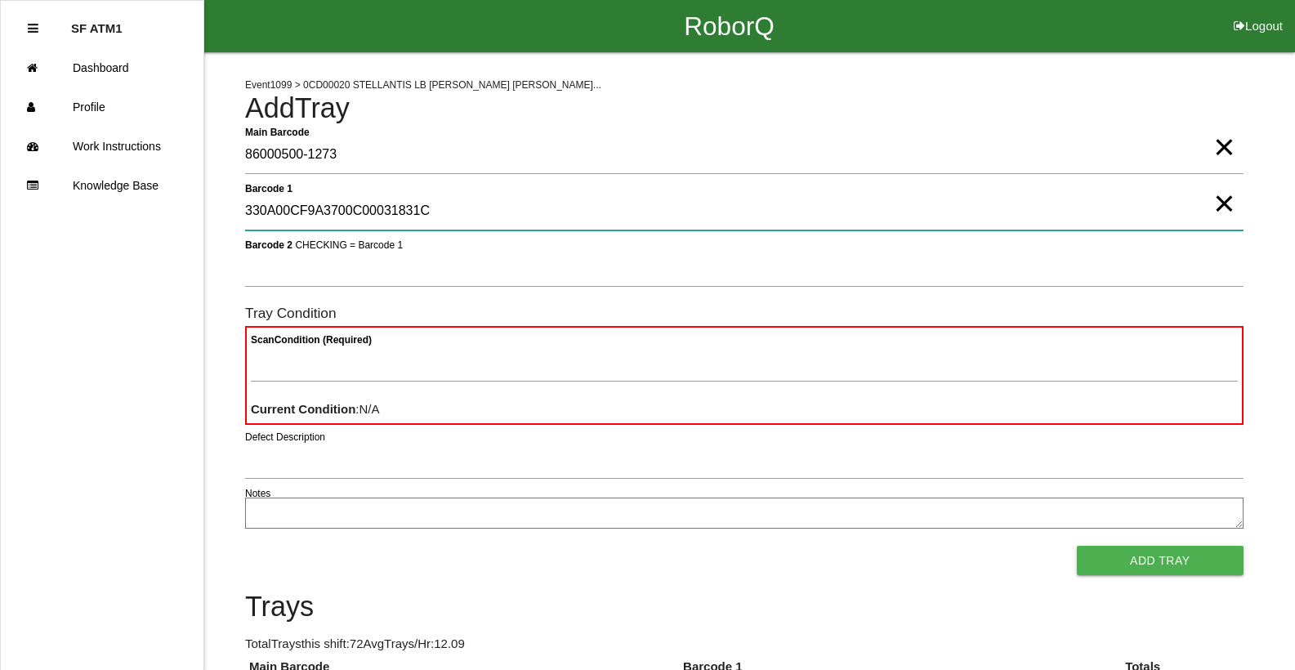
type 1 "330A00CF9A3700C00031831C"
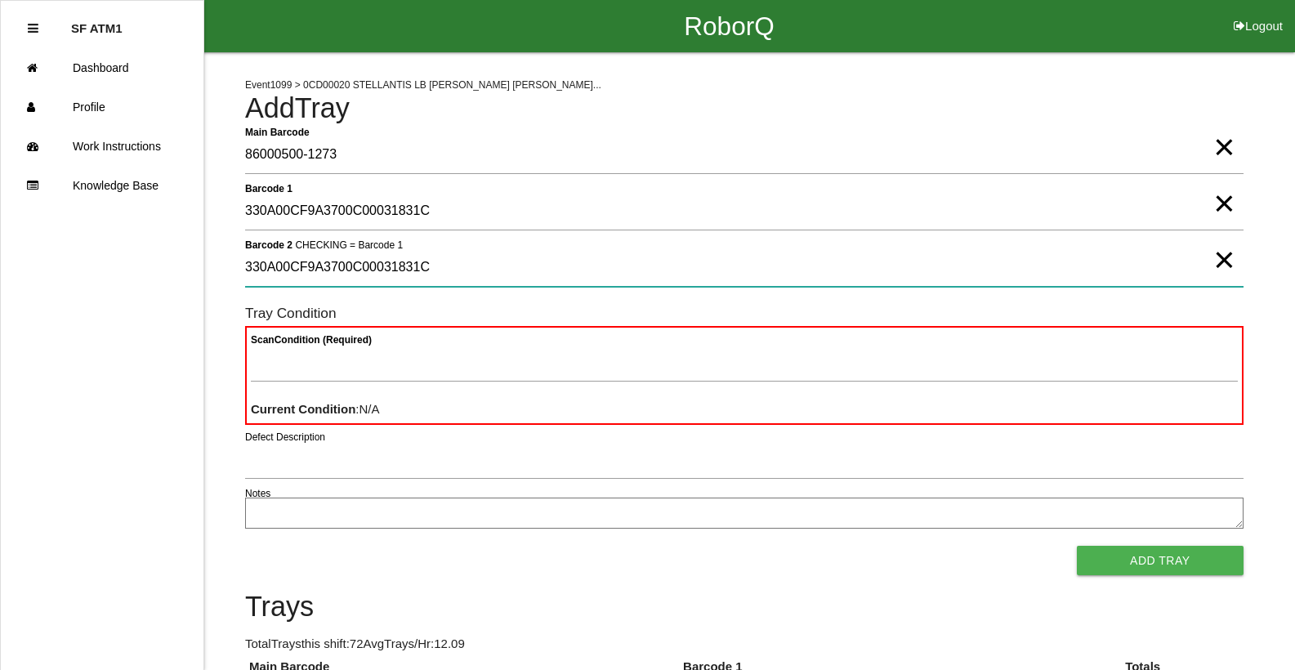
type 2 "330A00CF9A3700C00031831C"
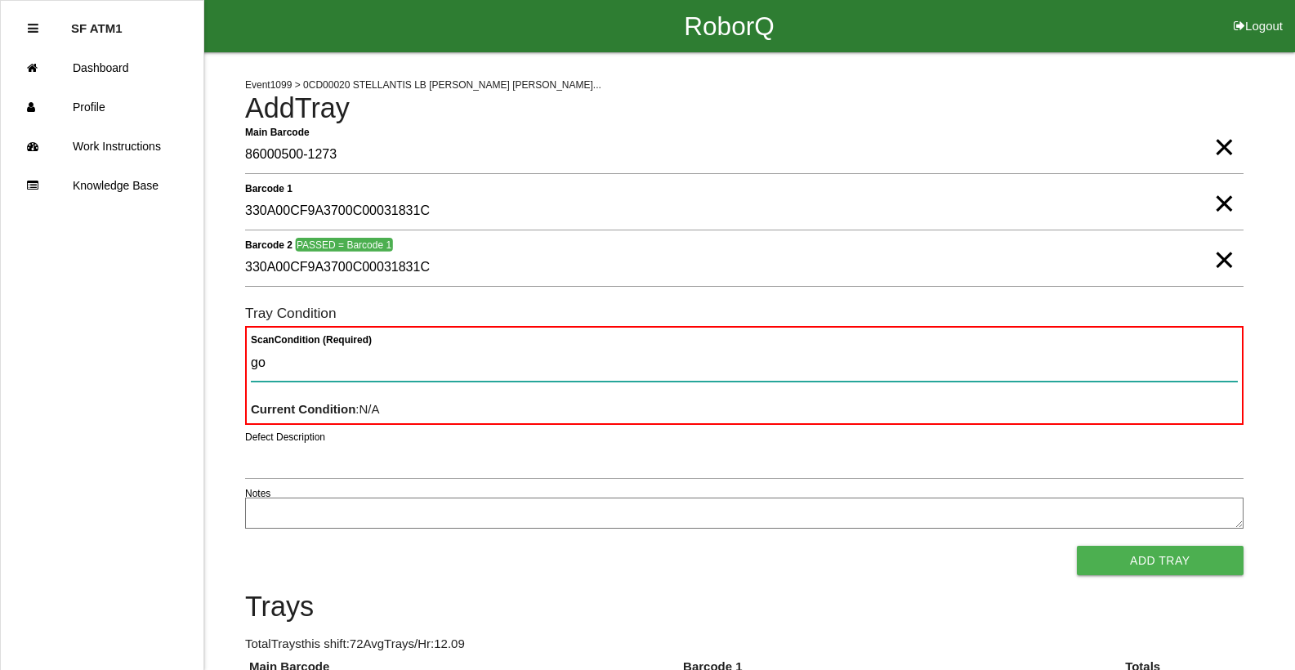
type Condition "goo"
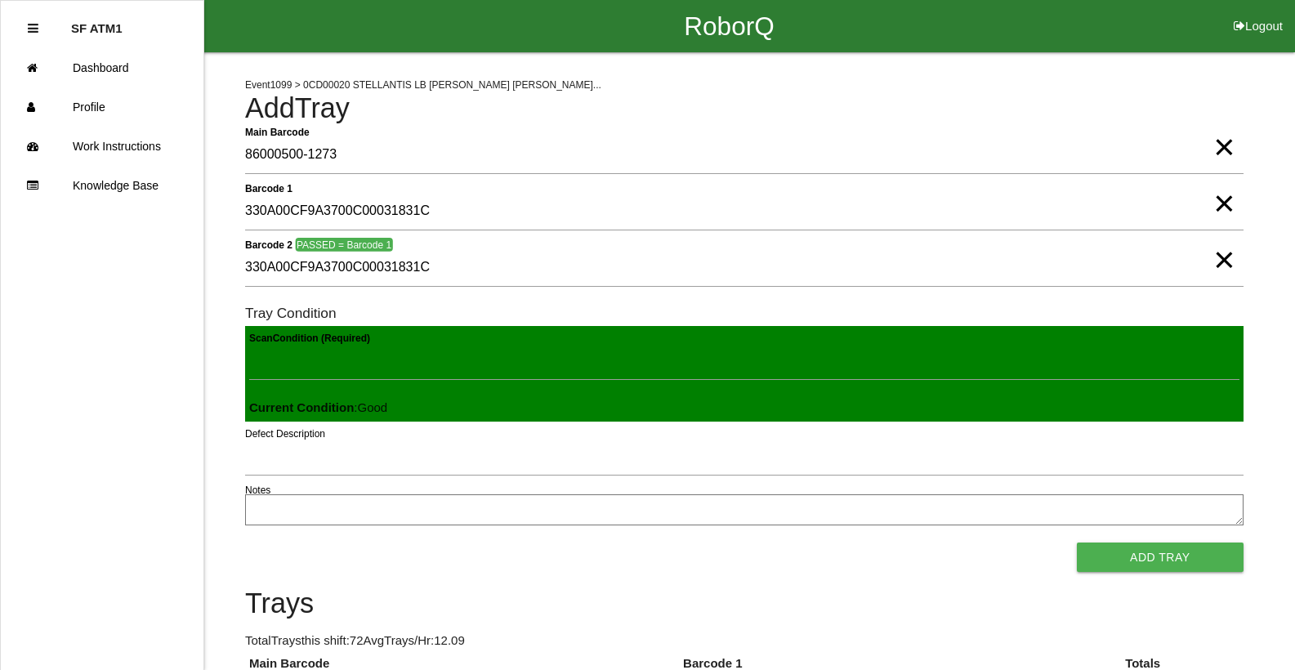
click at [1077, 543] on button "Add Tray" at bounding box center [1160, 557] width 167 height 29
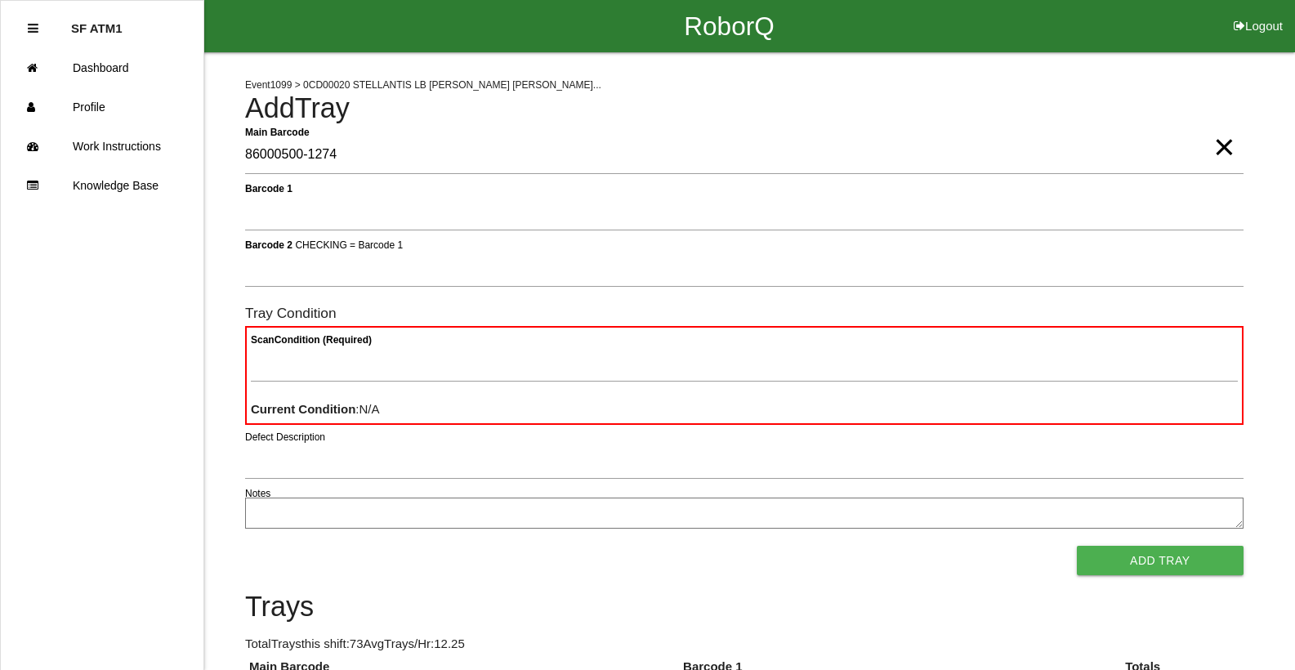
type Barcode "86000500-1274"
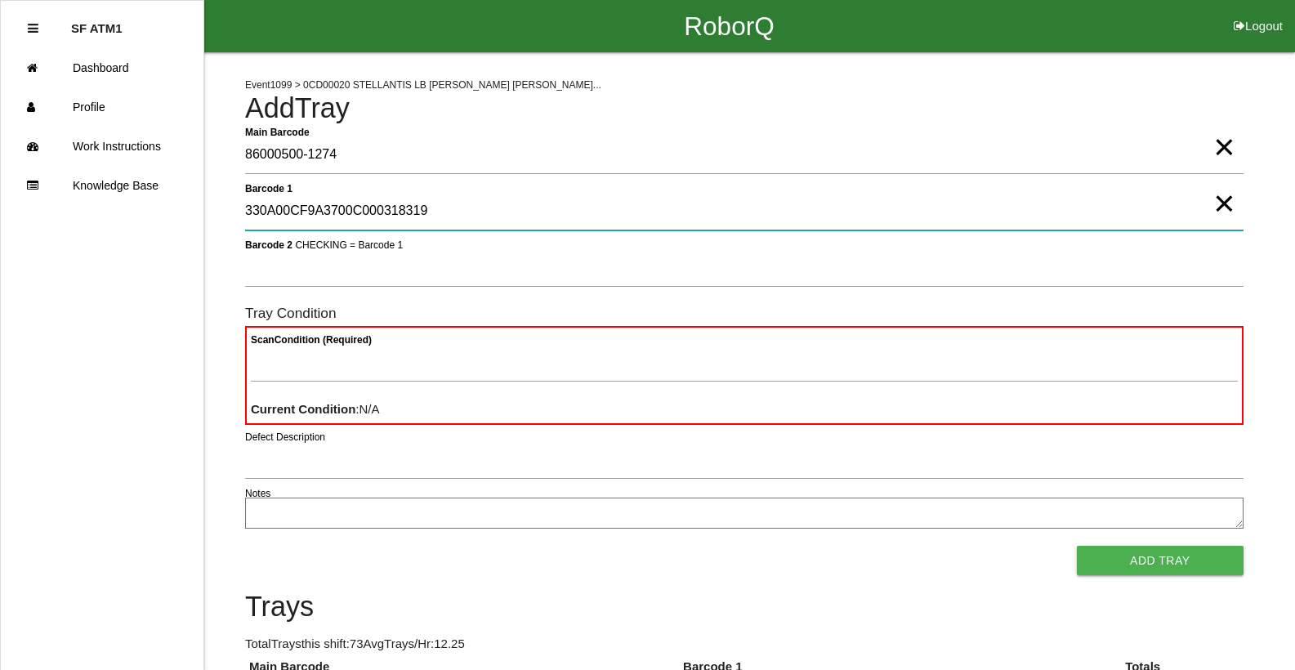
type 1 "330A00CF9A3700C000318319"
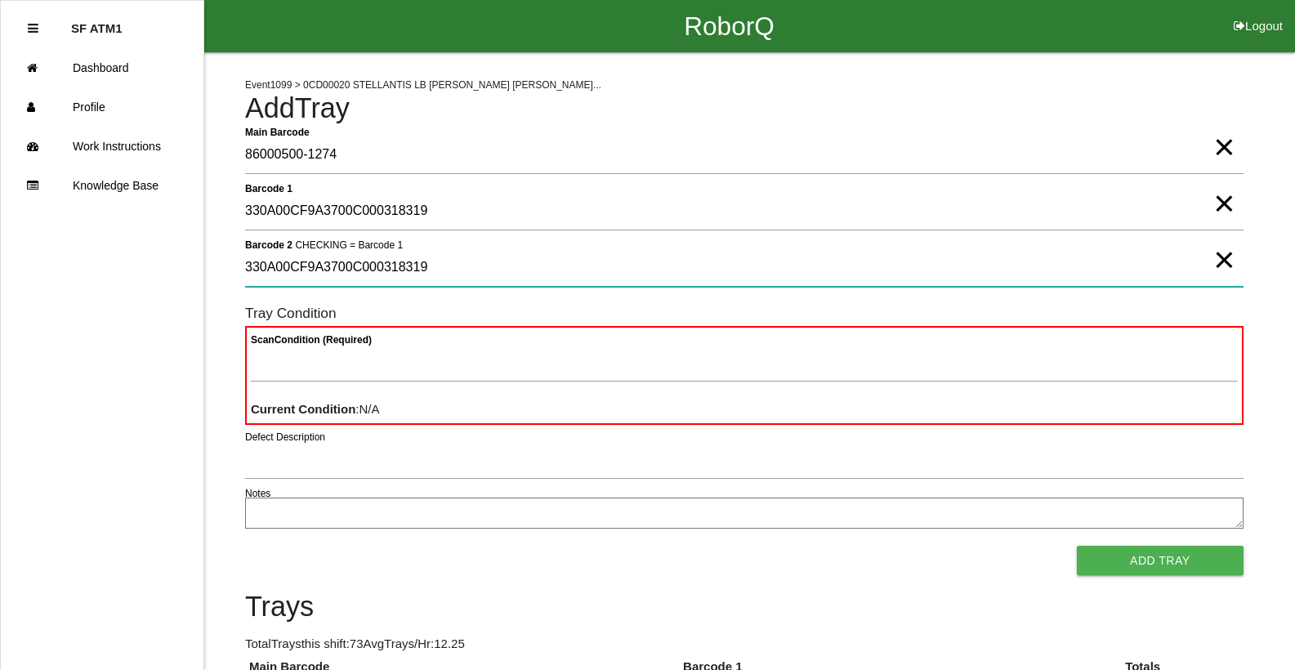
type 2 "330A00CF9A3700C000318319"
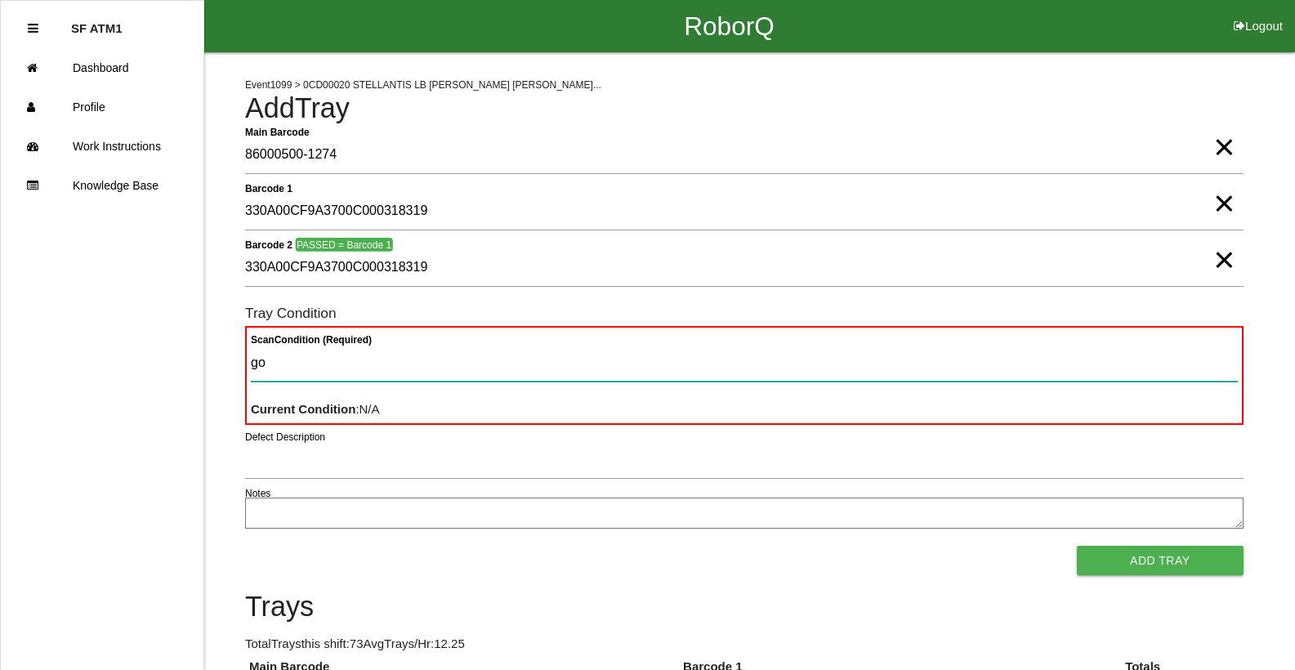
type Condition "goo"
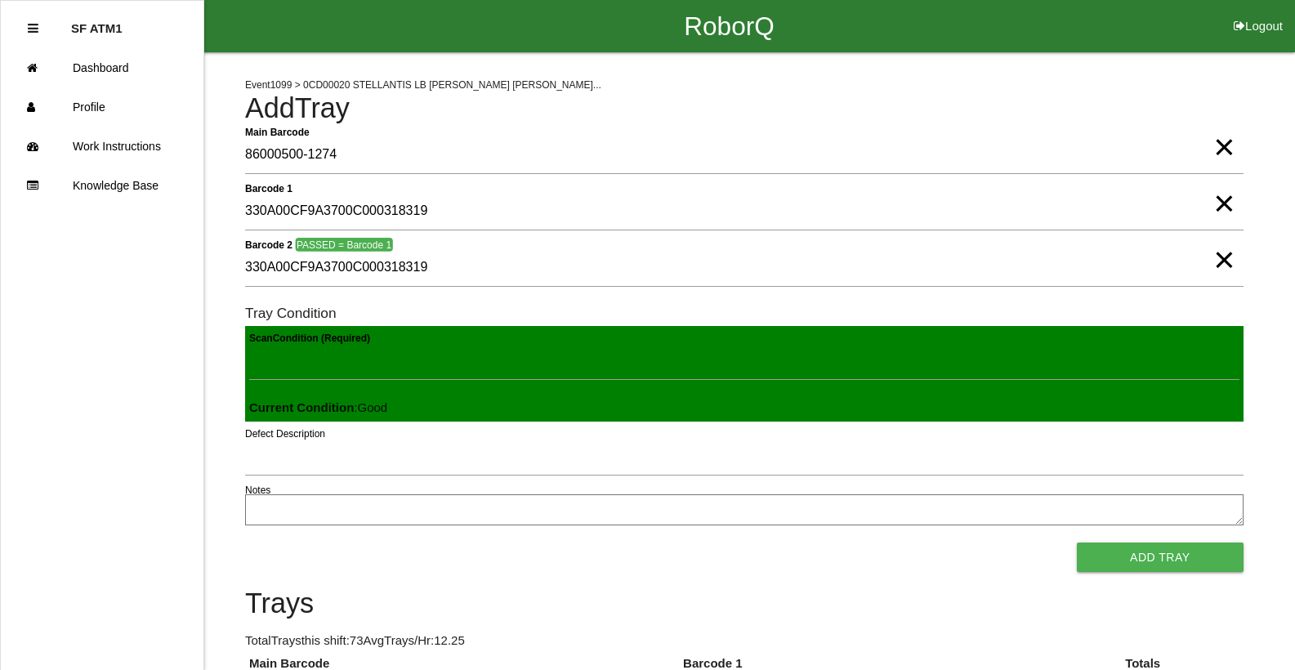
click at [1077, 543] on button "Add Tray" at bounding box center [1160, 557] width 167 height 29
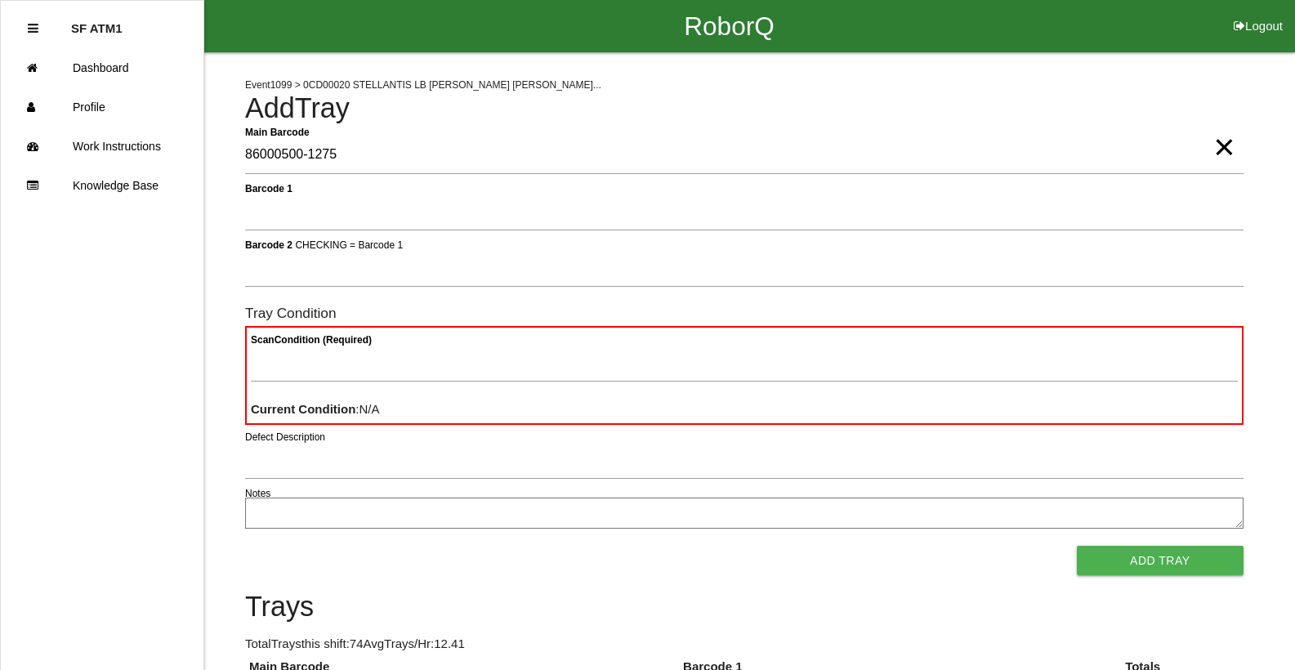
type Barcode "86000500-1275"
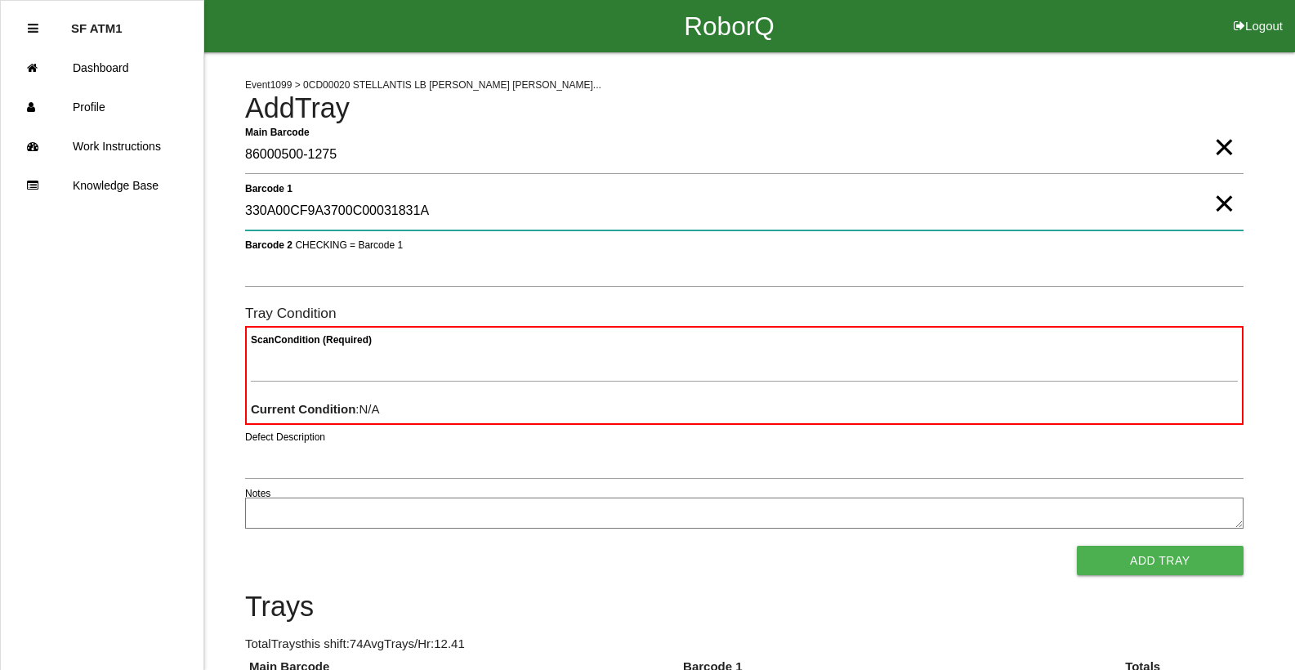
type 1 "330A00CF9A3700C00031831A"
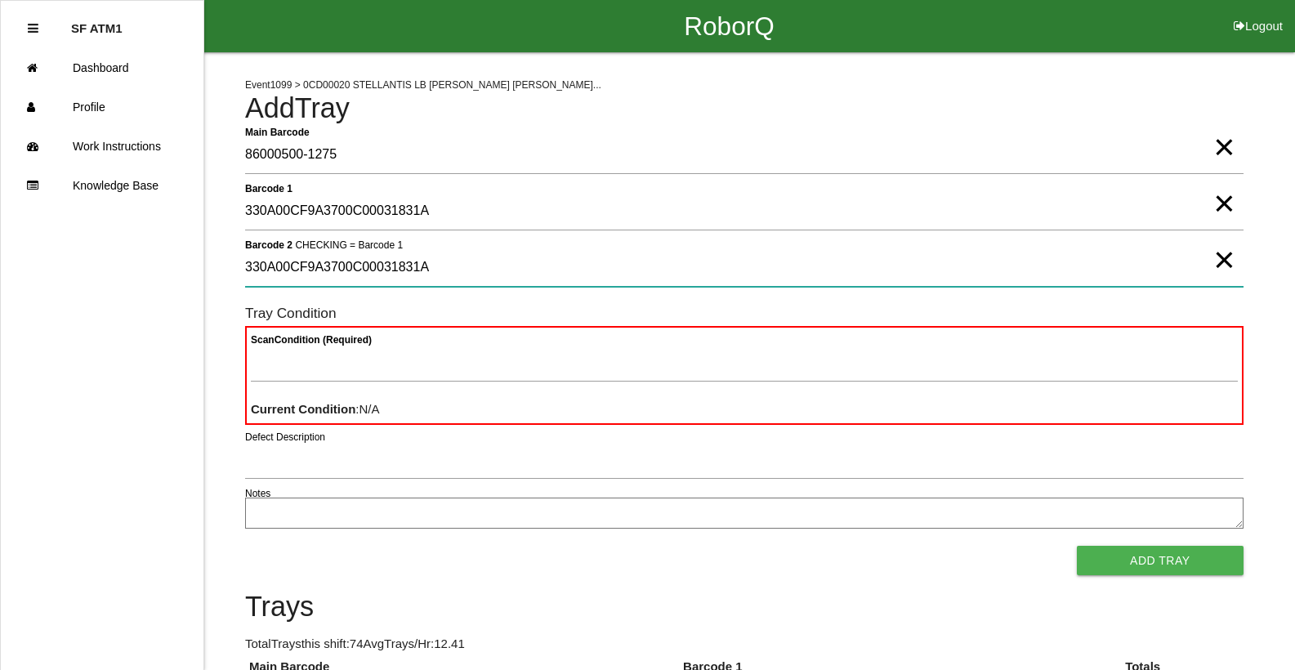
type 2 "330A00CF9A3700C00031831A"
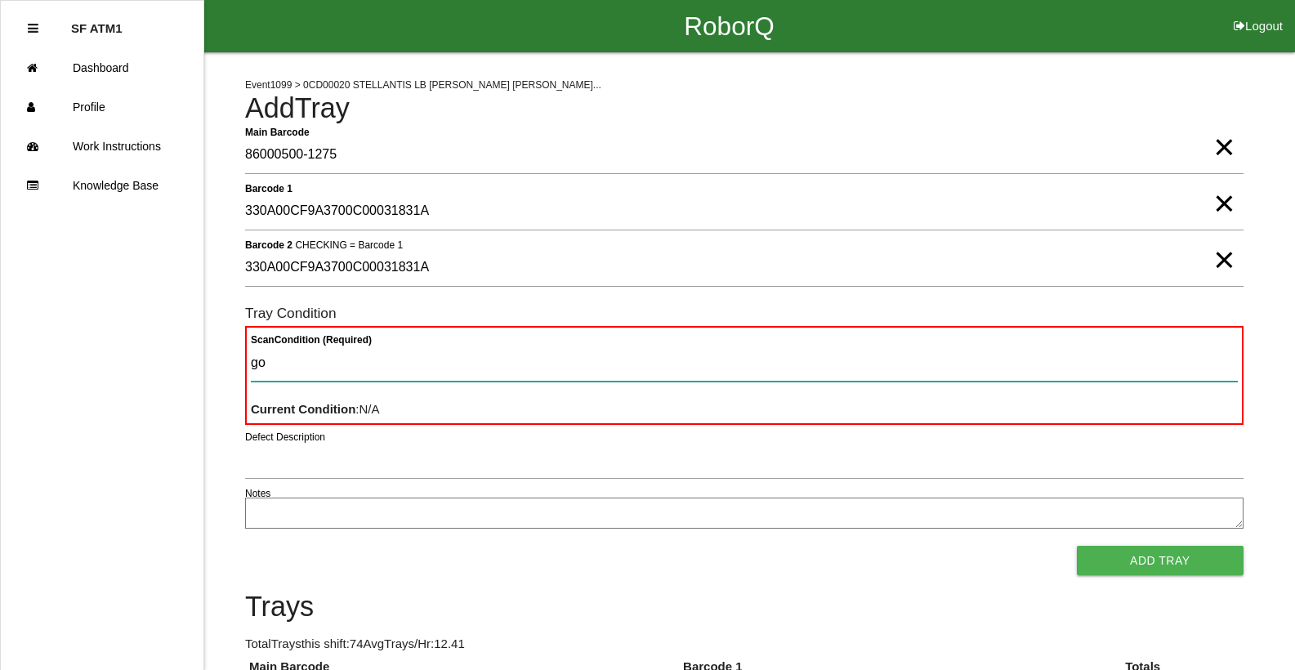
type Condition "goo"
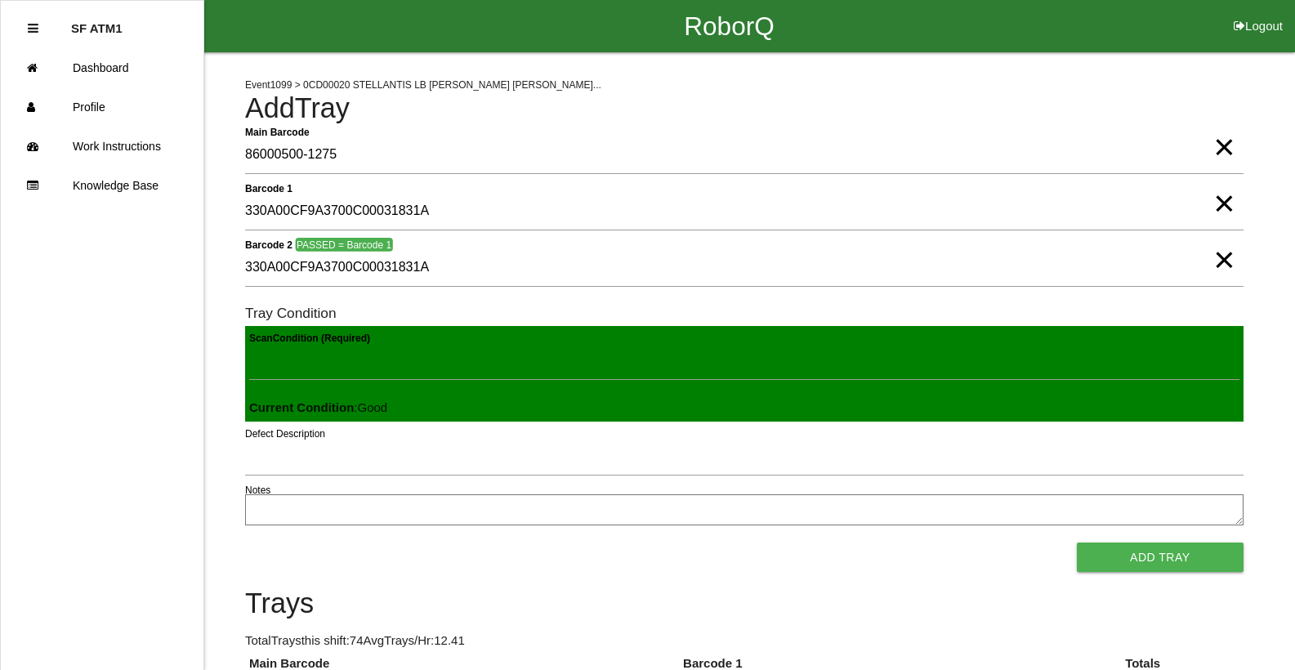
click button "Add Tray" at bounding box center [1160, 557] width 167 height 29
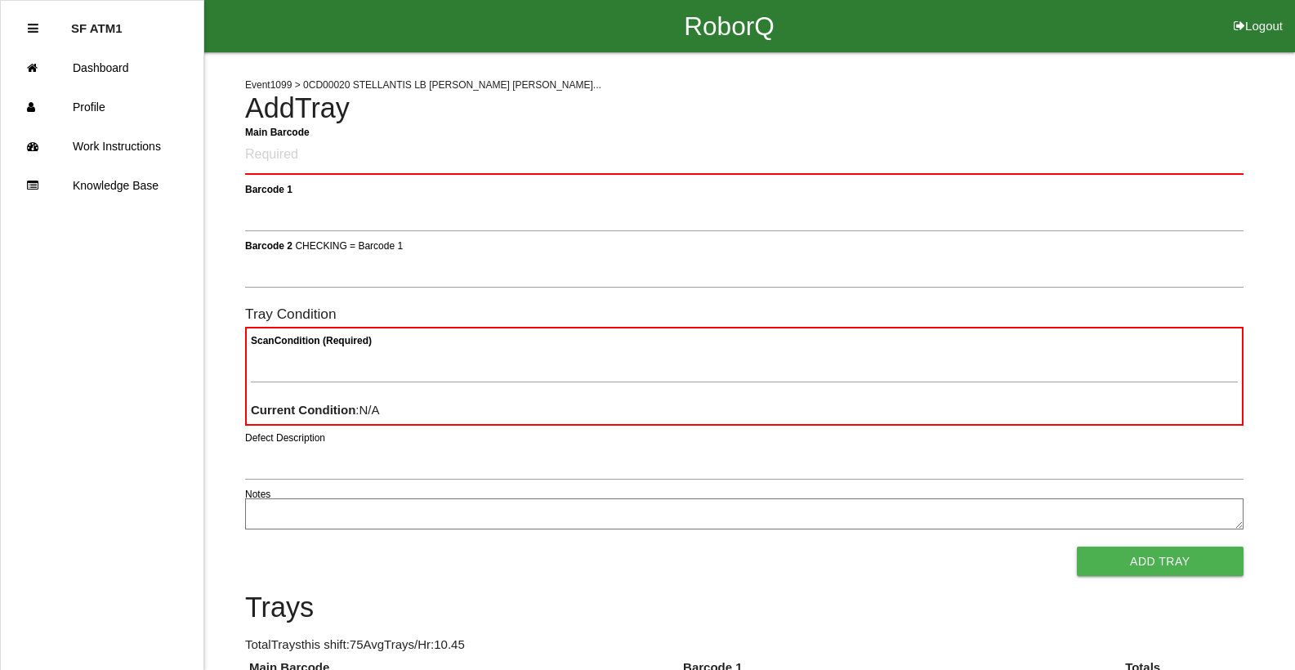
drag, startPoint x: 342, startPoint y: 150, endPoint x: 209, endPoint y: 146, distance: 133.3
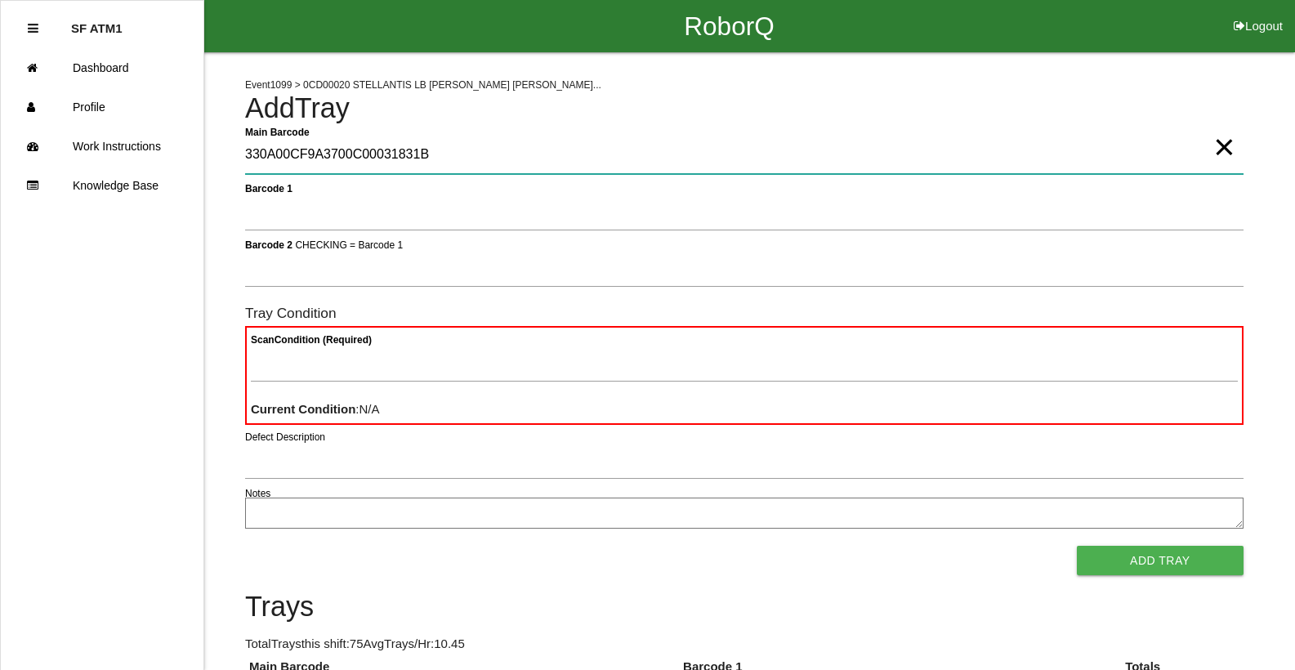
type Barcode "330A00CF9A3700C00031831B"
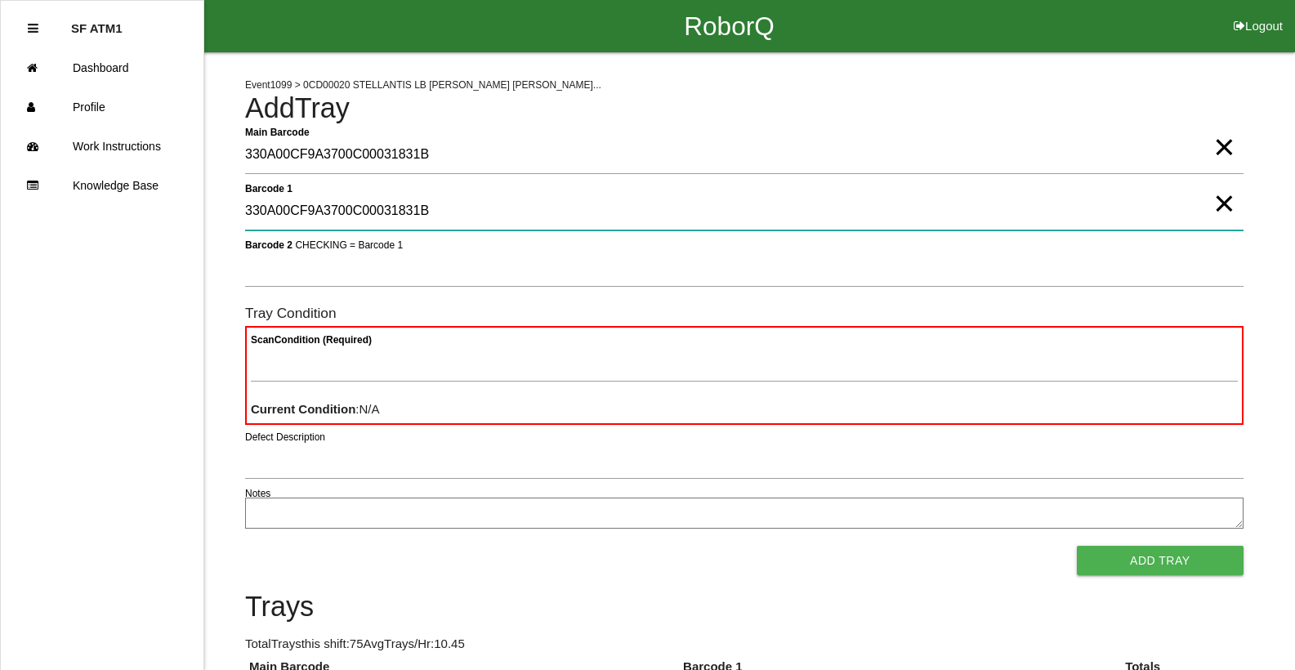
type 1 "330A00CF9A3700C00031831B"
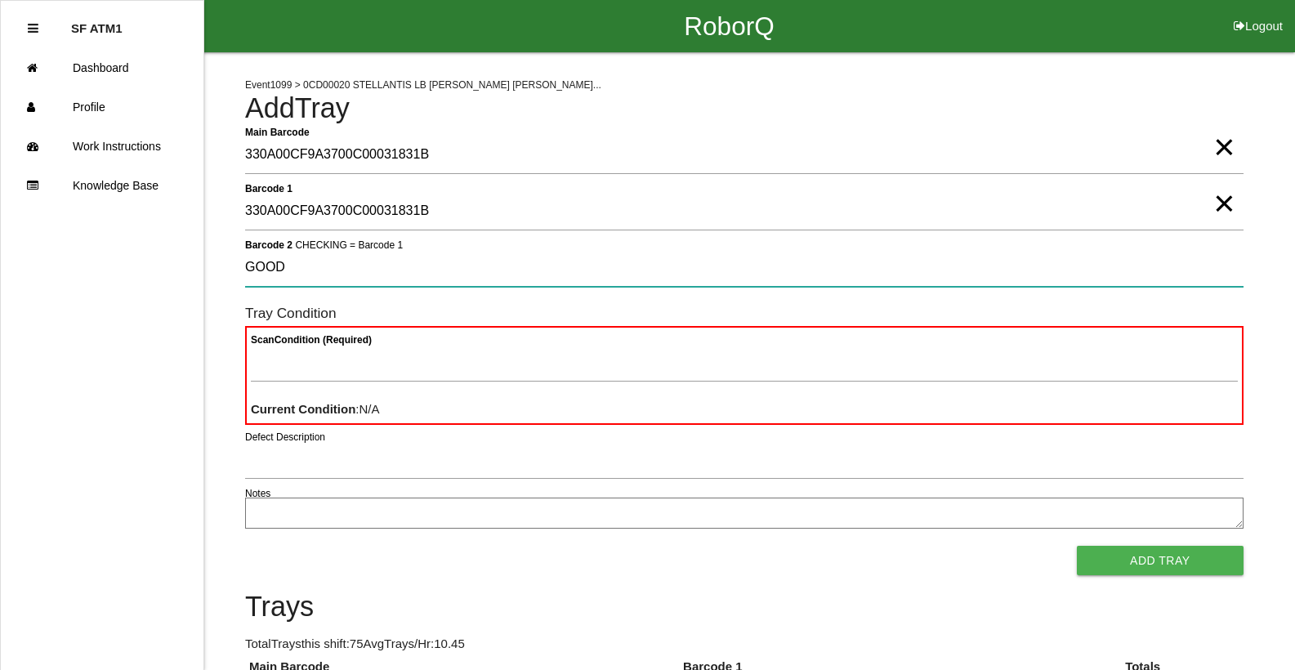
type 2 "GOOD"
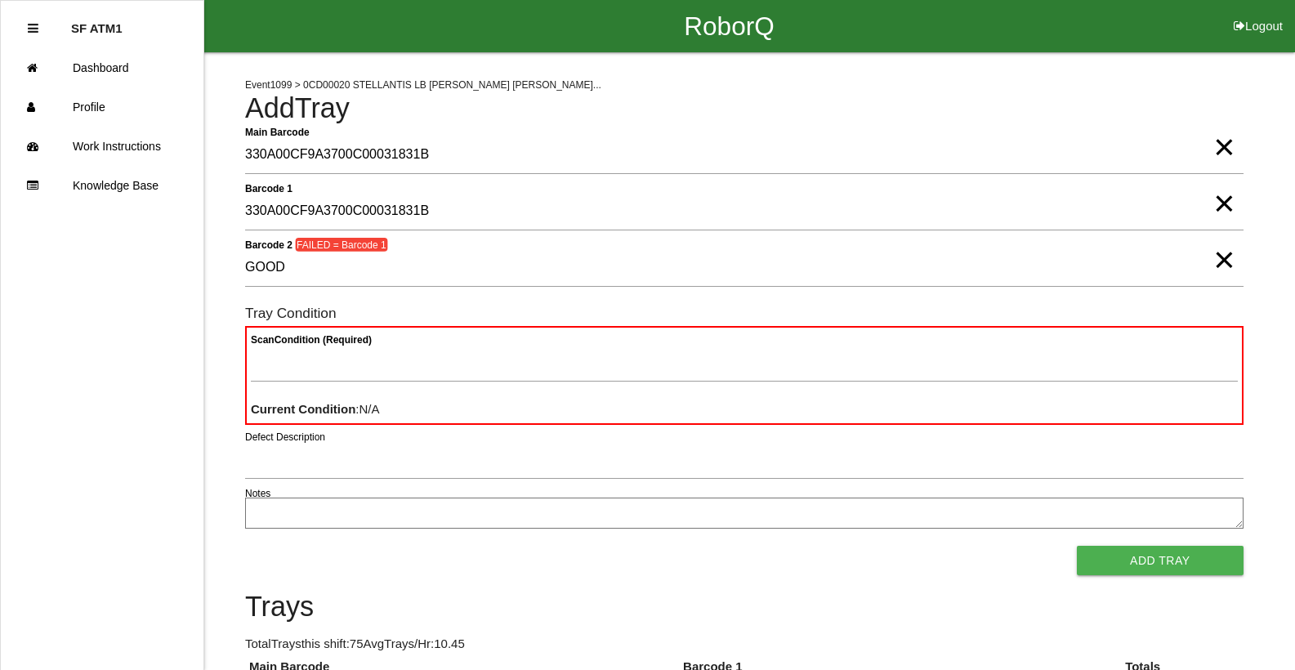
click at [1223, 260] on span "×" at bounding box center [1224, 243] width 21 height 33
drag, startPoint x: 1227, startPoint y: 210, endPoint x: 1225, endPoint y: 196, distance: 14.0
click at [1227, 203] on span "×" at bounding box center [1224, 187] width 21 height 33
click at [1231, 141] on span "×" at bounding box center [1224, 130] width 21 height 33
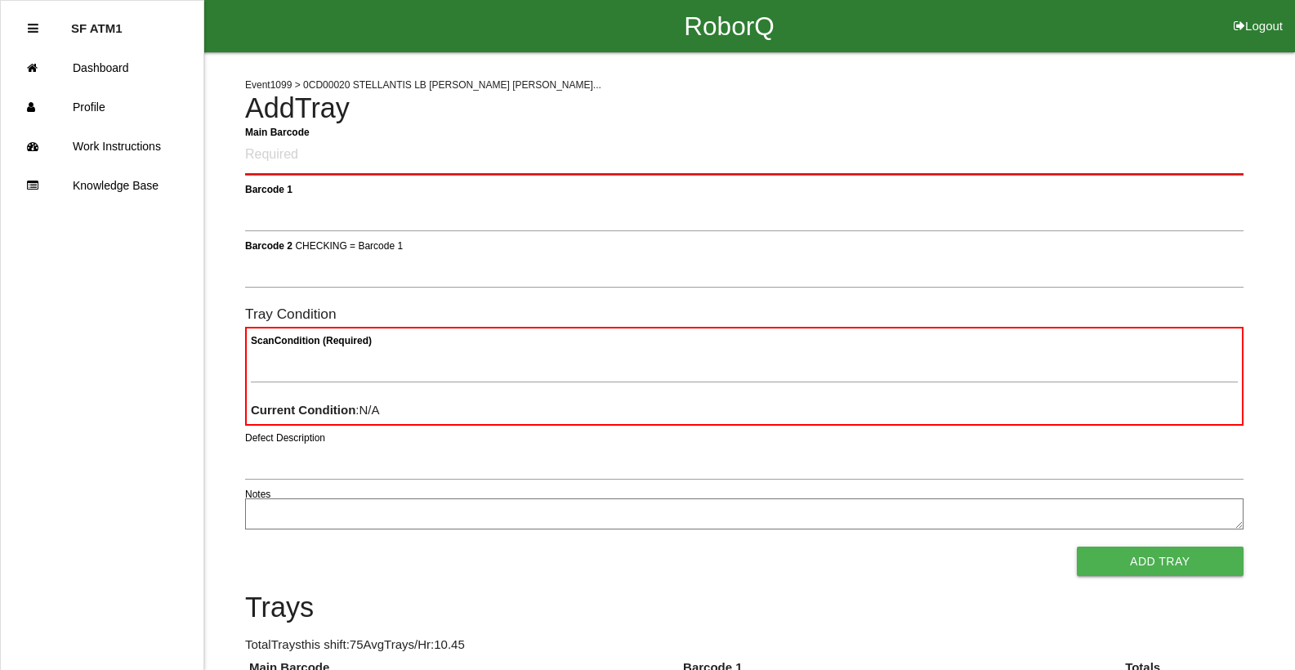
click at [1222, 154] on Barcode "Main Barcode" at bounding box center [744, 155] width 999 height 38
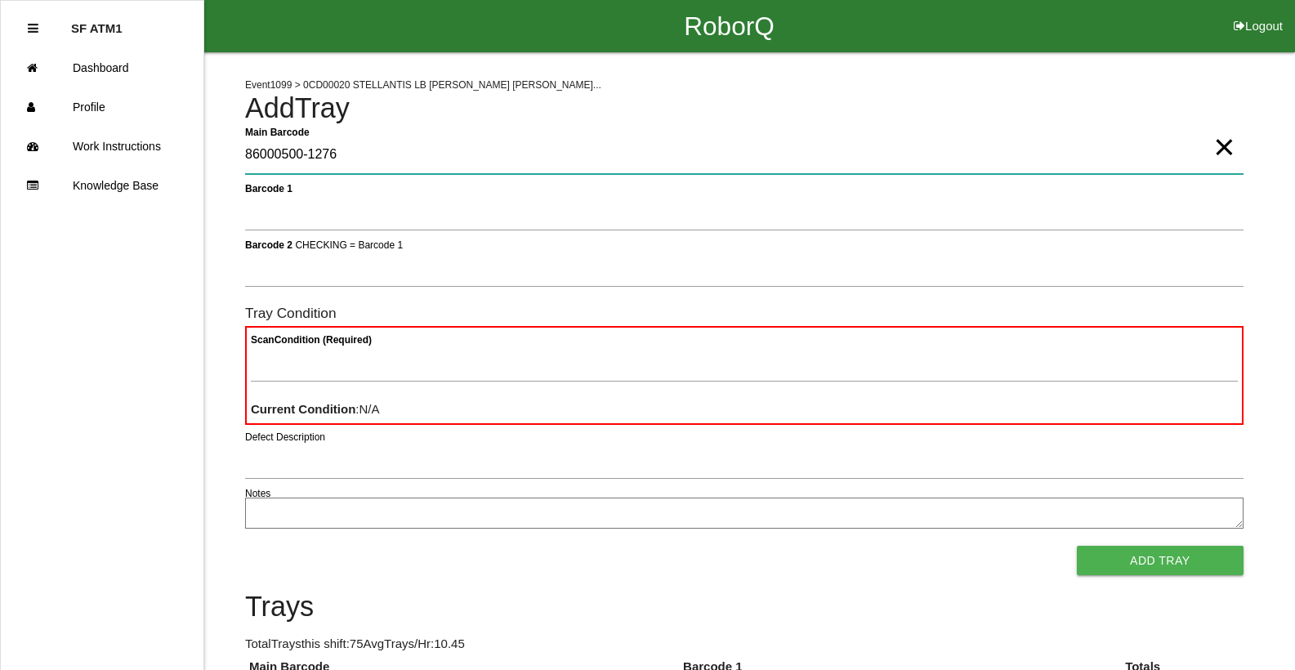
type Barcode "86000500-1276"
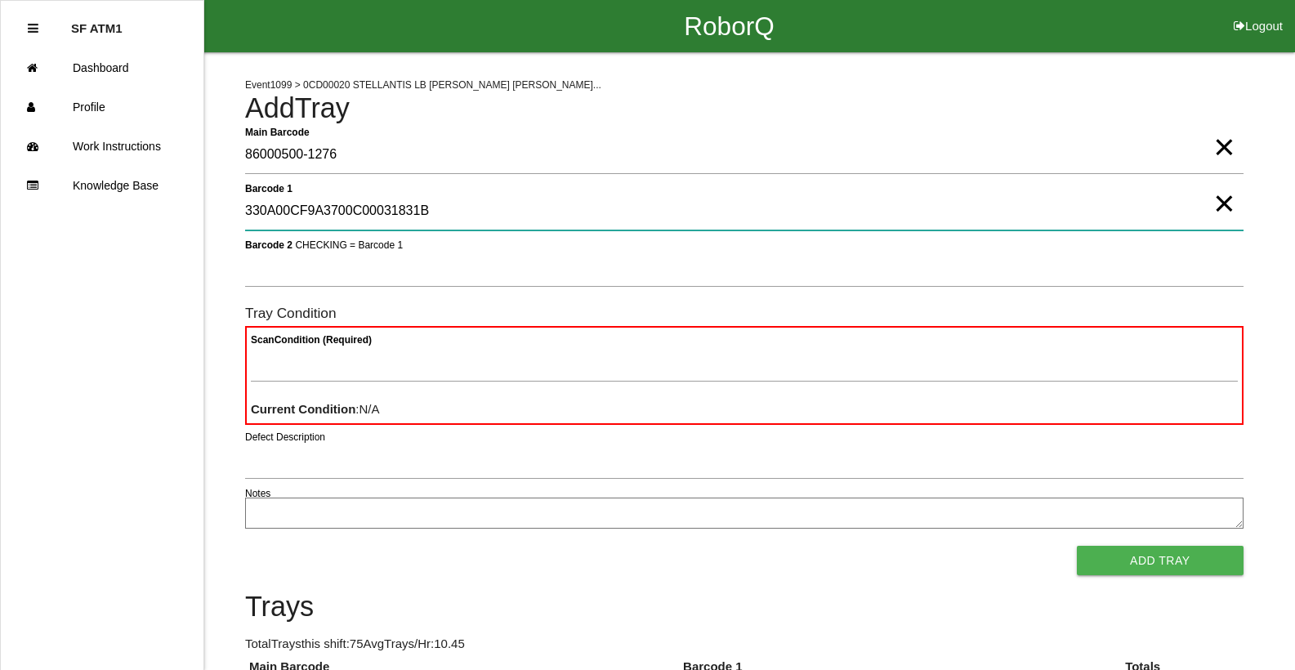
type 1 "330A00CF9A3700C00031831B"
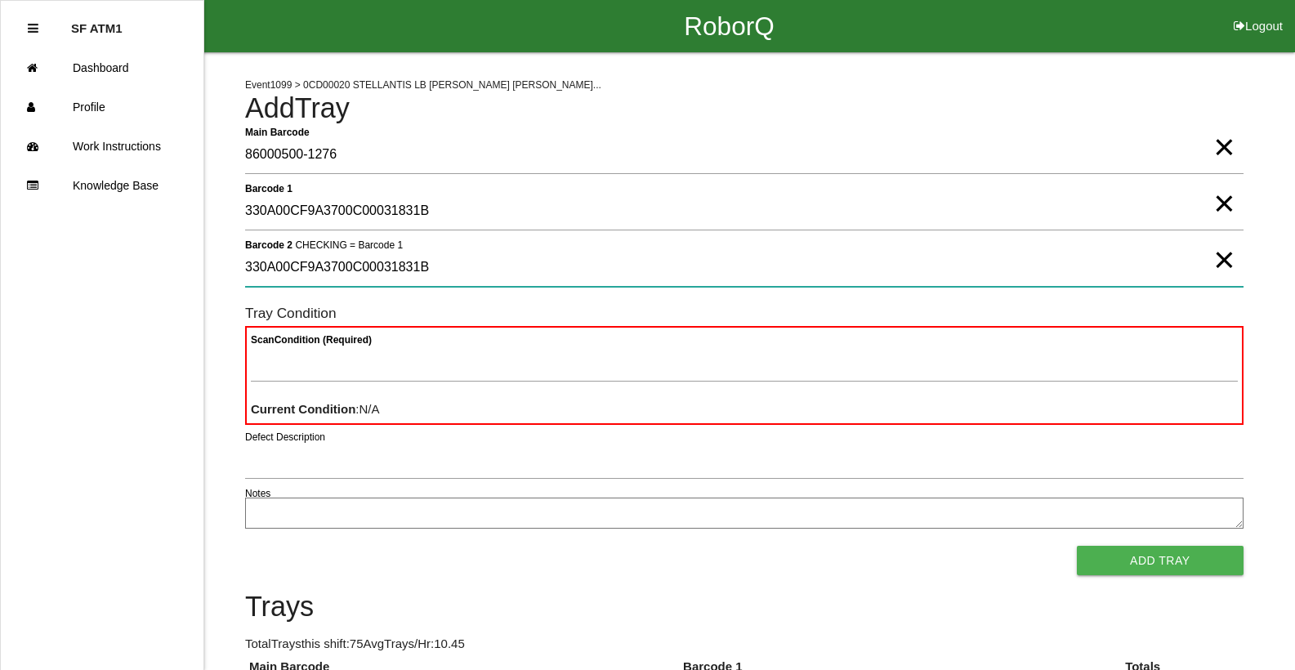
type 2 "330A00CF9A3700C00031831B"
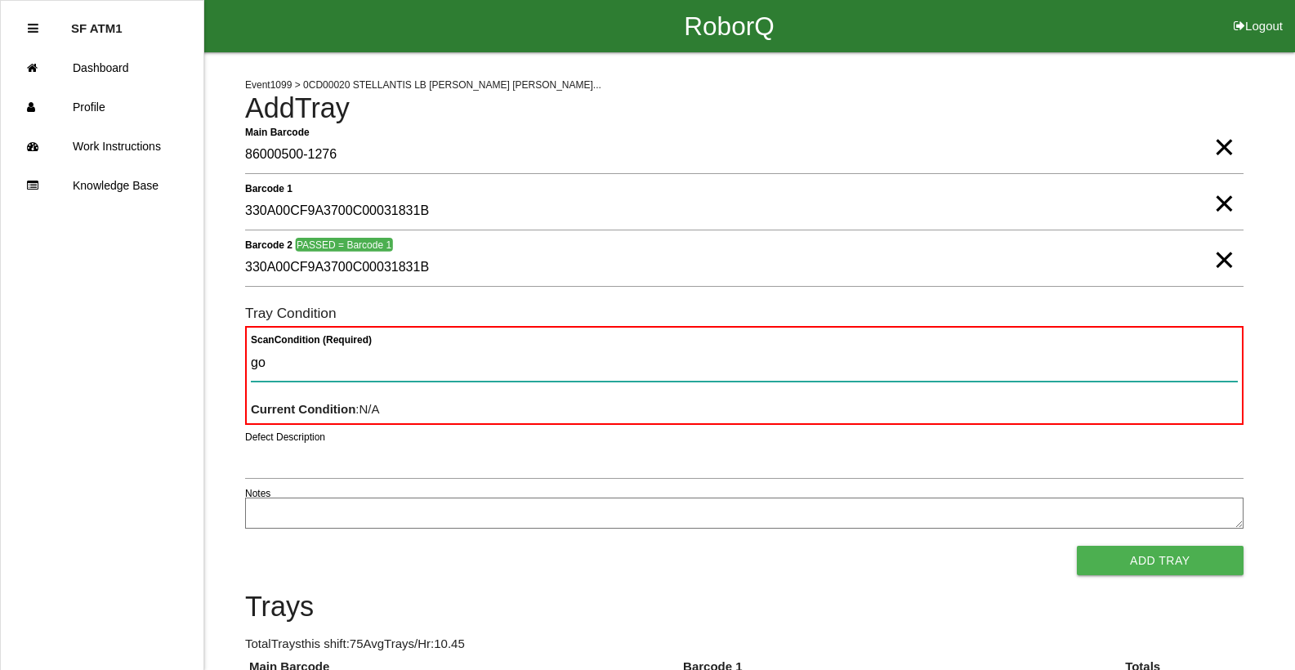
type Condition "goo"
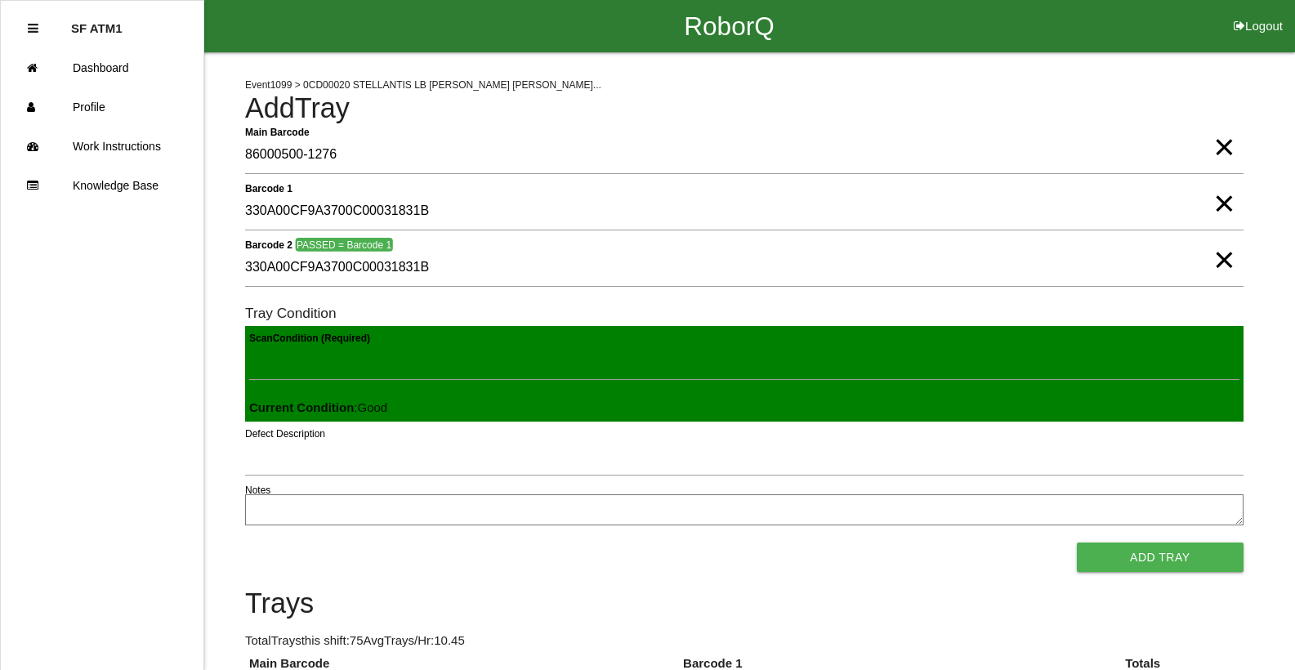
click at [1077, 543] on button "Add Tray" at bounding box center [1160, 557] width 167 height 29
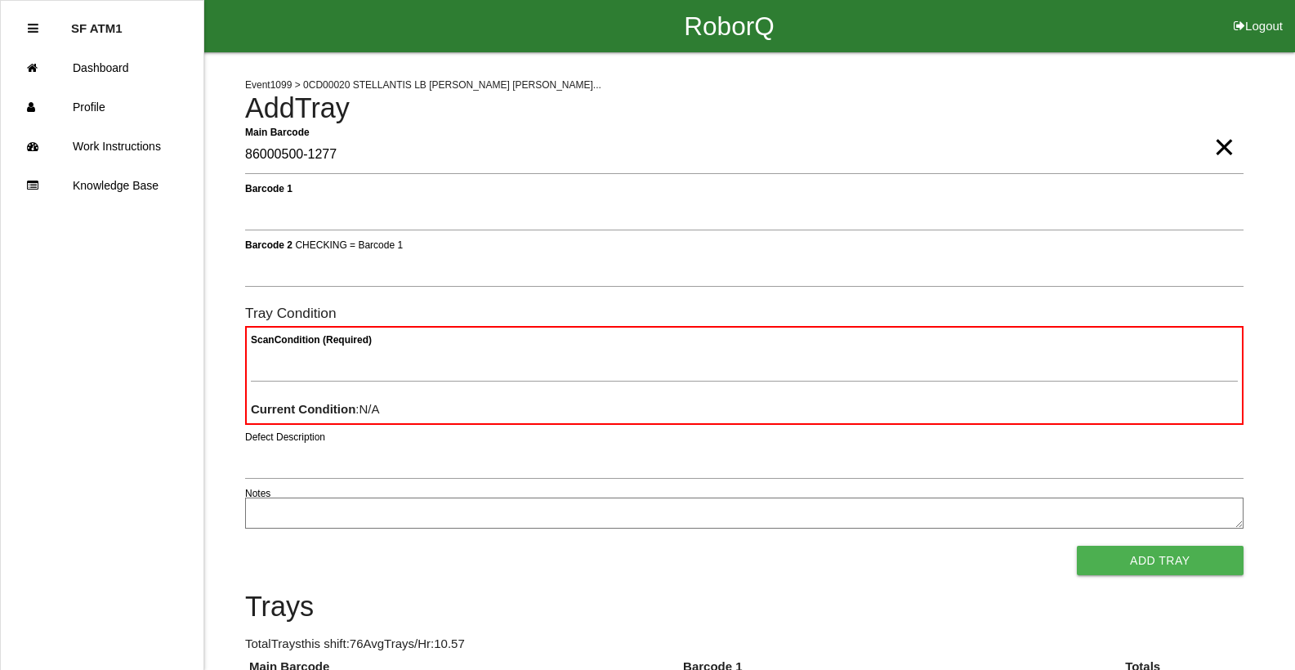
type Barcode "86000500-1277"
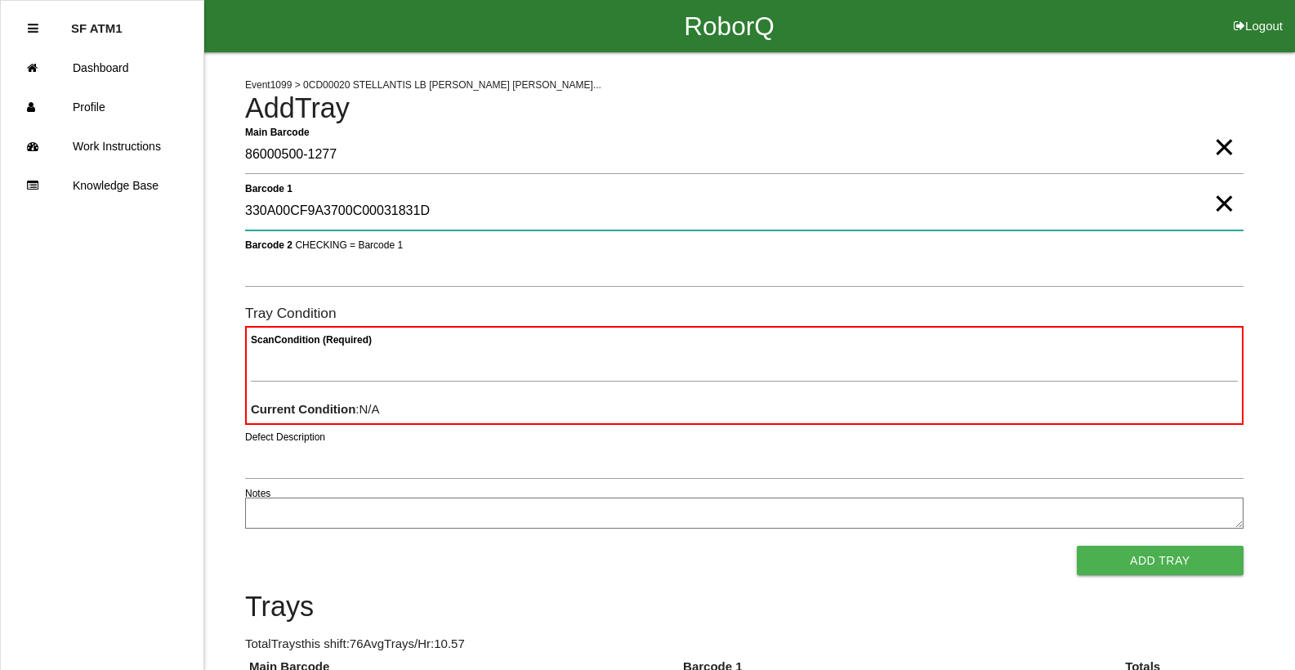
type 1 "330A00CF9A3700C00031831D"
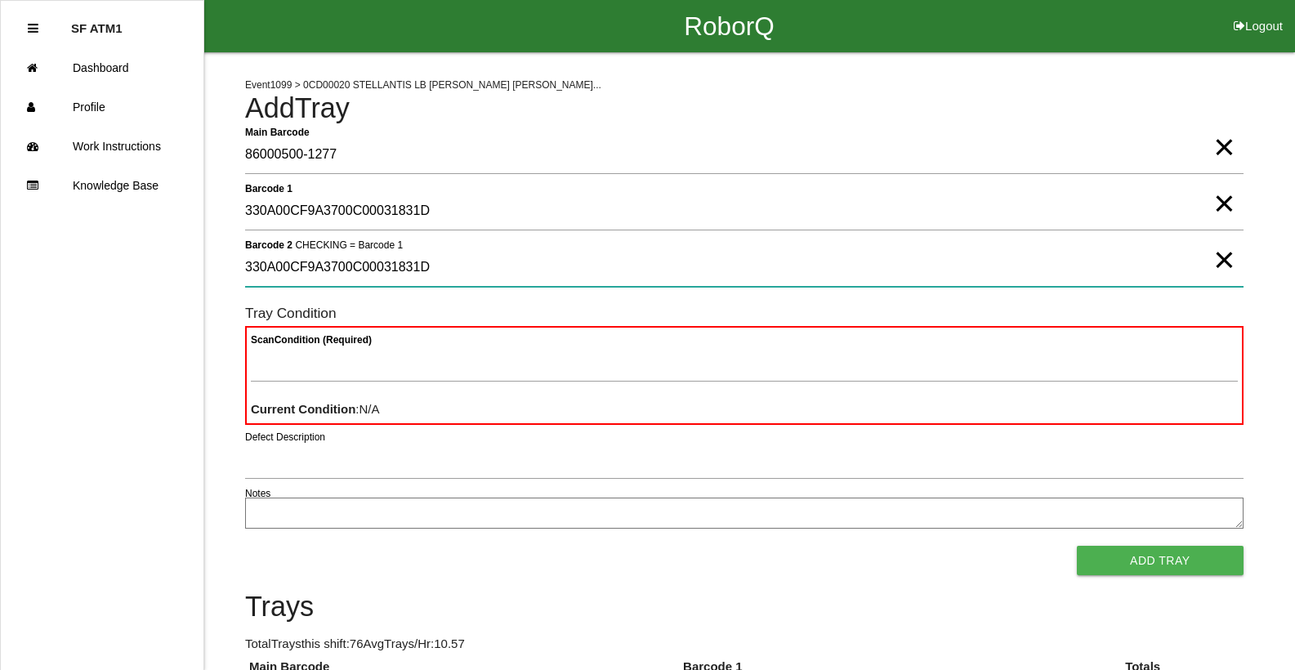
type 2 "330A00CF9A3700C00031831D"
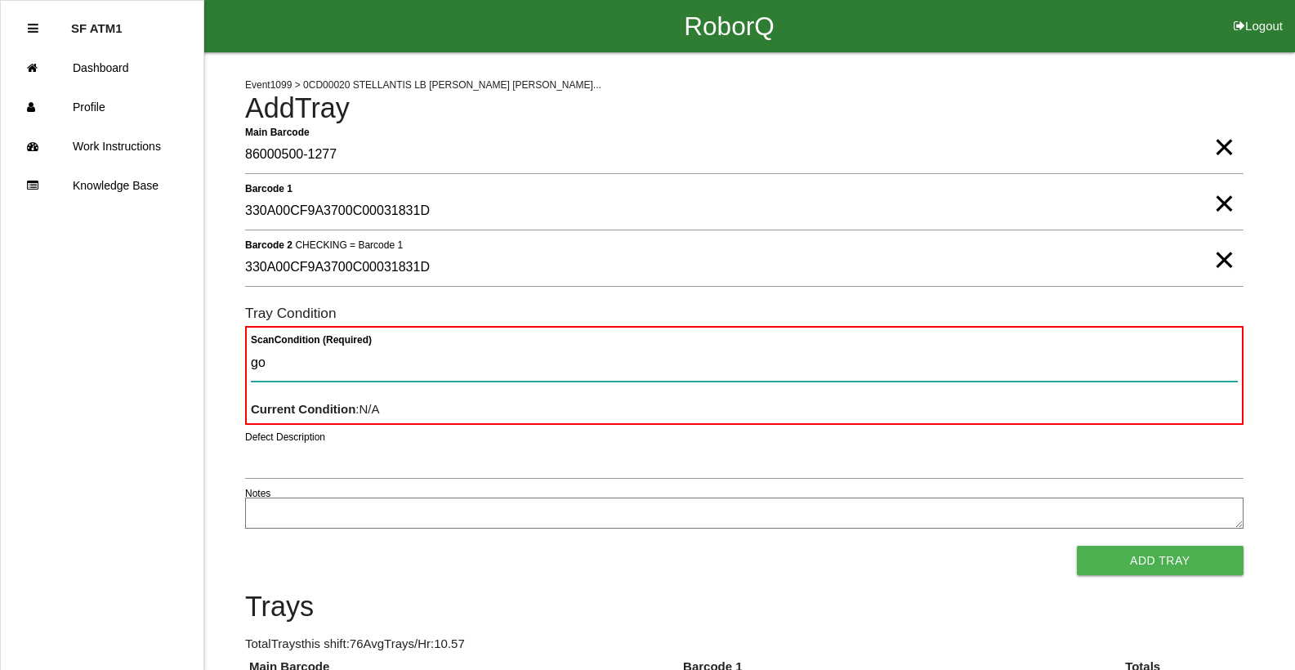
type Condition "goo"
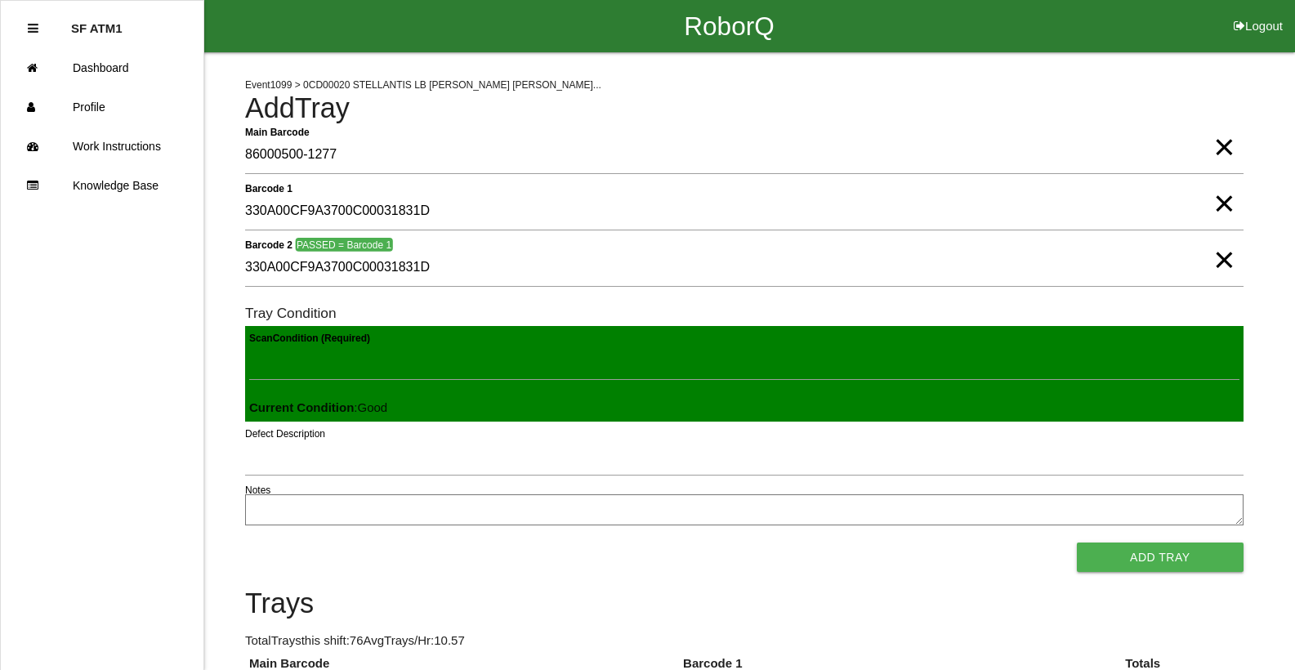
click at [1077, 543] on button "Add Tray" at bounding box center [1160, 557] width 167 height 29
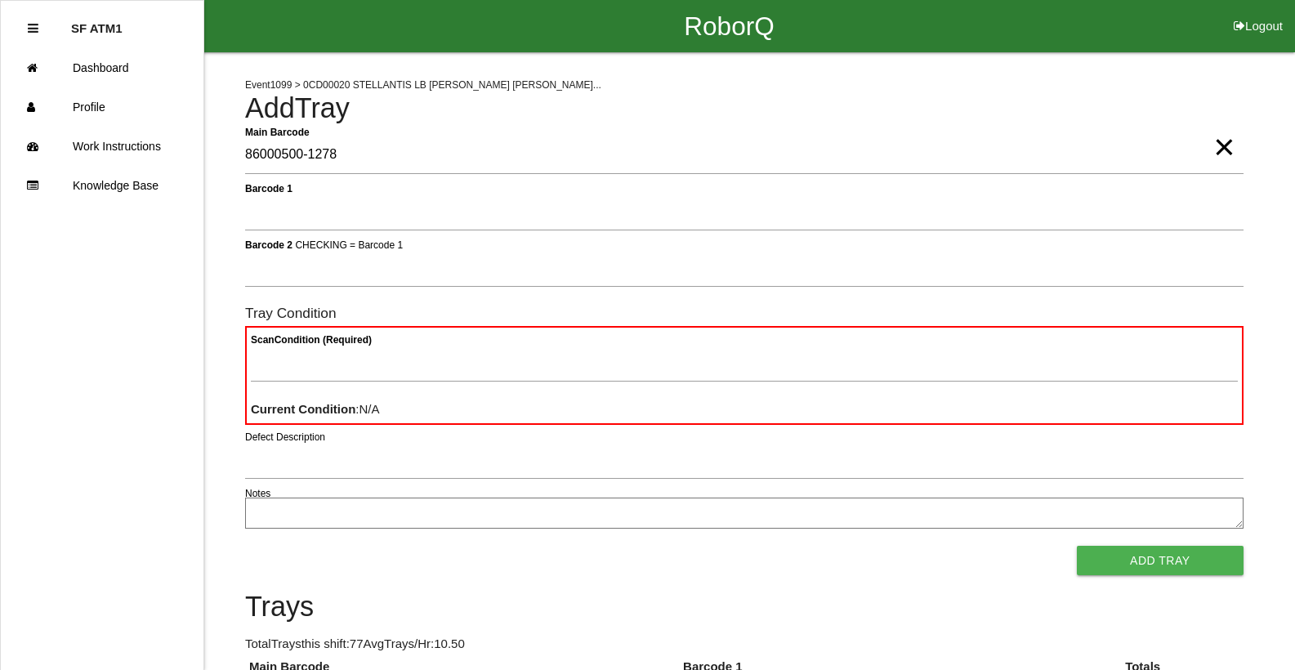
type Barcode "86000500-1278"
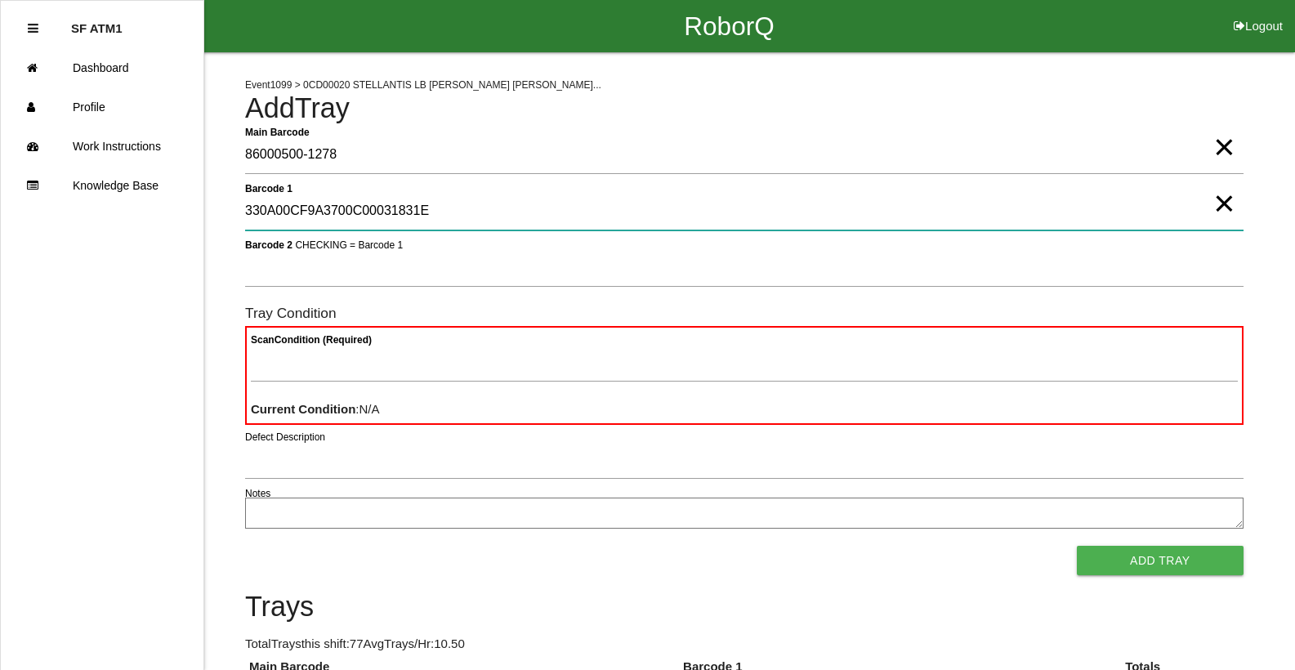
type 1 "330A00CF9A3700C00031831E"
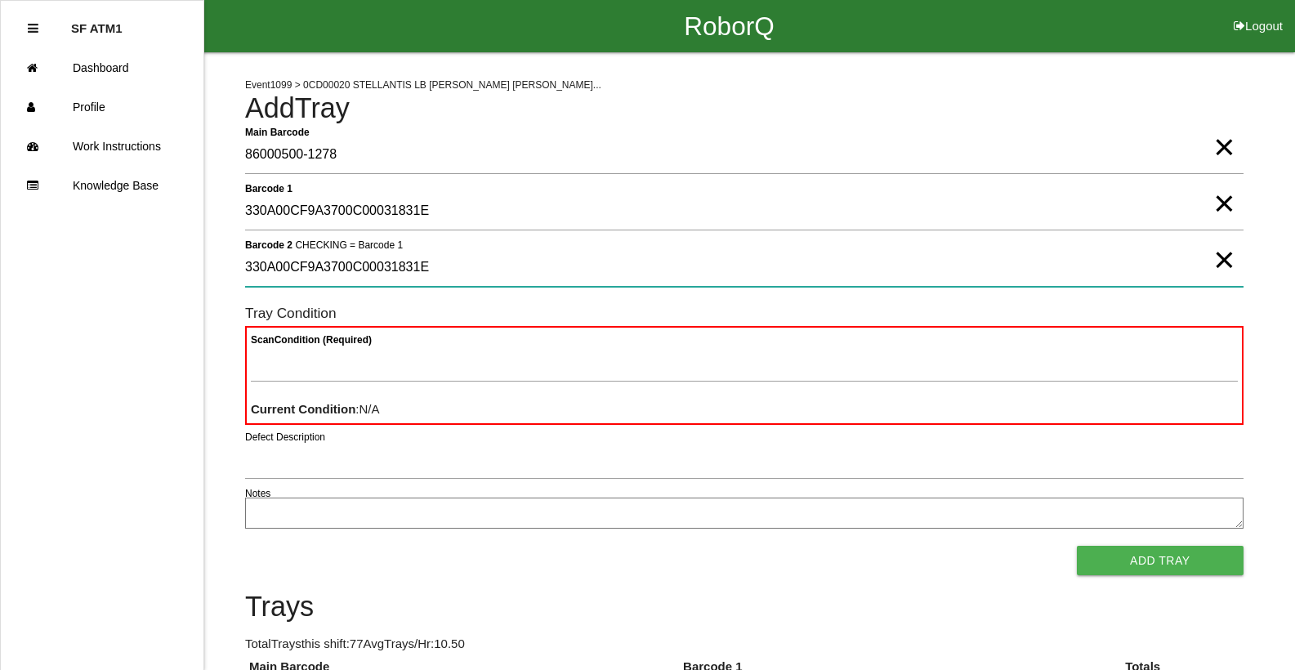
type 2 "330A00CF9A3700C00031831E"
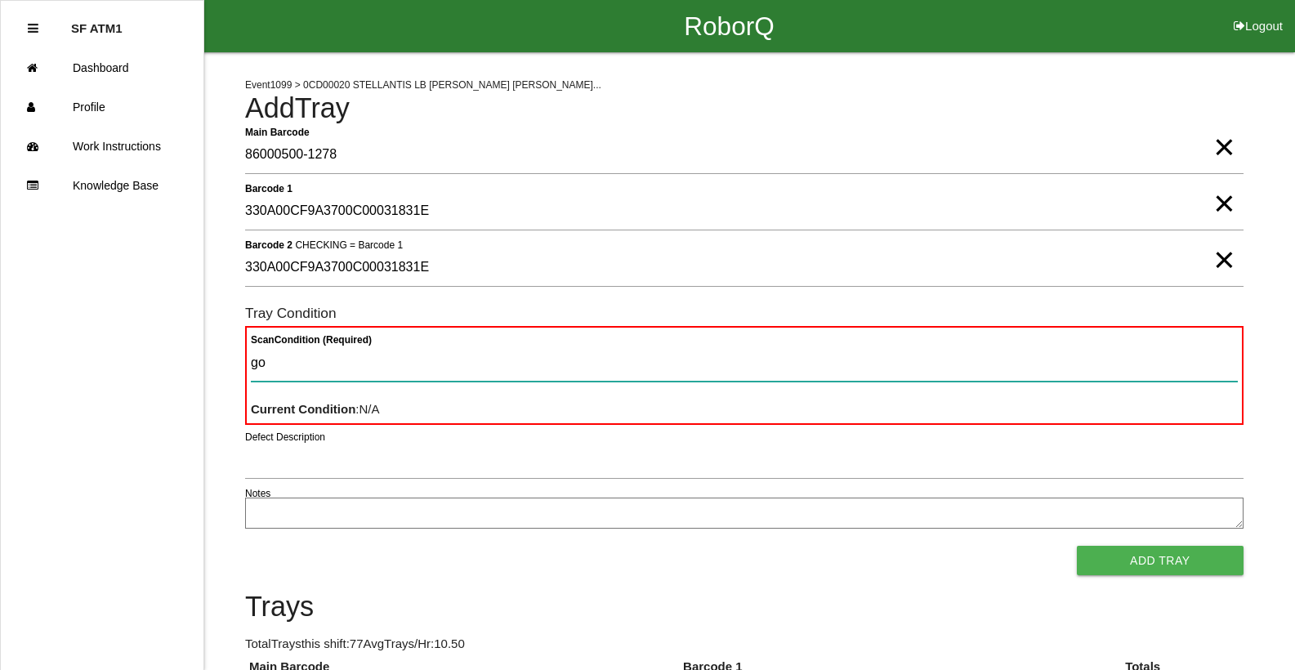
type Condition "goo"
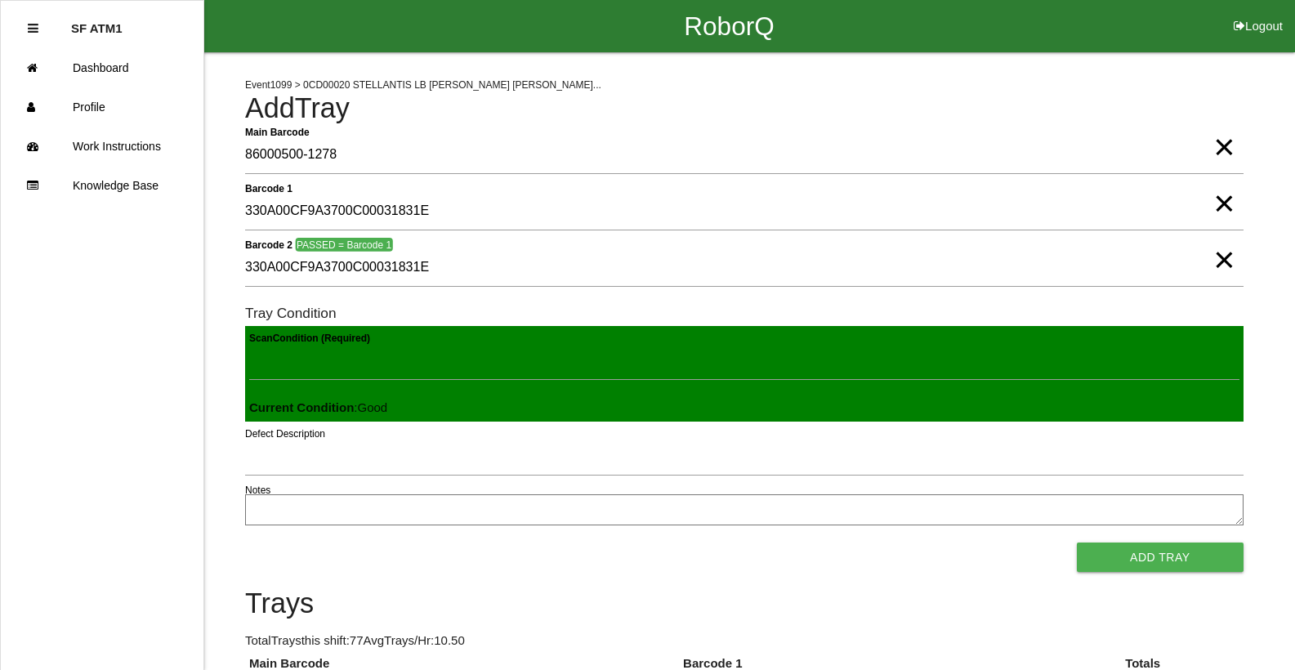
click at [1077, 543] on button "Add Tray" at bounding box center [1160, 557] width 167 height 29
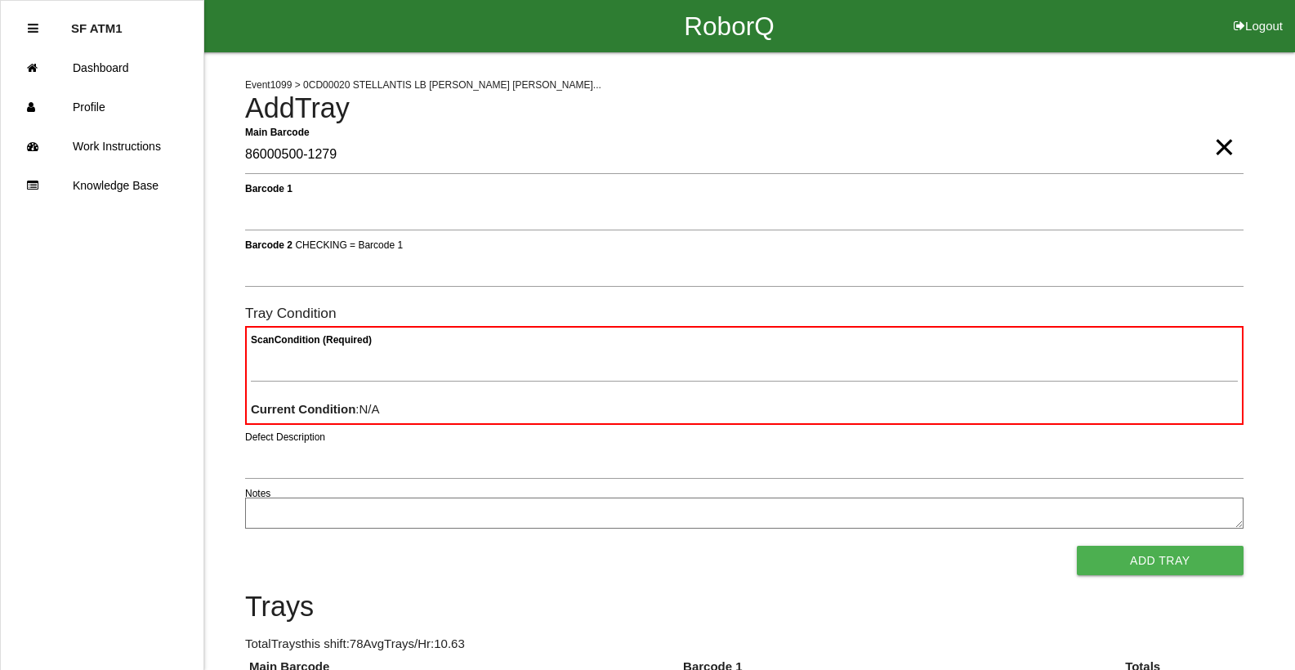
type Barcode "86000500-1279"
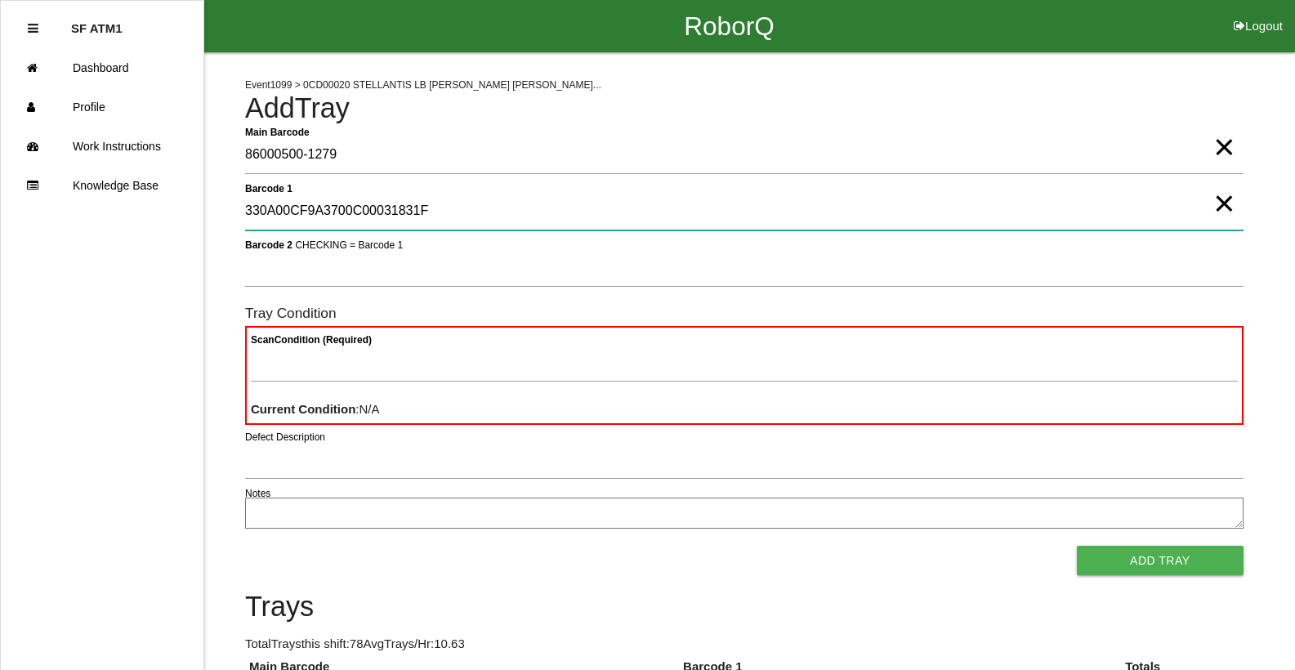
type 1 "330A00CF9A3700C00031831F"
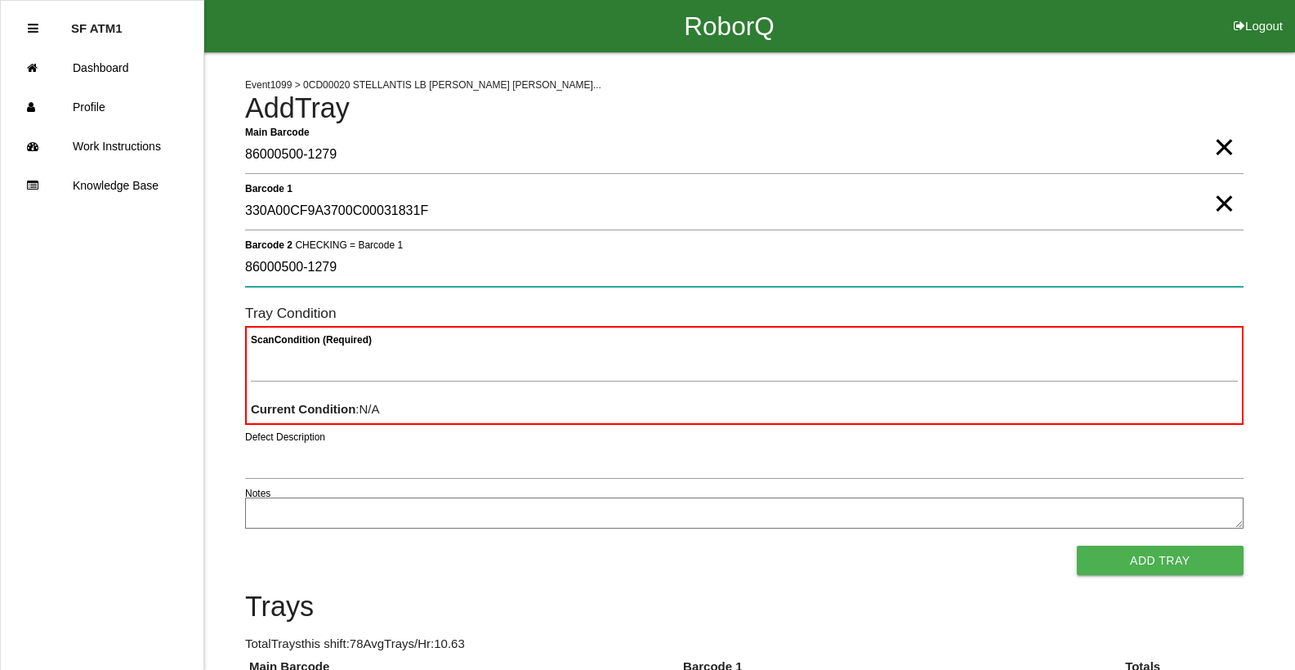
type 2 "86000500-1279"
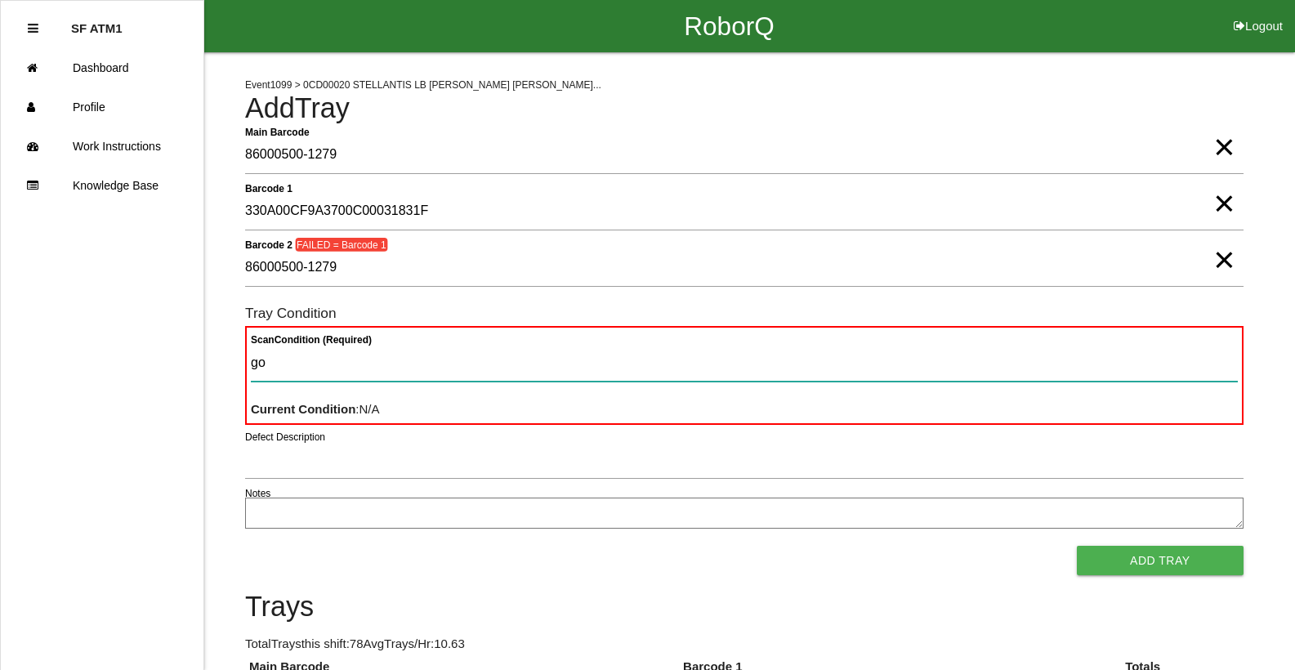
type Condition "goo"
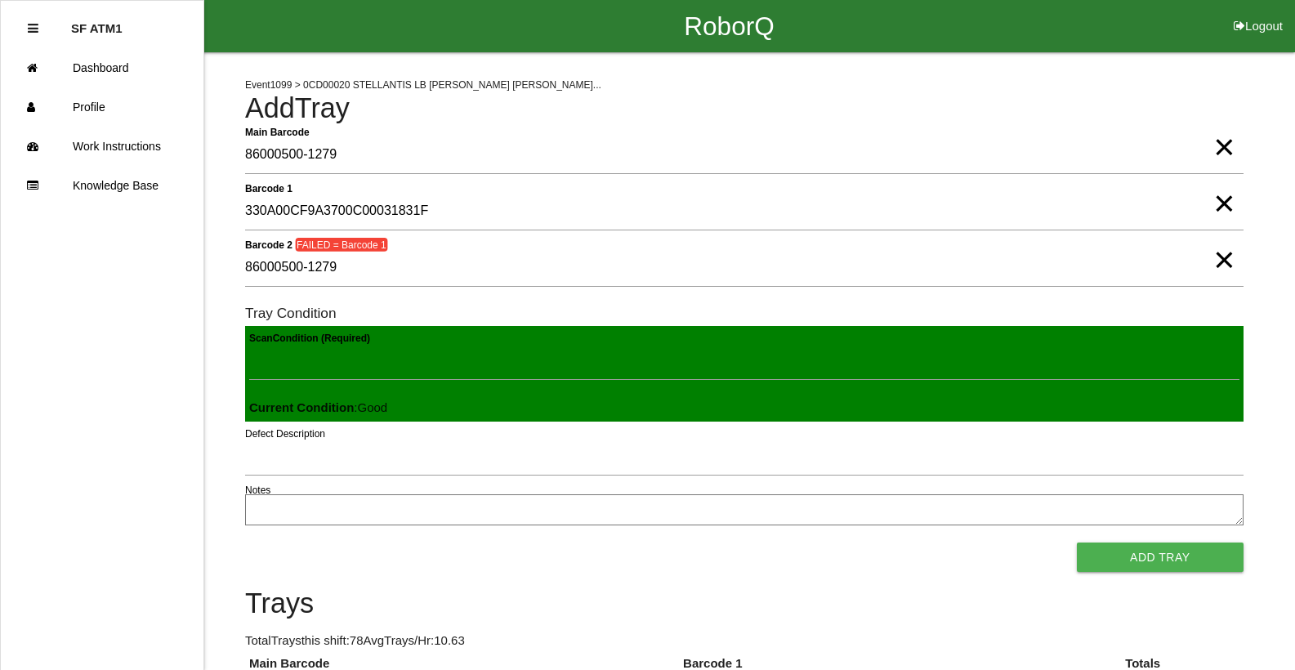
click at [1214, 260] on span "×" at bounding box center [1224, 243] width 21 height 33
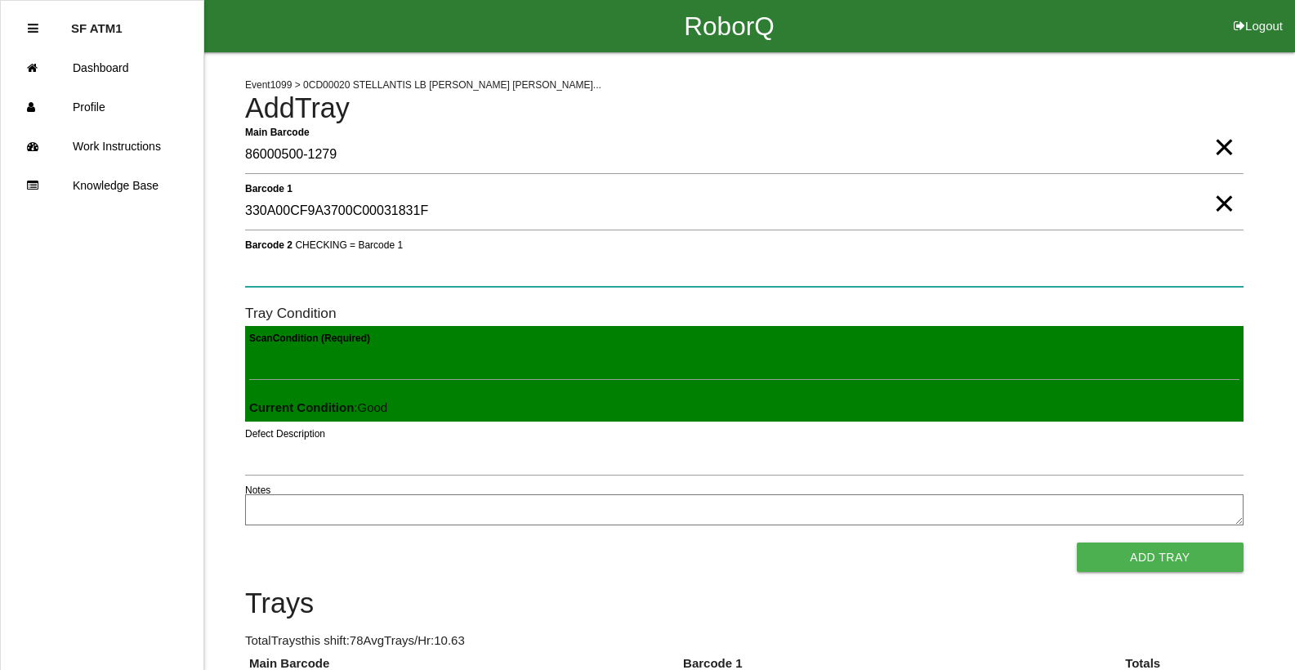
click at [1213, 267] on 2 "Barcode 2 CHECKING = Barcode 1" at bounding box center [744, 268] width 999 height 38
type 2 "330A00CF9A3700C00031831F"
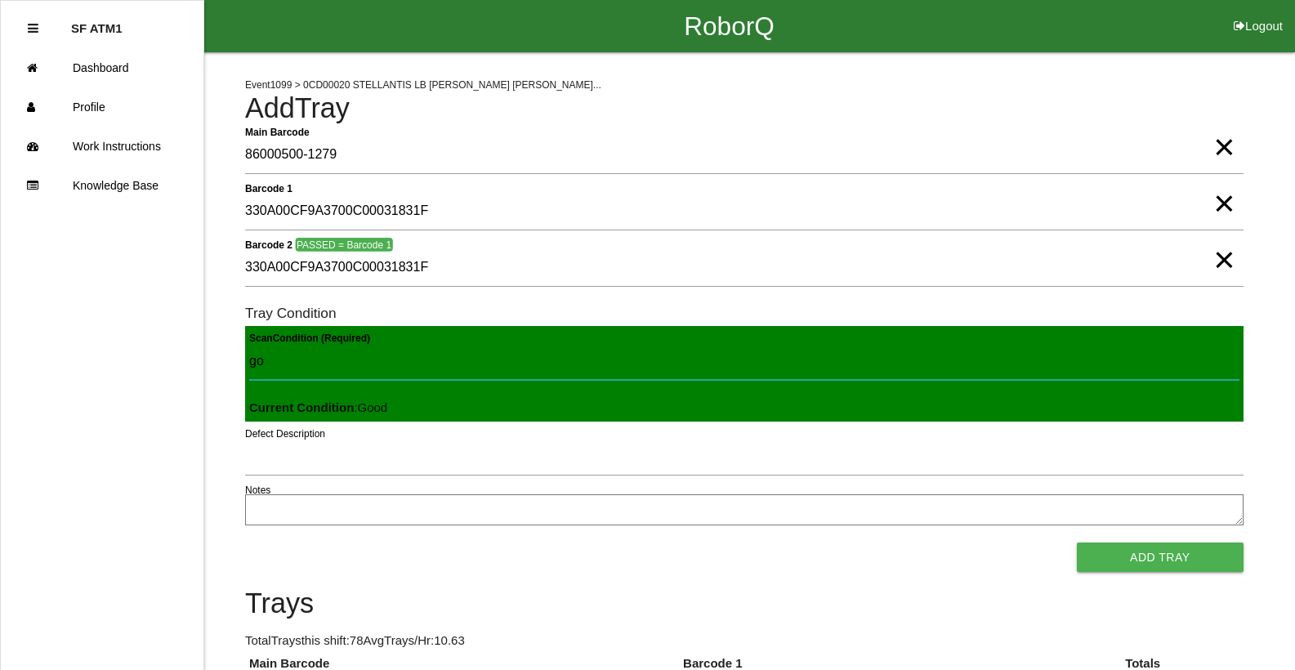
type Condition "goo"
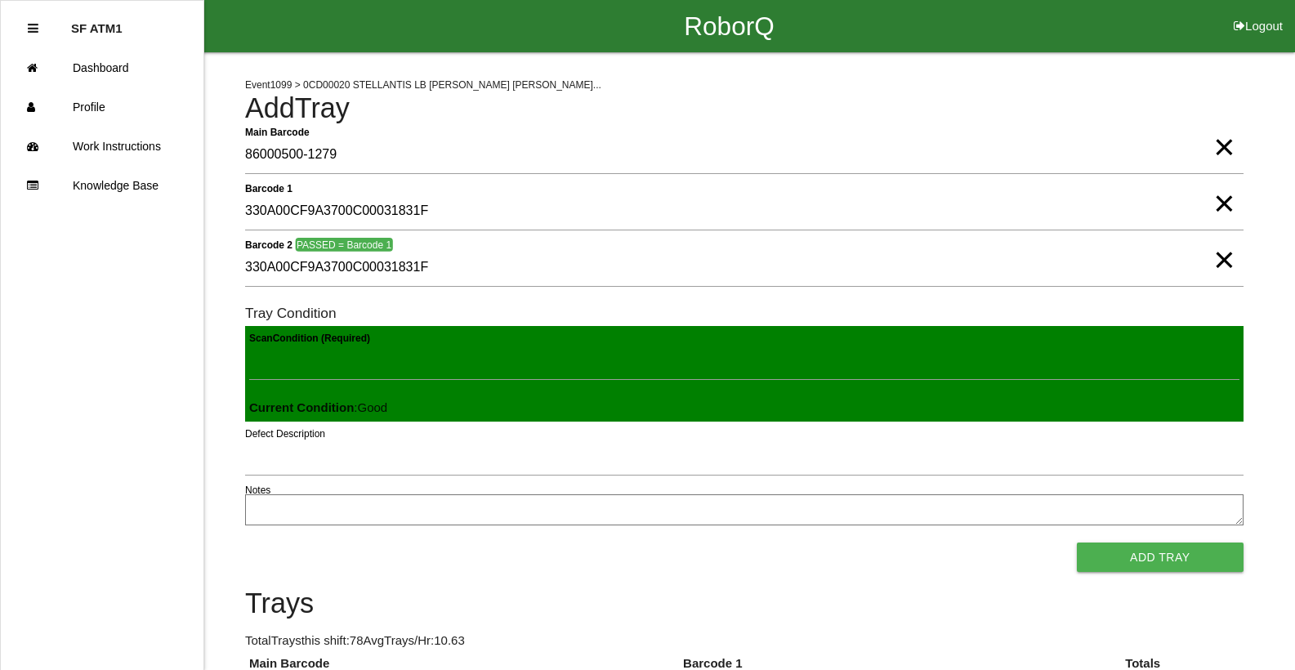
click at [1077, 543] on button "Add Tray" at bounding box center [1160, 557] width 167 height 29
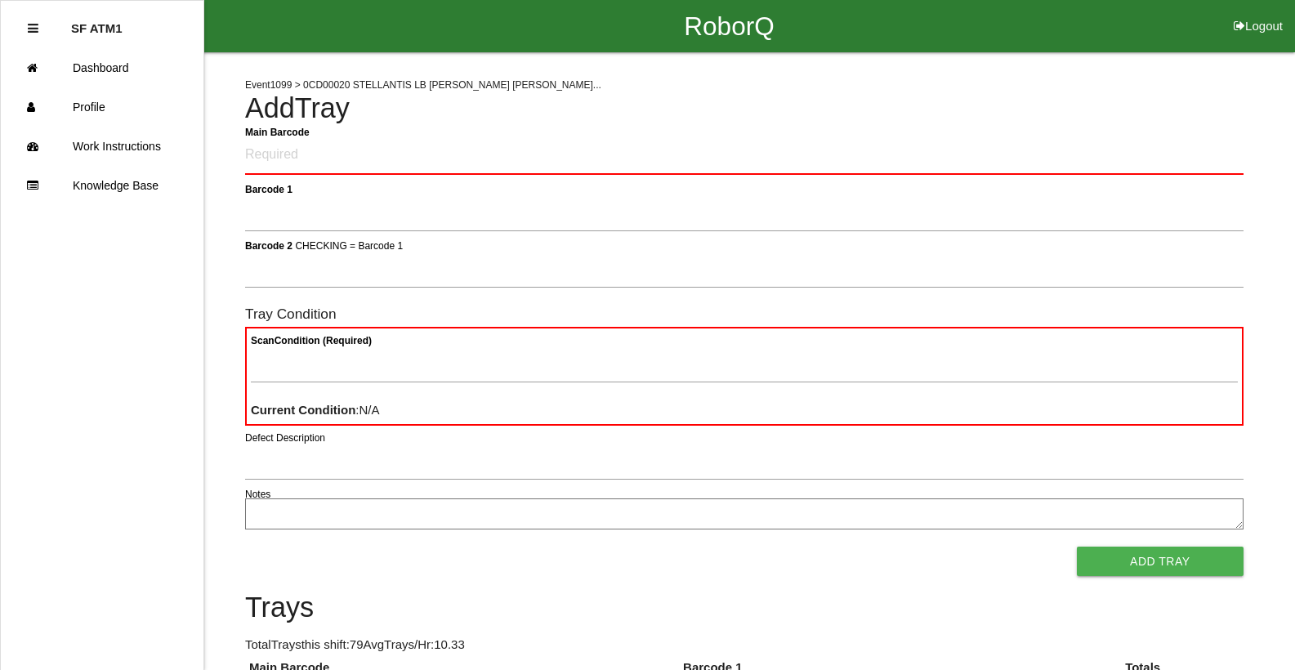
drag, startPoint x: 516, startPoint y: 610, endPoint x: 434, endPoint y: 658, distance: 95.6
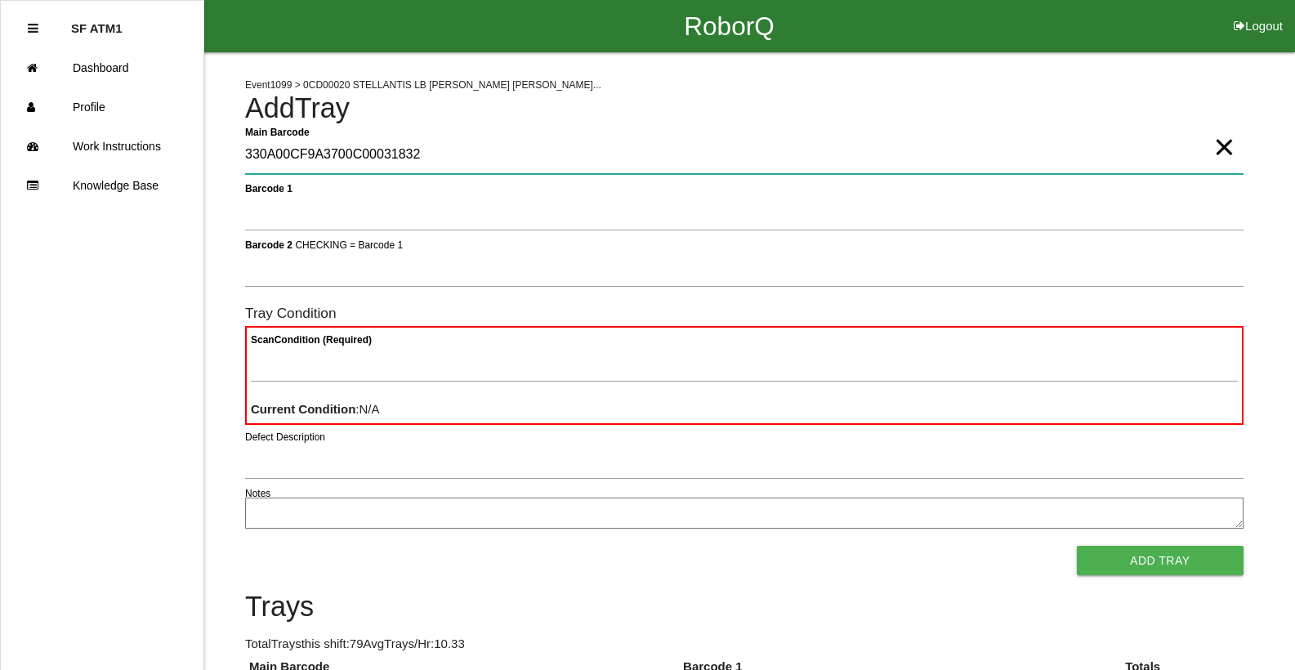
type Barcode "330A00CF9A3700C00031832"
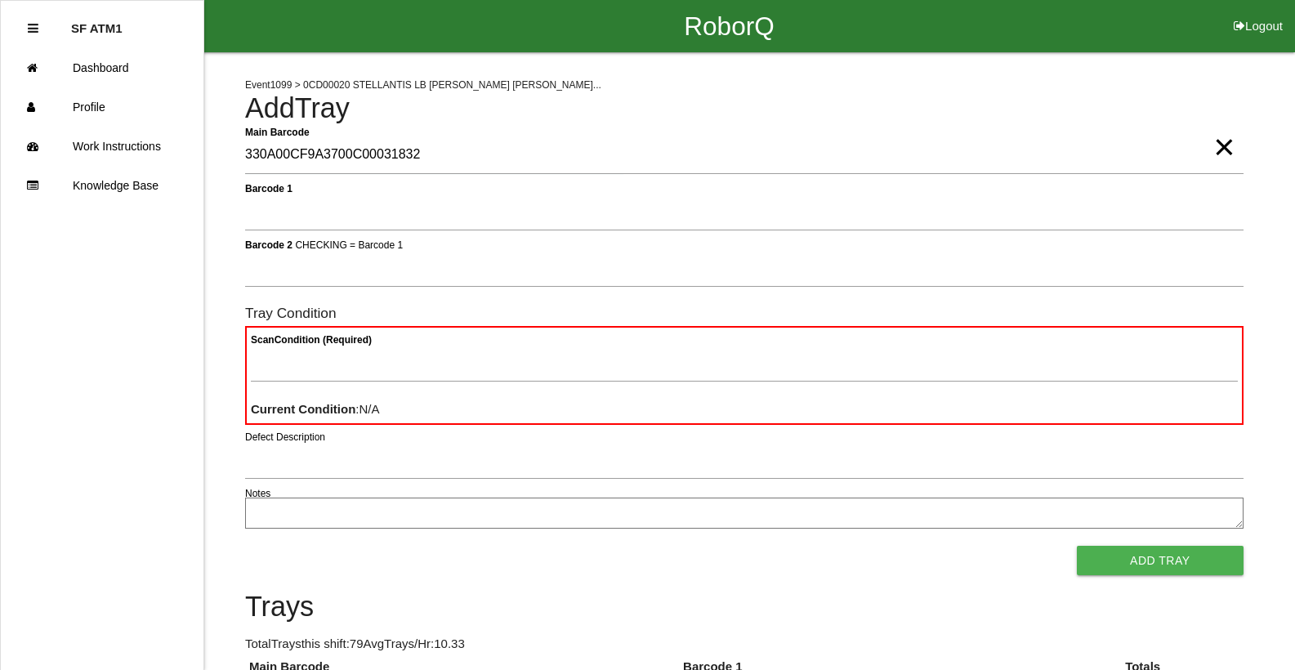
drag, startPoint x: 1227, startPoint y: 149, endPoint x: 1218, endPoint y: 150, distance: 8.2
click at [1224, 147] on span "×" at bounding box center [1224, 130] width 21 height 33
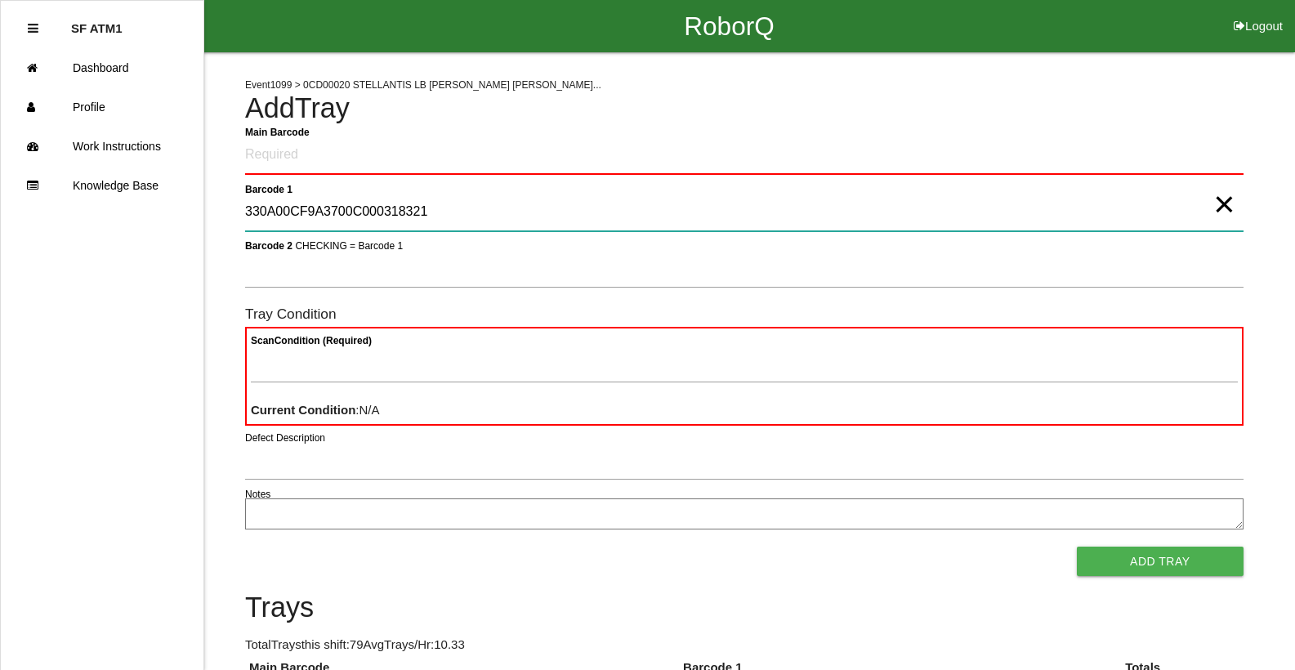
type 1 "330A00CF9A3700C000318321"
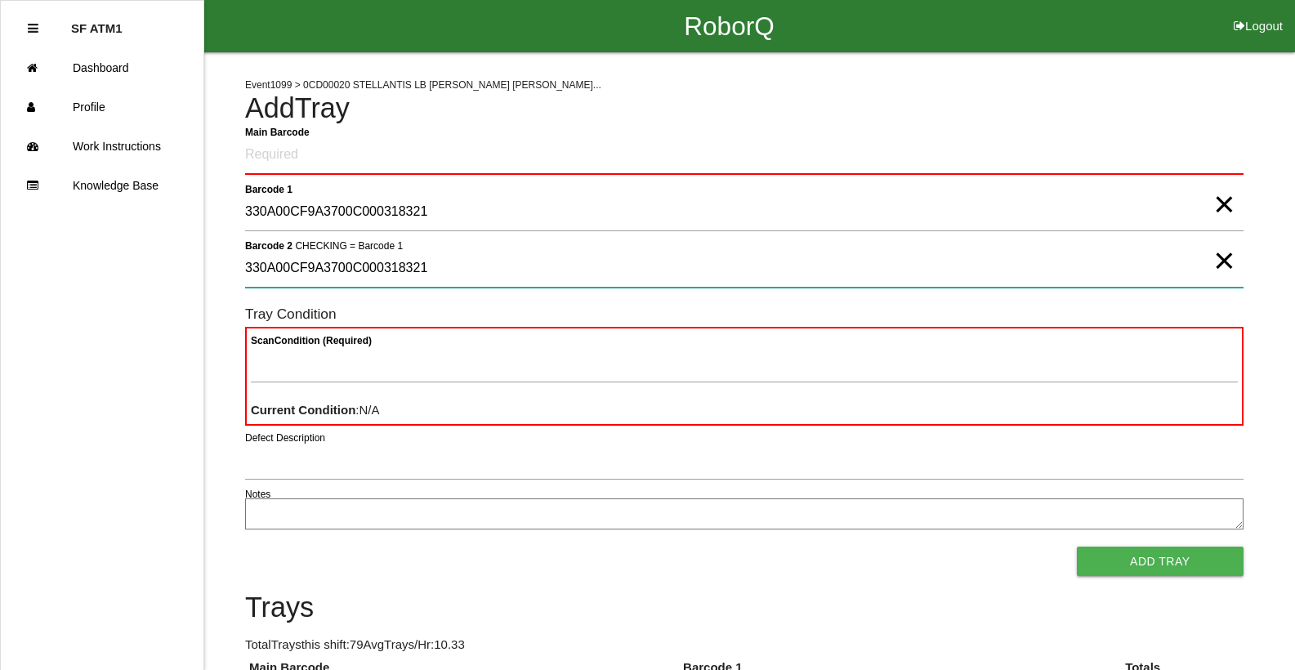
type 2 "330A00CF9A3700C000318321"
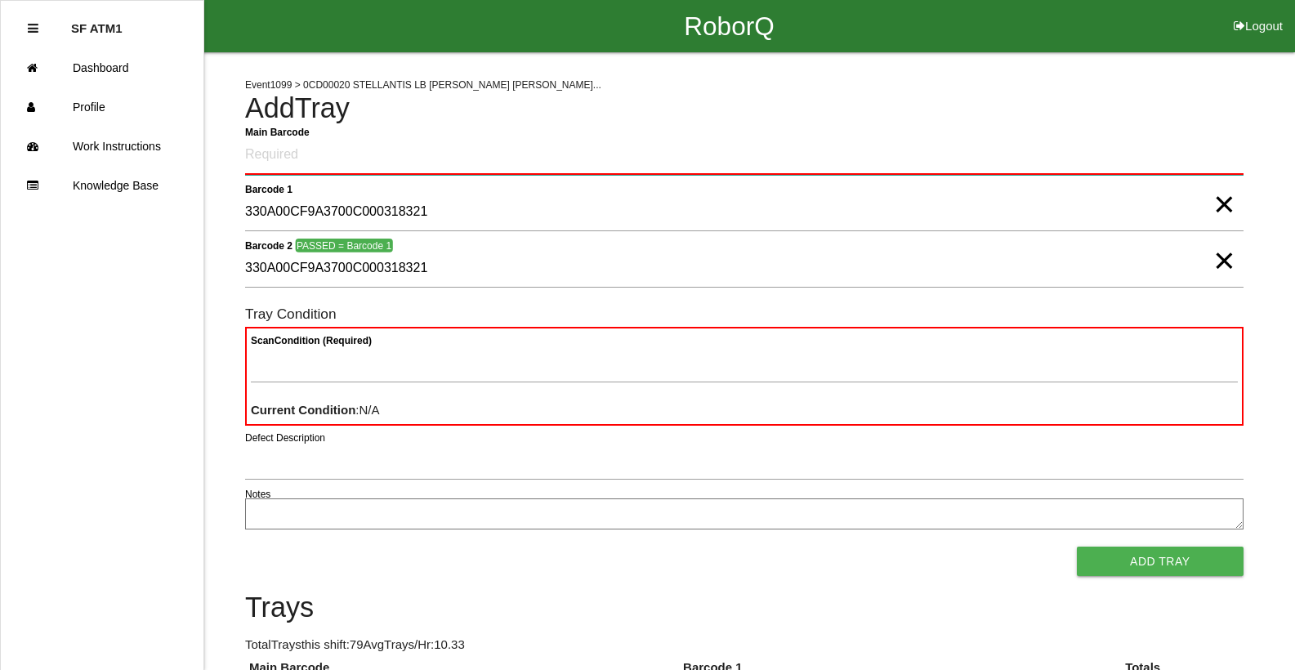
click at [659, 146] on Barcode "Main Barcode" at bounding box center [744, 155] width 999 height 38
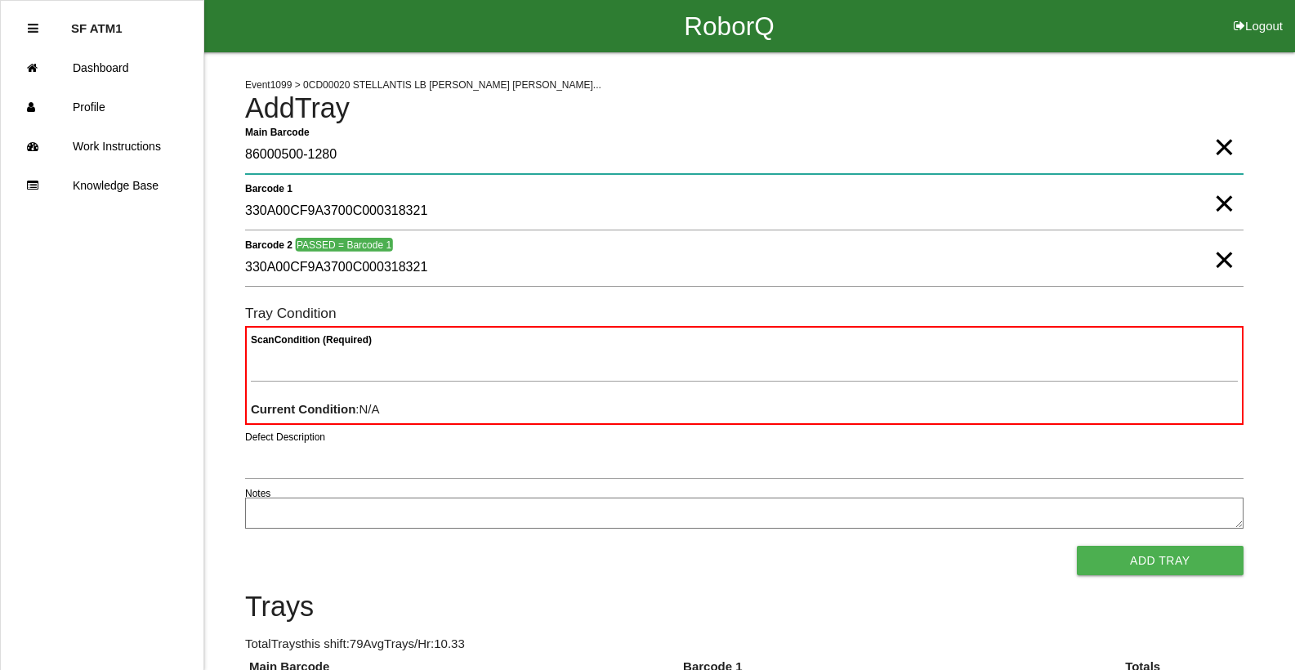
type Barcode "86000500-1280"
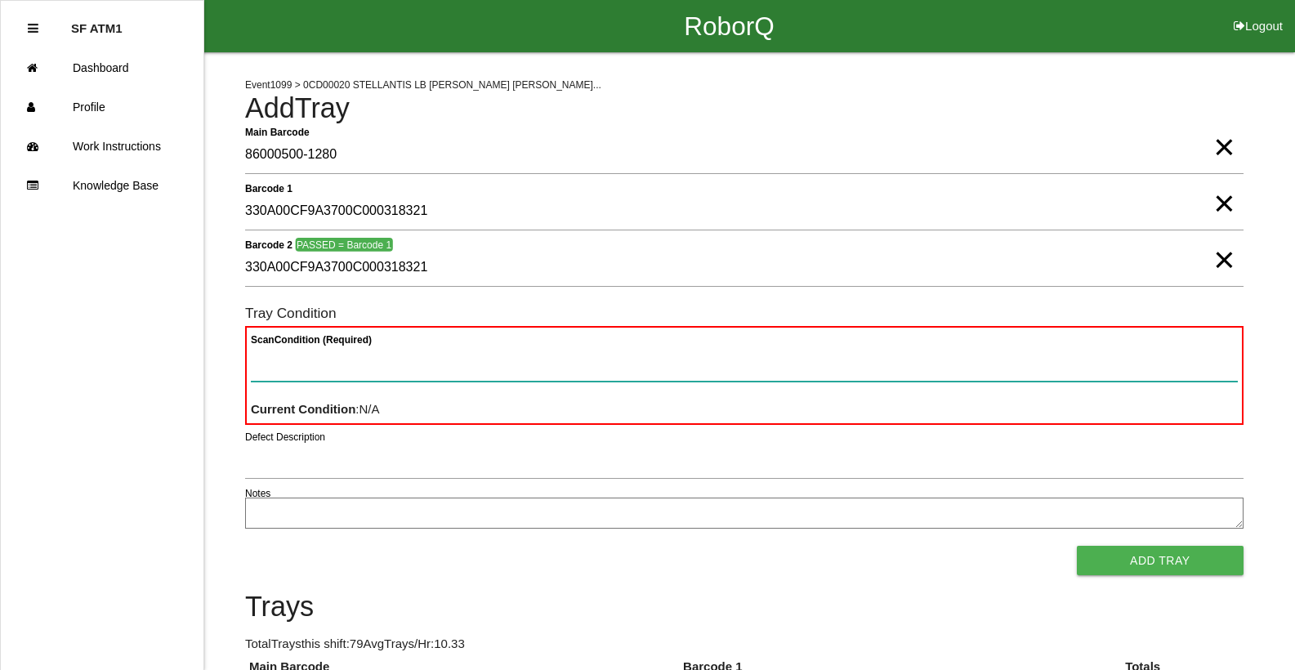
click at [280, 367] on Condition "Scan Condition (Required)" at bounding box center [744, 363] width 987 height 38
type Condition "goo"
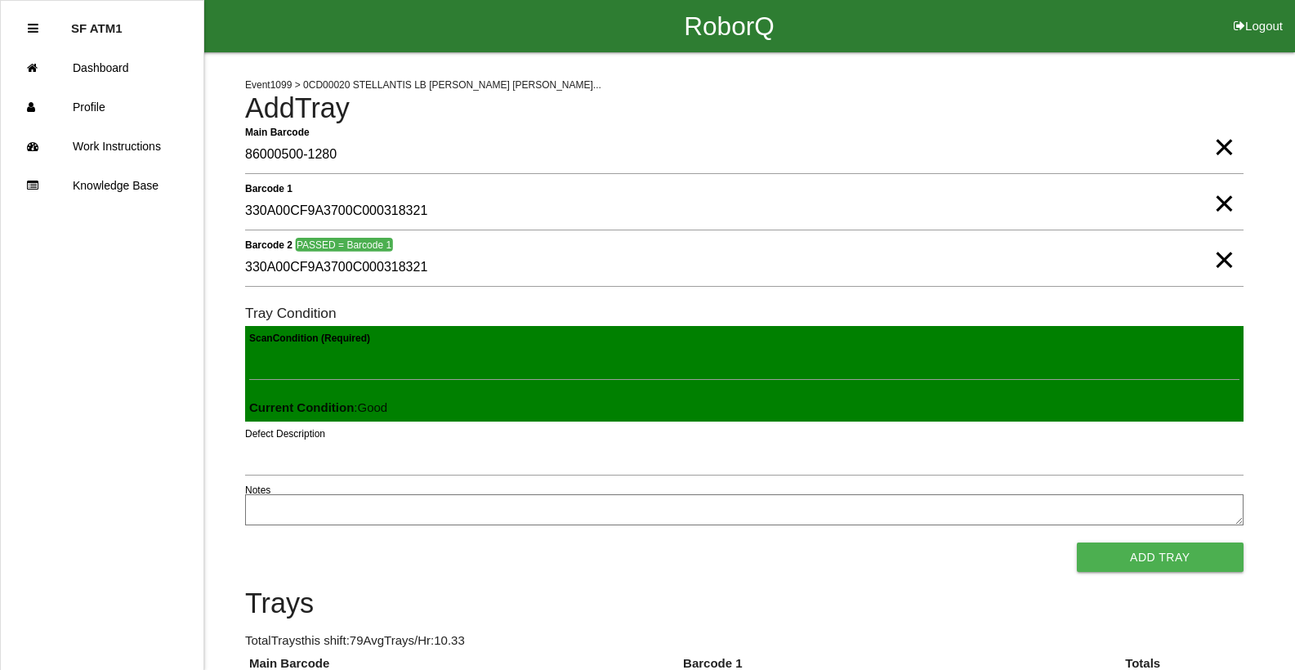
click at [1077, 543] on button "Add Tray" at bounding box center [1160, 557] width 167 height 29
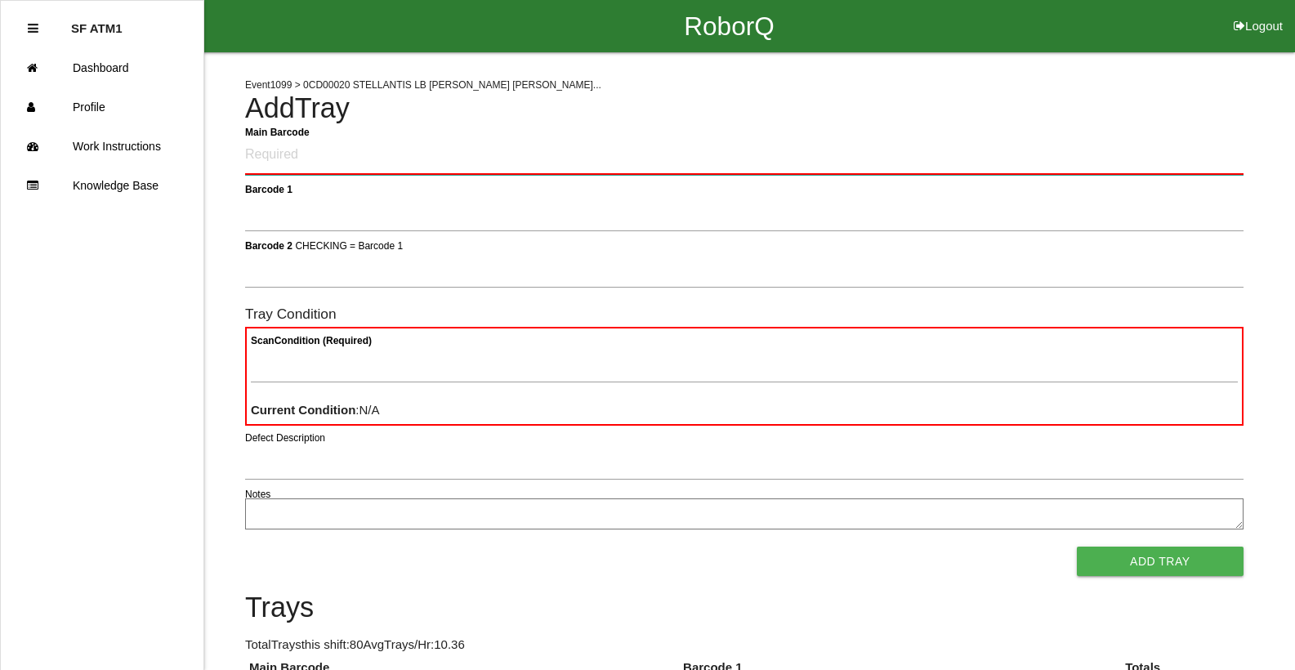
click at [638, 161] on Barcode "Main Barcode" at bounding box center [744, 155] width 999 height 38
type Barcode "86000500-1441"
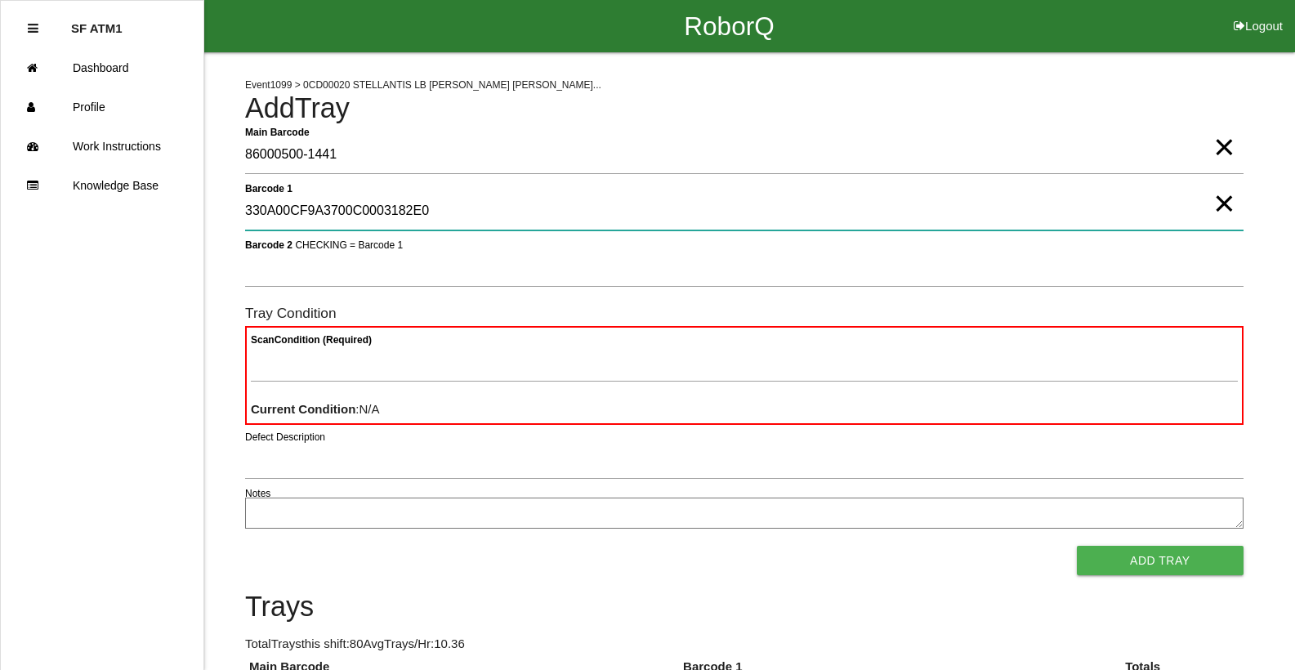
type 1 "330A00CF9A3700C0003182E0"
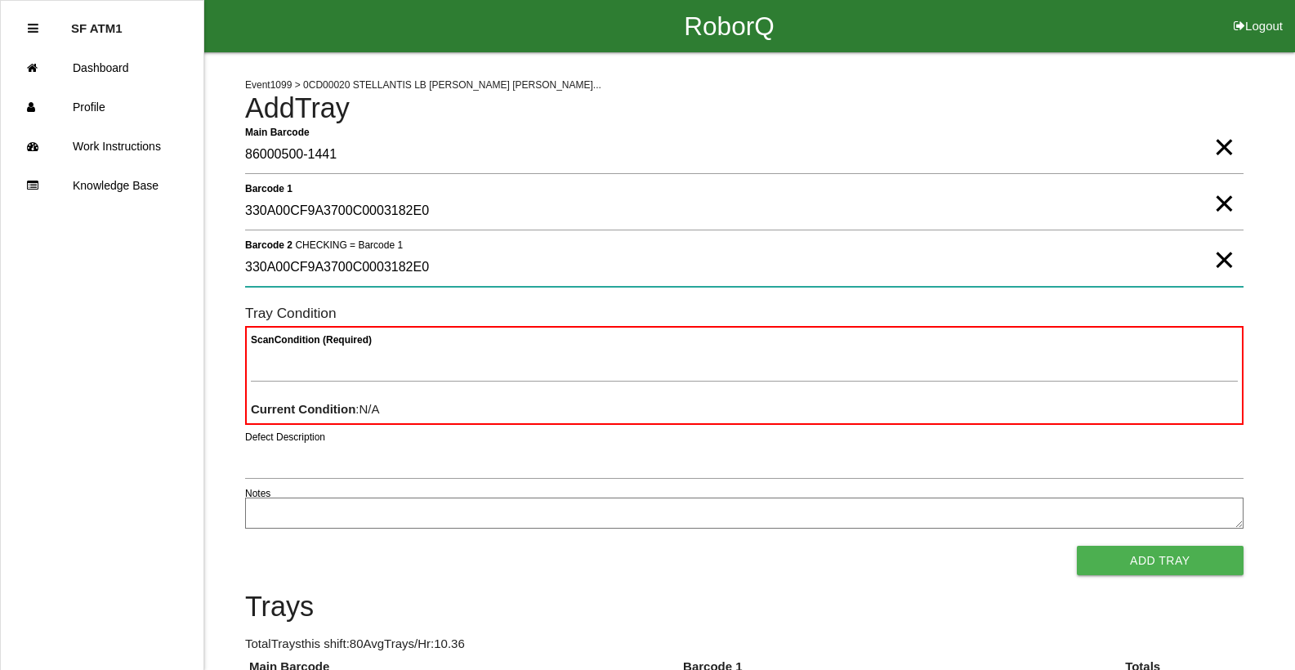
type 2 "330A00CF9A3700C0003182E0"
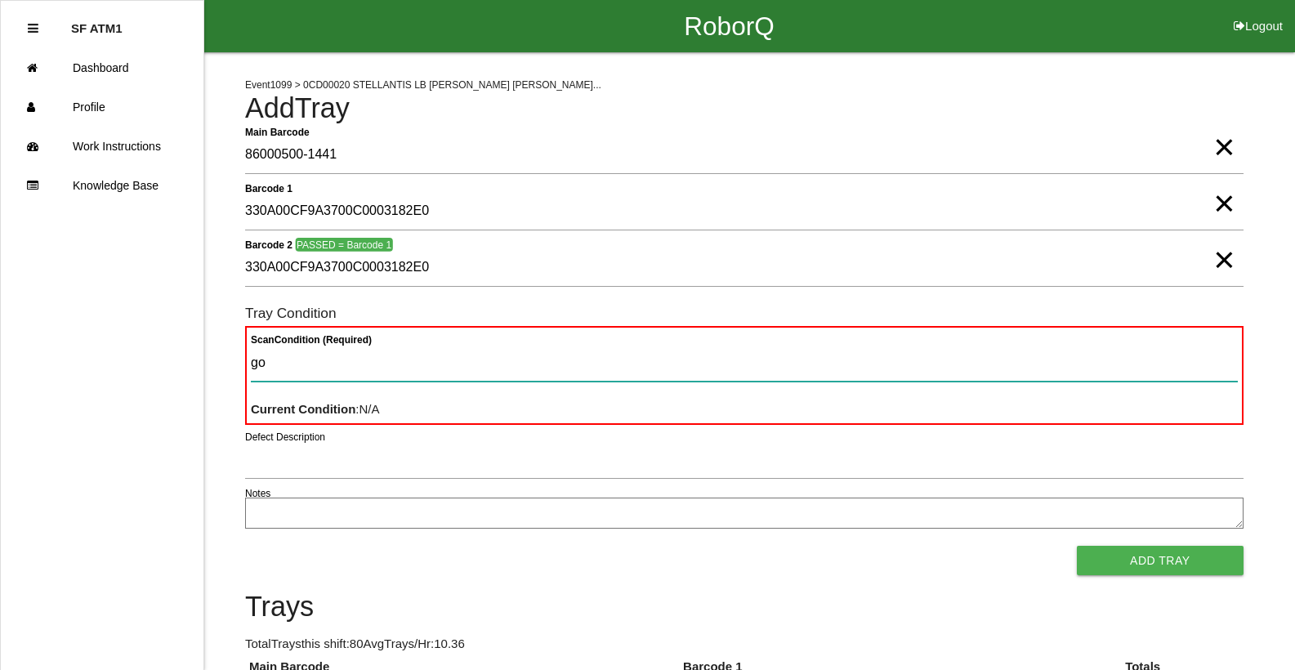
type Condition "goo"
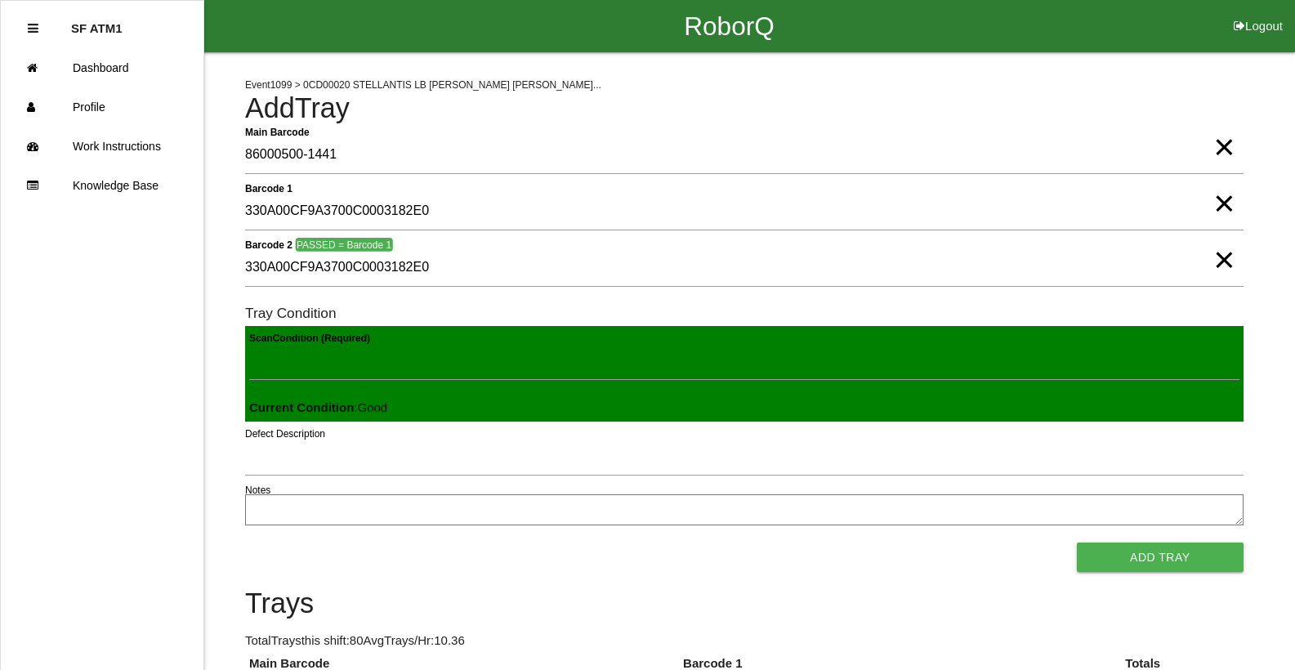
click at [1077, 543] on button "Add Tray" at bounding box center [1160, 557] width 167 height 29
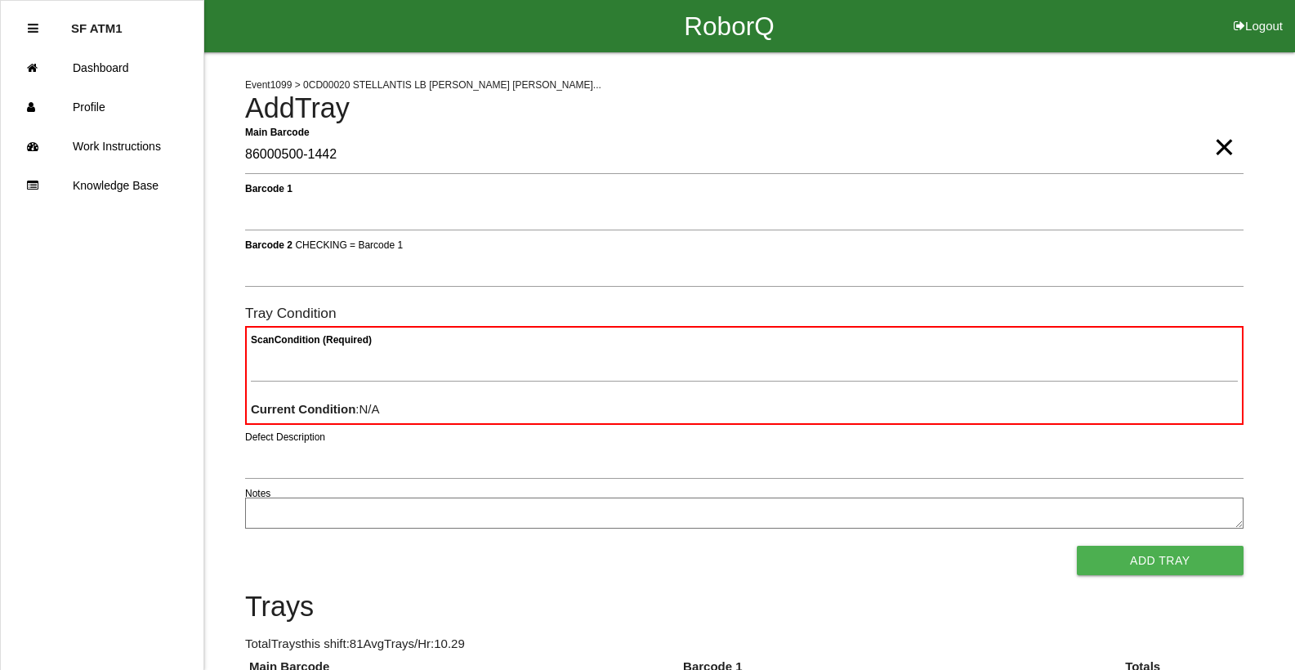
type Barcode "86000500-1442"
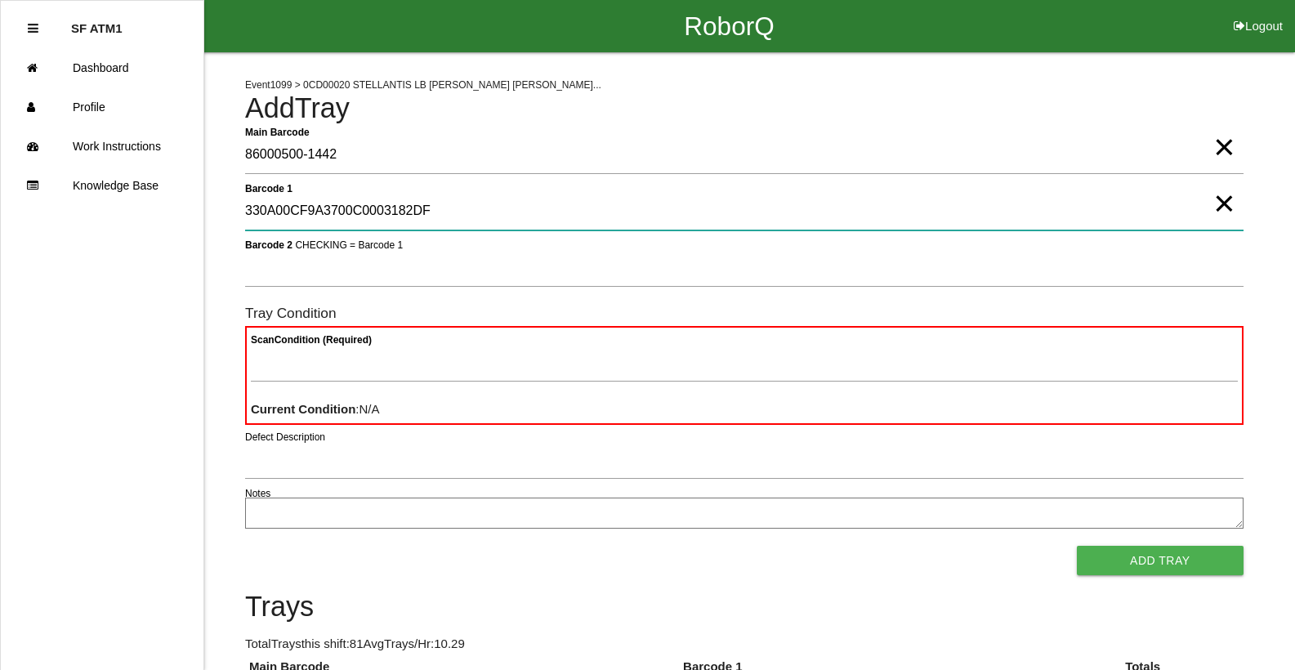
type 1 "330A00CF9A3700C0003182DF"
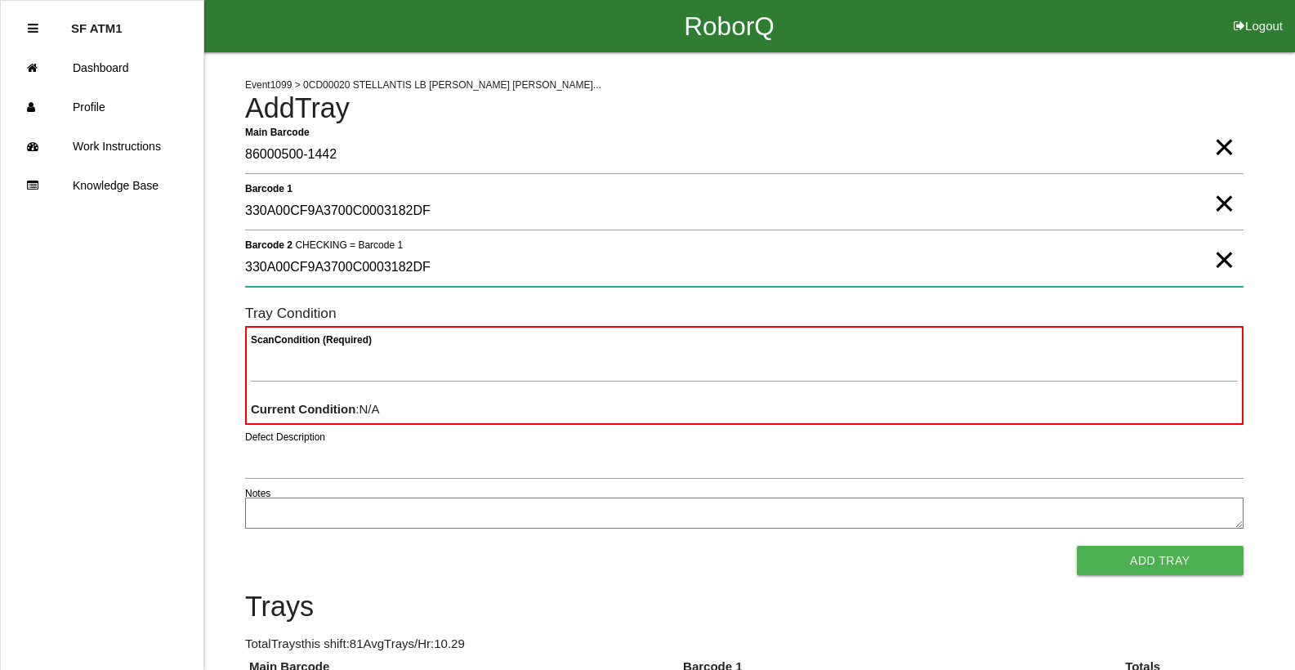
type 2 "330A00CF9A3700C0003182DF"
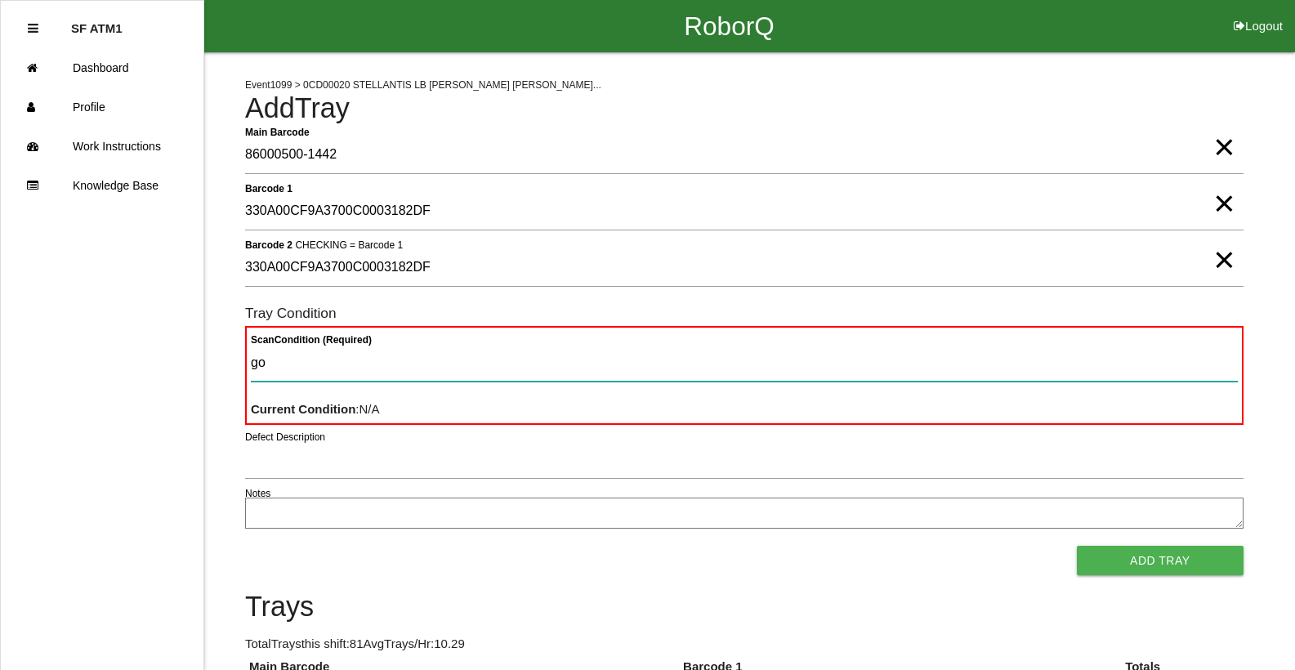
type Condition "goo"
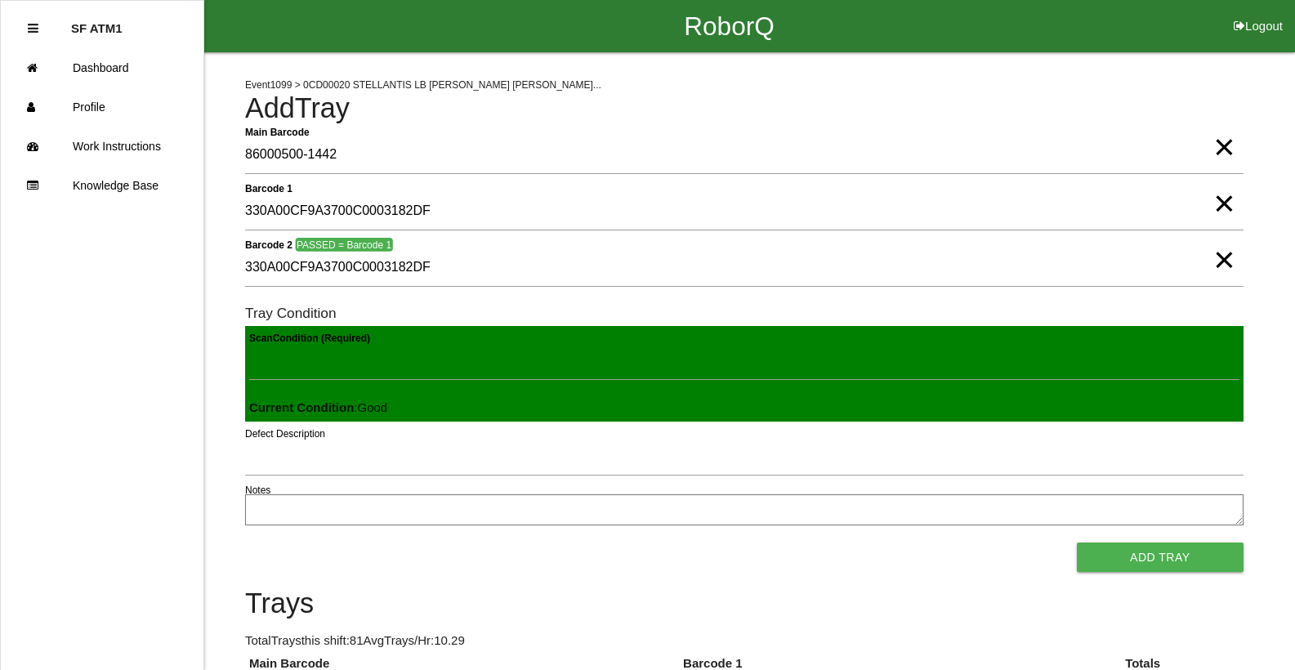
click at [1077, 543] on button "Add Tray" at bounding box center [1160, 557] width 167 height 29
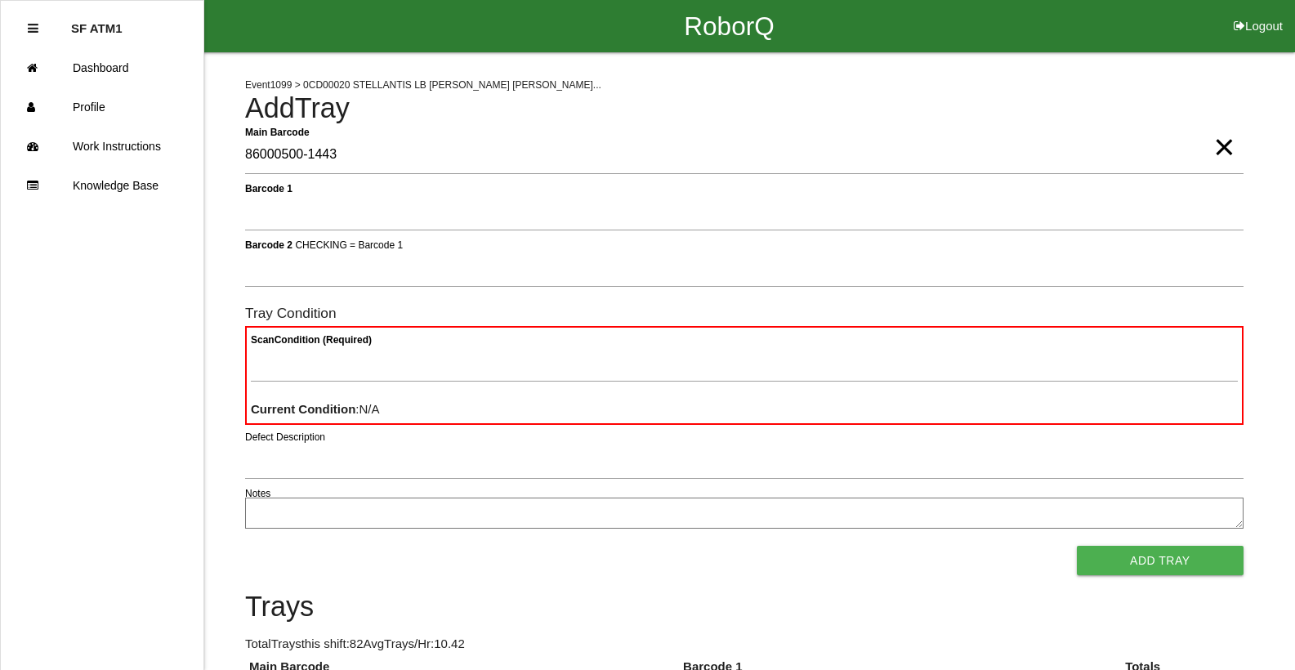
type Barcode "86000500-1443"
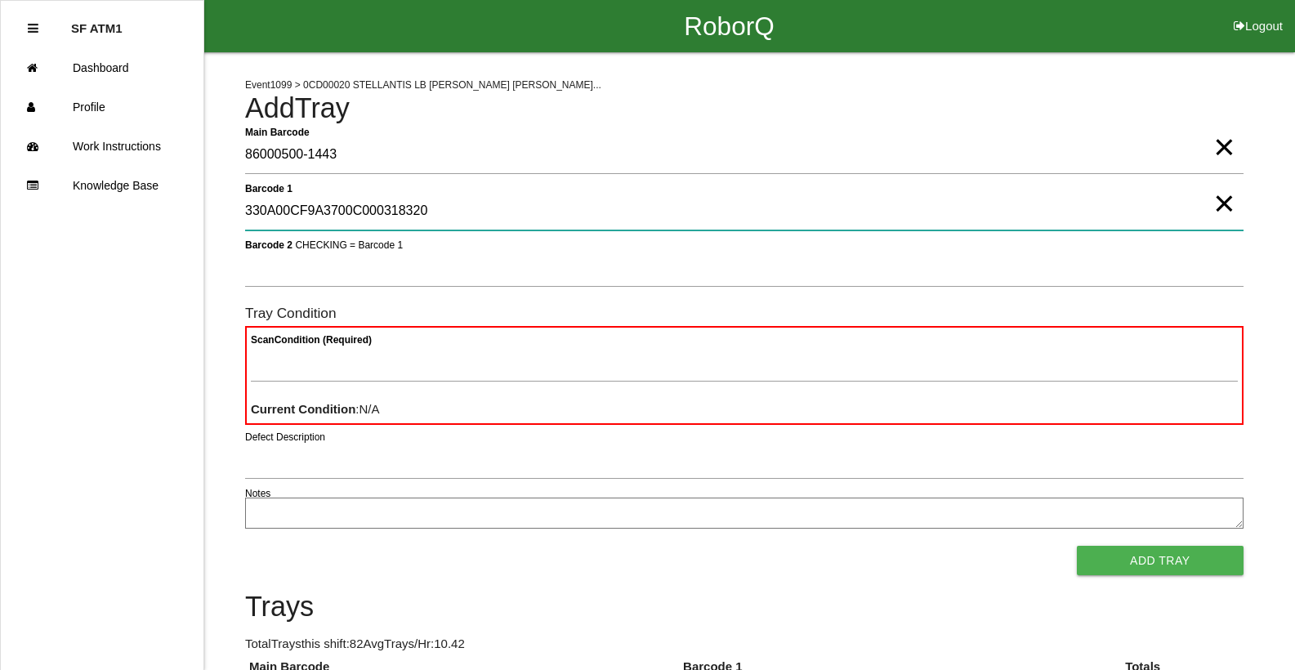
type 1 "330A00CF9A3700C000318320"
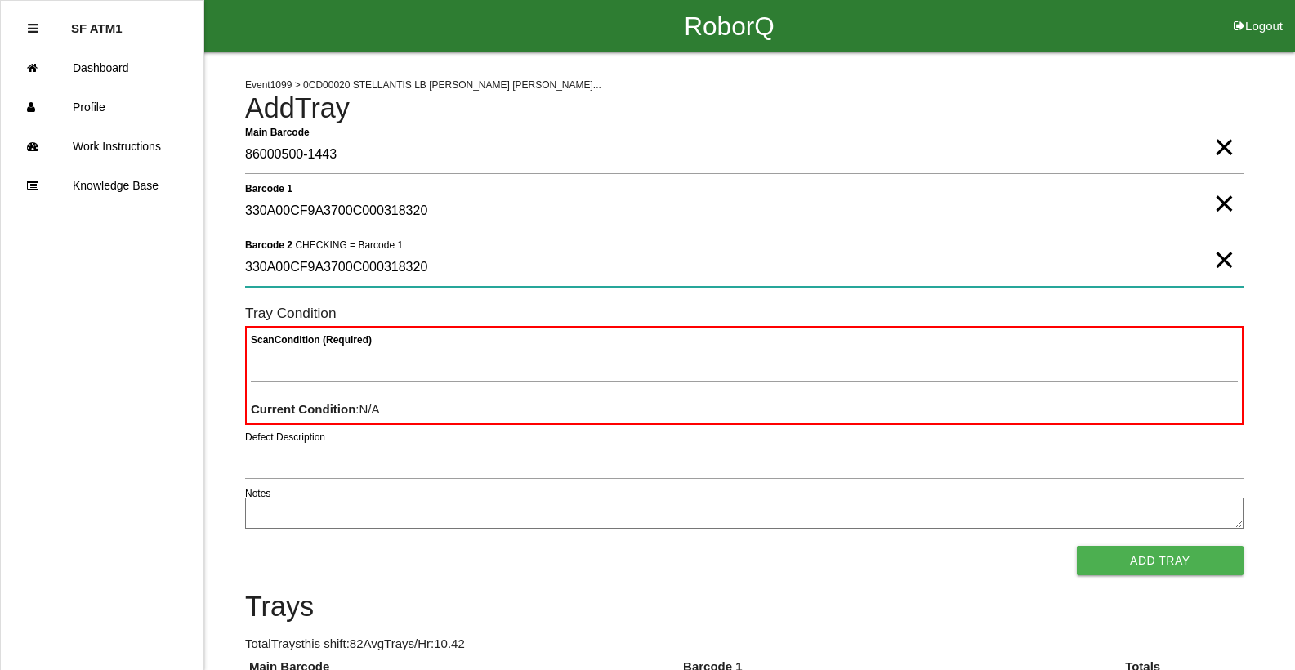
type 2 "330A00CF9A3700C000318320"
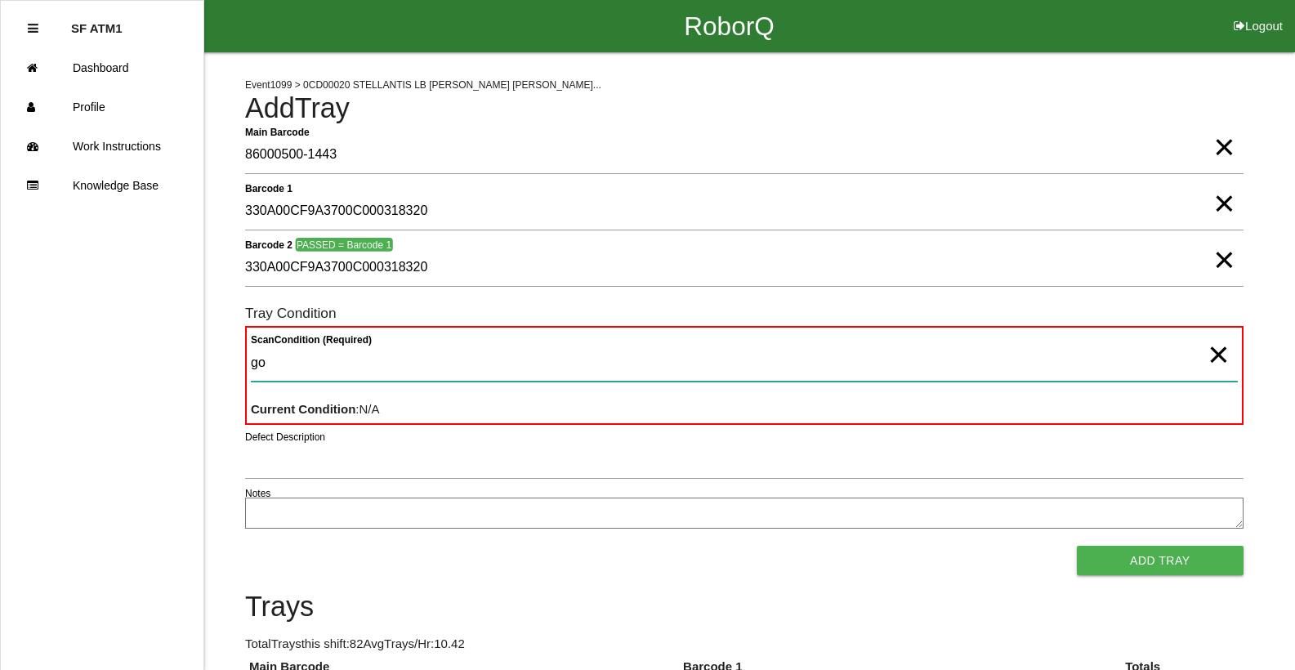
type Condition "goo"
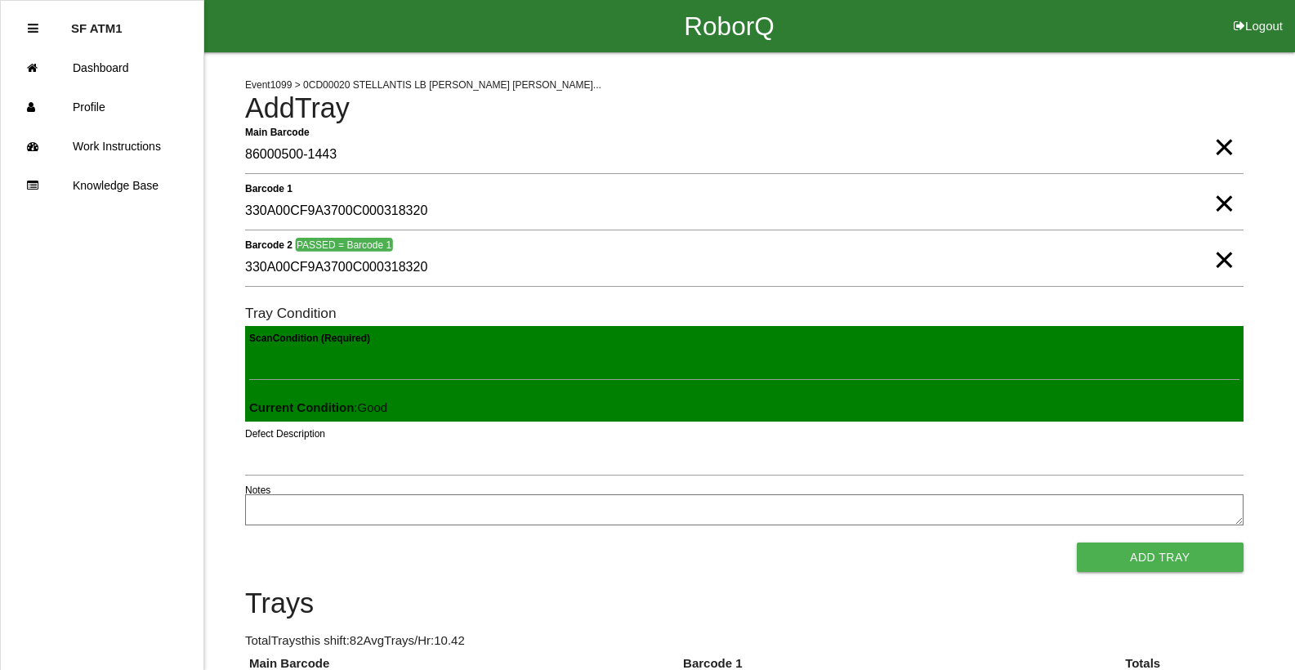
click at [1077, 543] on button "Add Tray" at bounding box center [1160, 557] width 167 height 29
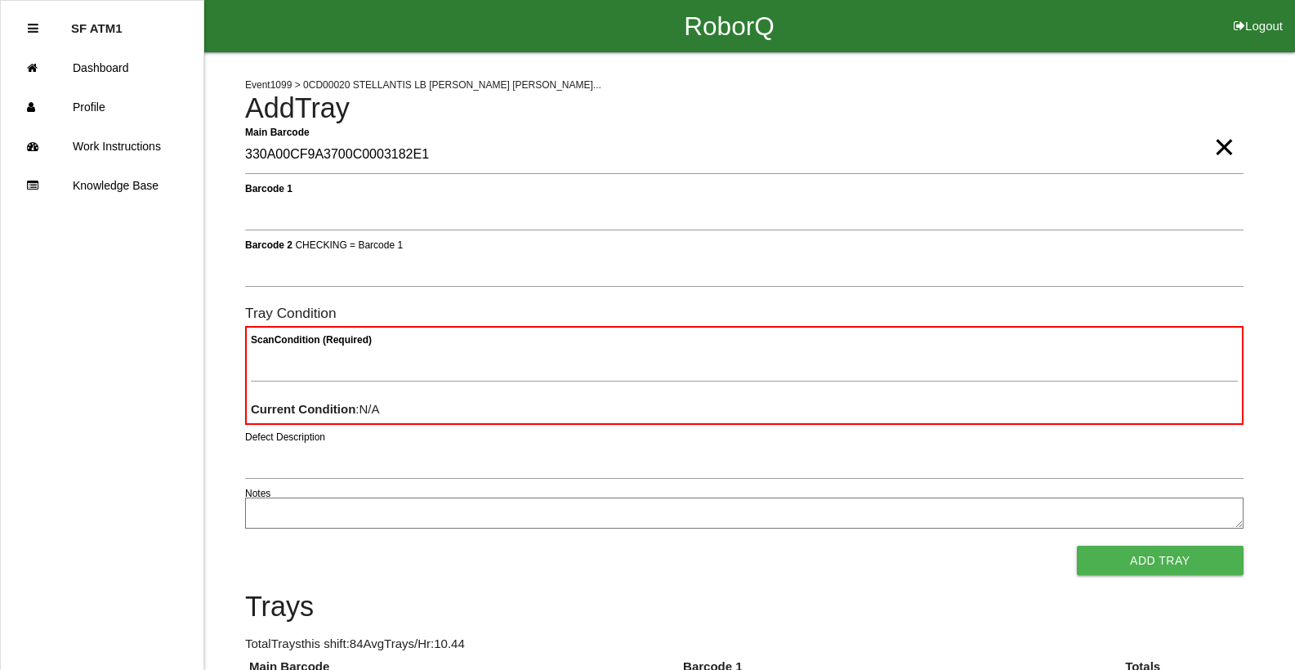
click at [1220, 142] on span "×" at bounding box center [1224, 130] width 21 height 33
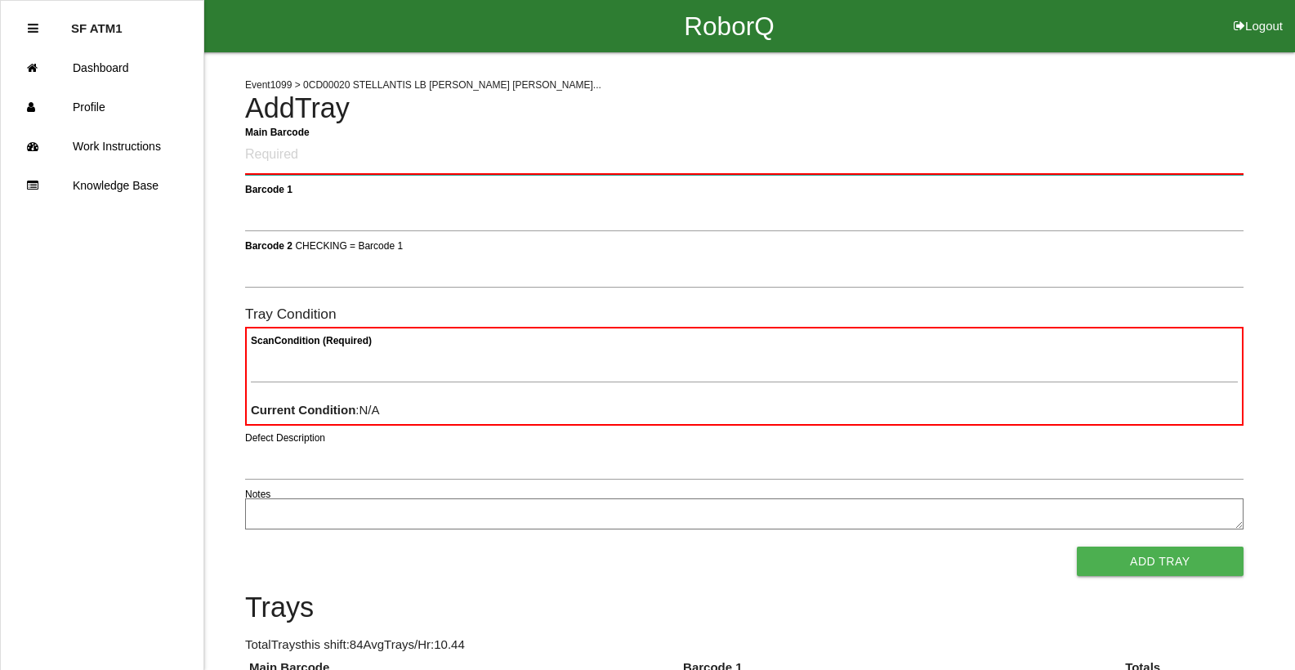
click at [1220, 148] on Barcode "Main Barcode" at bounding box center [744, 155] width 999 height 38
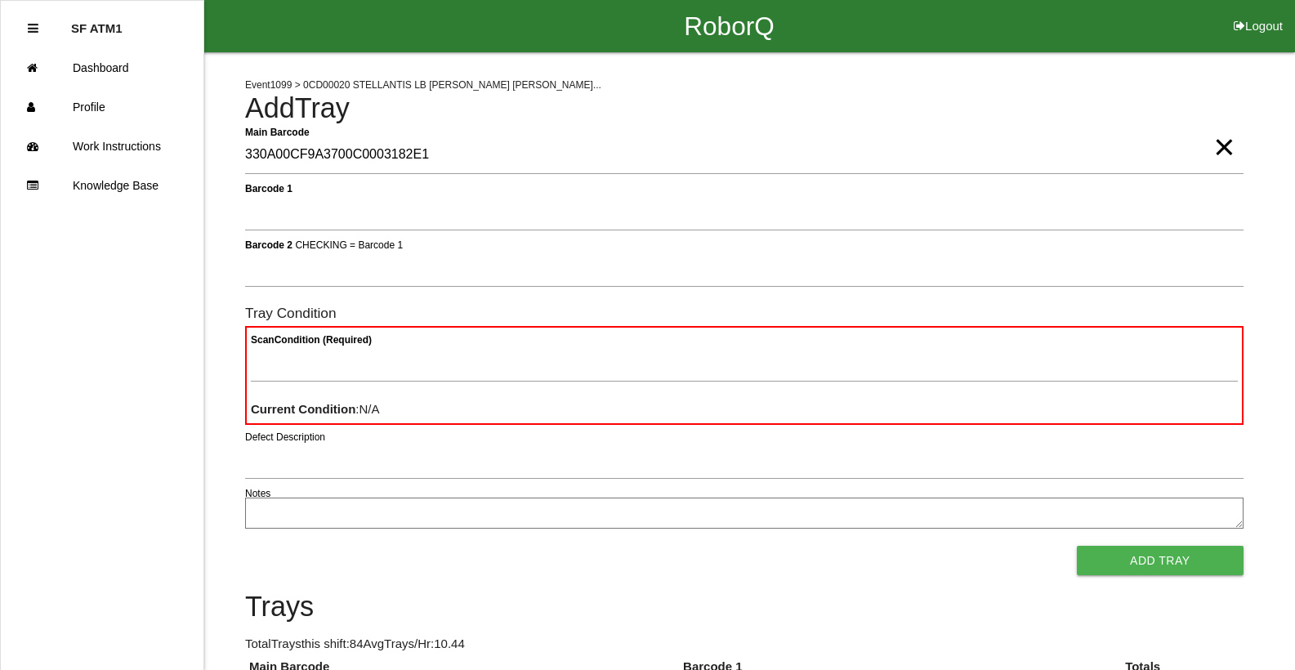
click at [1220, 147] on span "×" at bounding box center [1224, 130] width 21 height 33
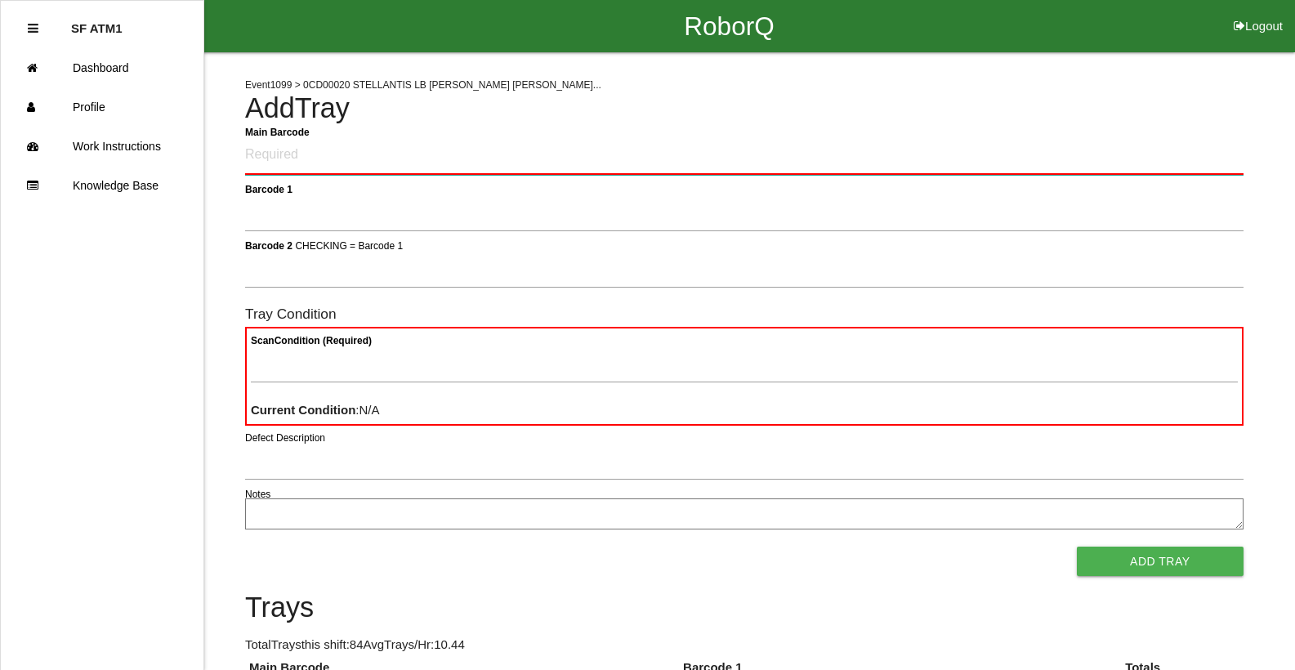
click at [1217, 157] on Barcode "Main Barcode" at bounding box center [744, 155] width 999 height 38
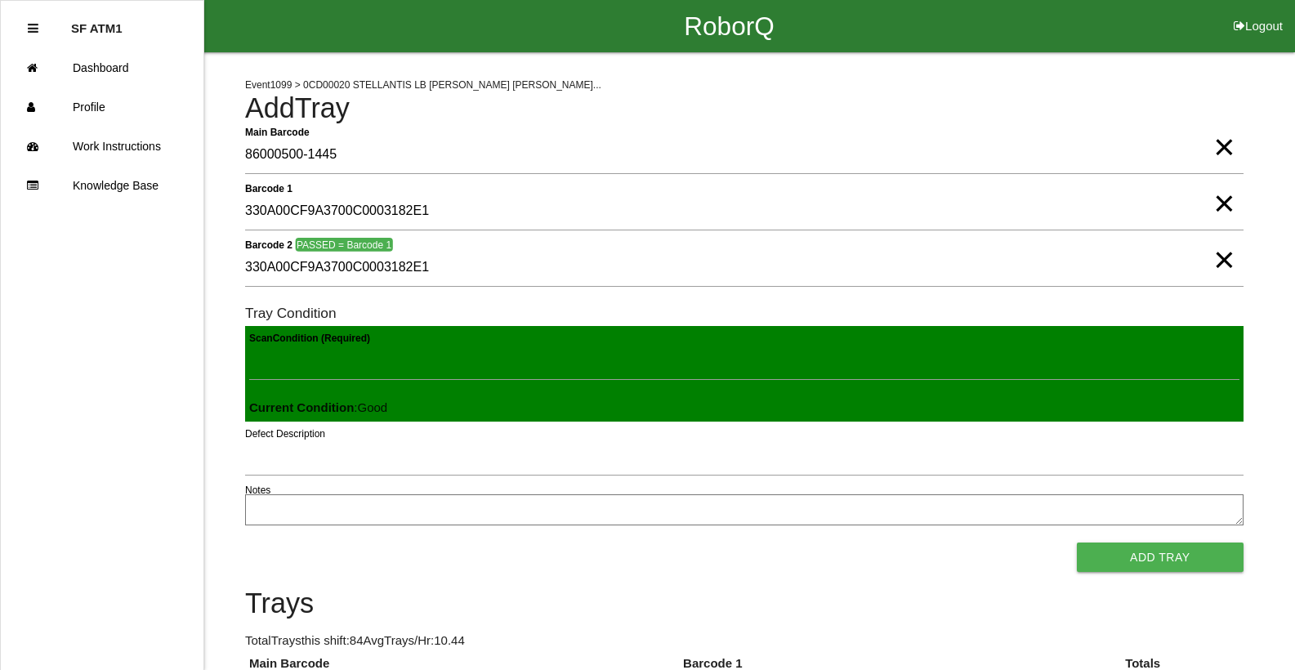
click at [1077, 543] on button "Add Tray" at bounding box center [1160, 557] width 167 height 29
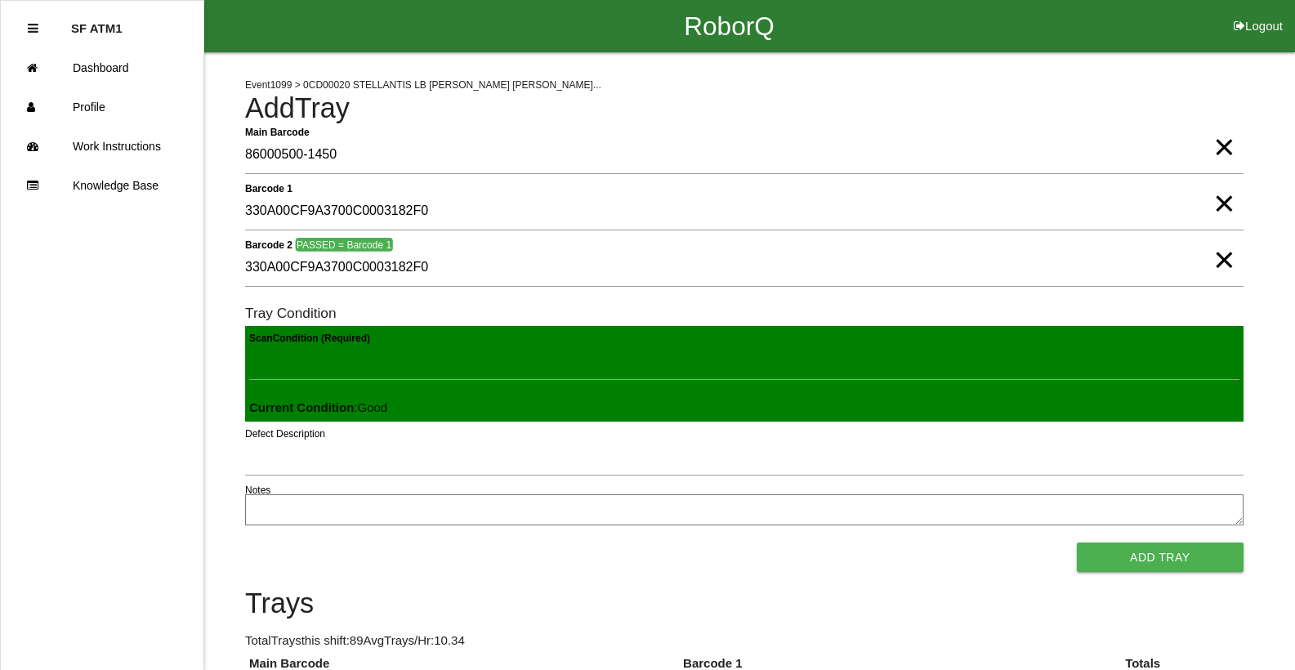
click at [1077, 543] on button "Add Tray" at bounding box center [1160, 557] width 167 height 29
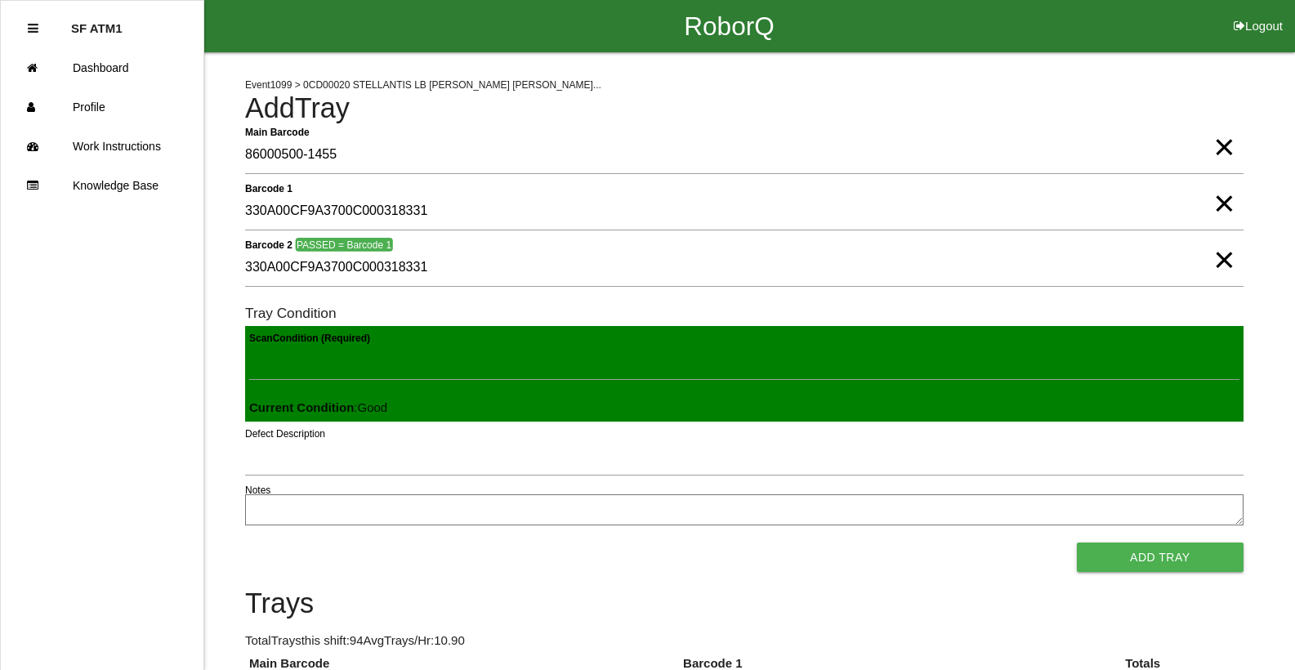
click at [1077, 543] on button "Add Tray" at bounding box center [1160, 557] width 167 height 29
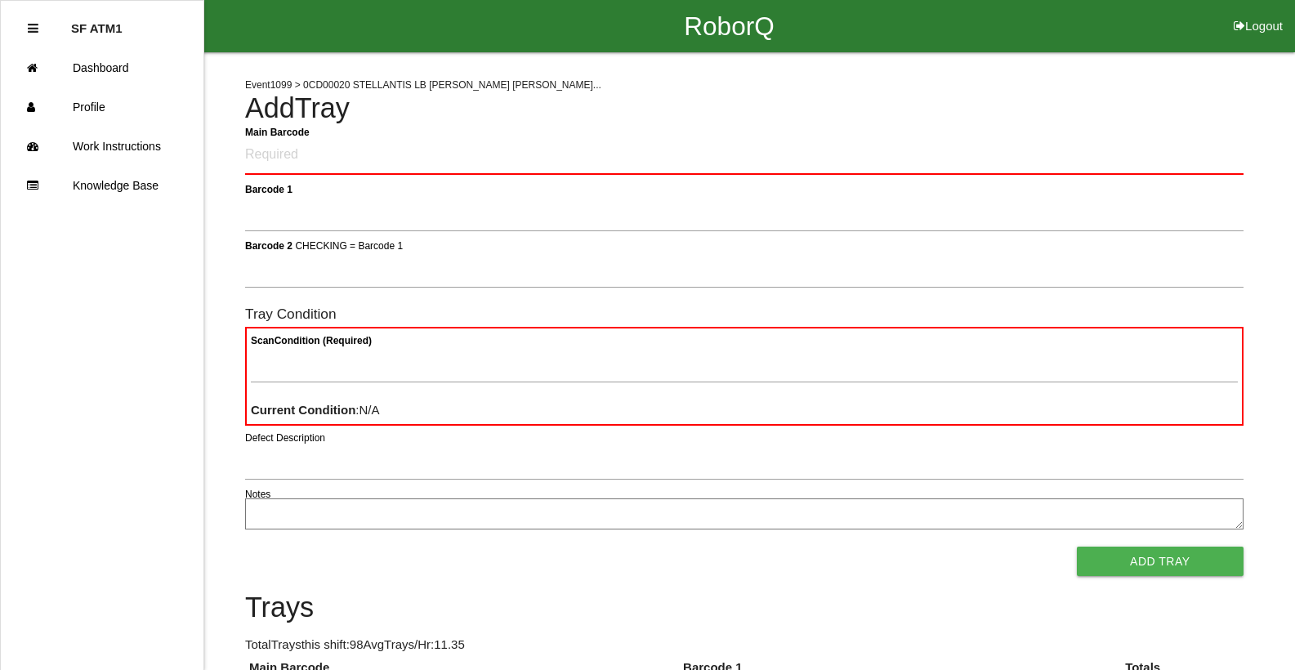
click at [463, 159] on Barcode "Main Barcode" at bounding box center [744, 155] width 999 height 38
